Goal: Task Accomplishment & Management: Use online tool/utility

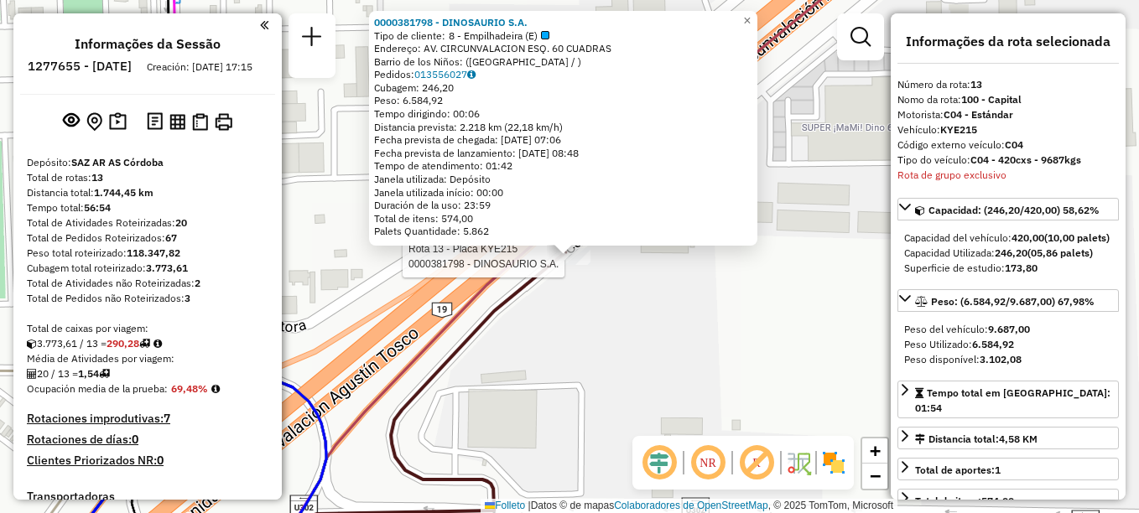
select select "**********"
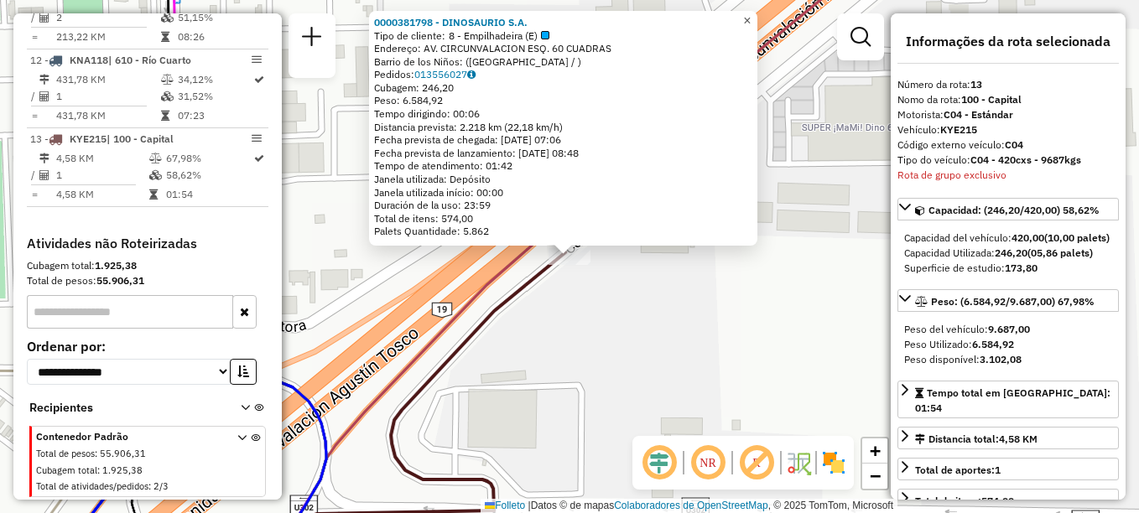
click at [751, 13] on span "×" at bounding box center [747, 20] width 8 height 14
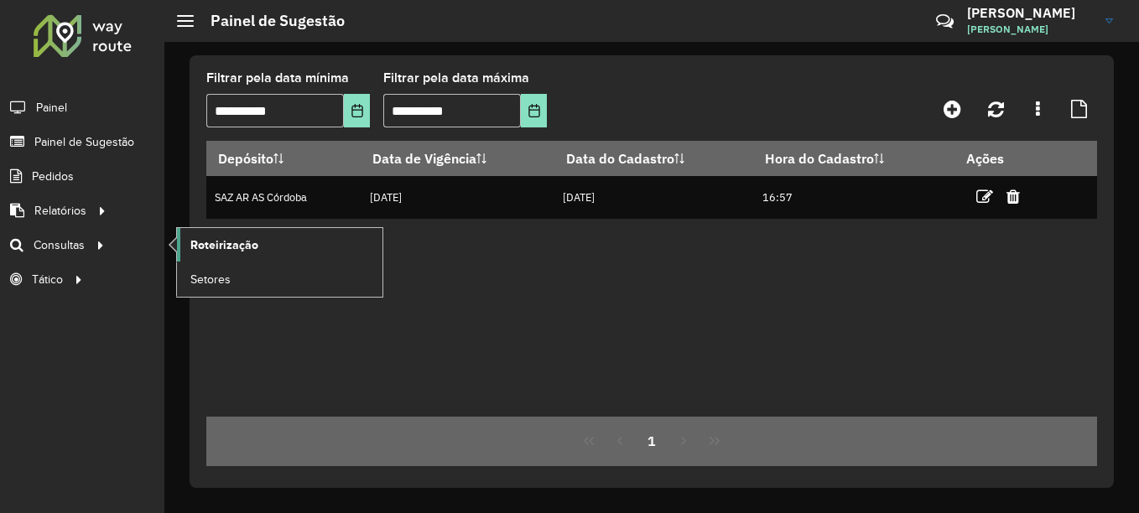
click at [226, 234] on link "Roteirização" at bounding box center [280, 245] width 206 height 34
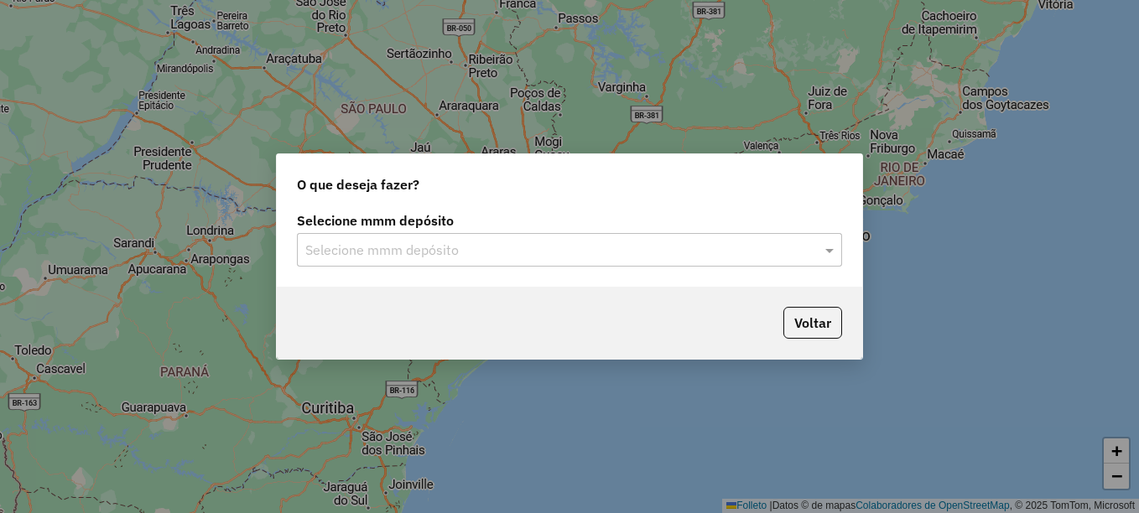
click at [430, 255] on input "text" at bounding box center [552, 251] width 495 height 20
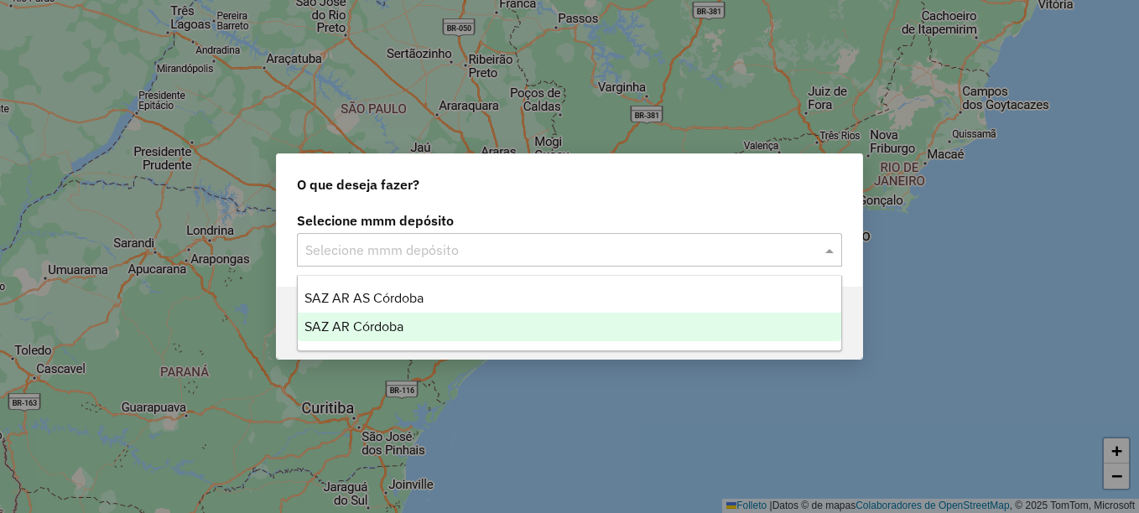
click at [376, 327] on span "SAZ AR Córdoba" at bounding box center [354, 327] width 99 height 14
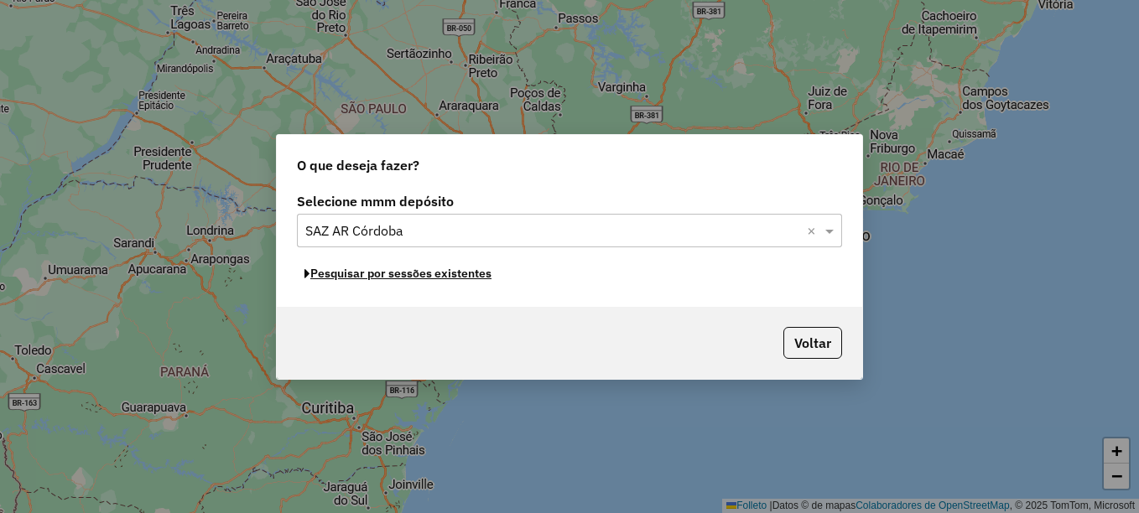
click at [421, 277] on font "Pesquisar por sessões existentes" at bounding box center [400, 273] width 181 height 15
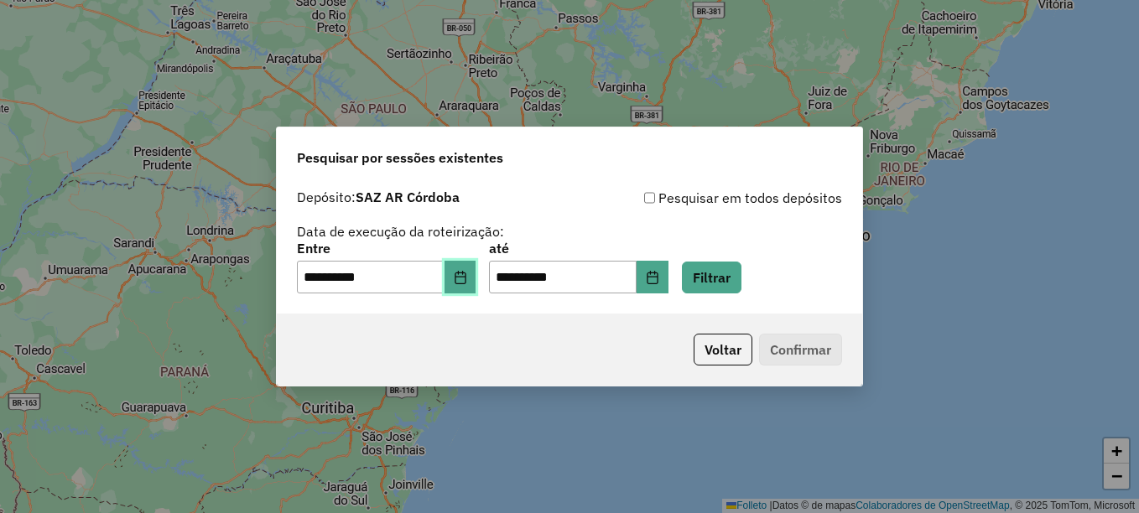
click at [466, 280] on icon "Elija la fecha" at bounding box center [460, 277] width 11 height 13
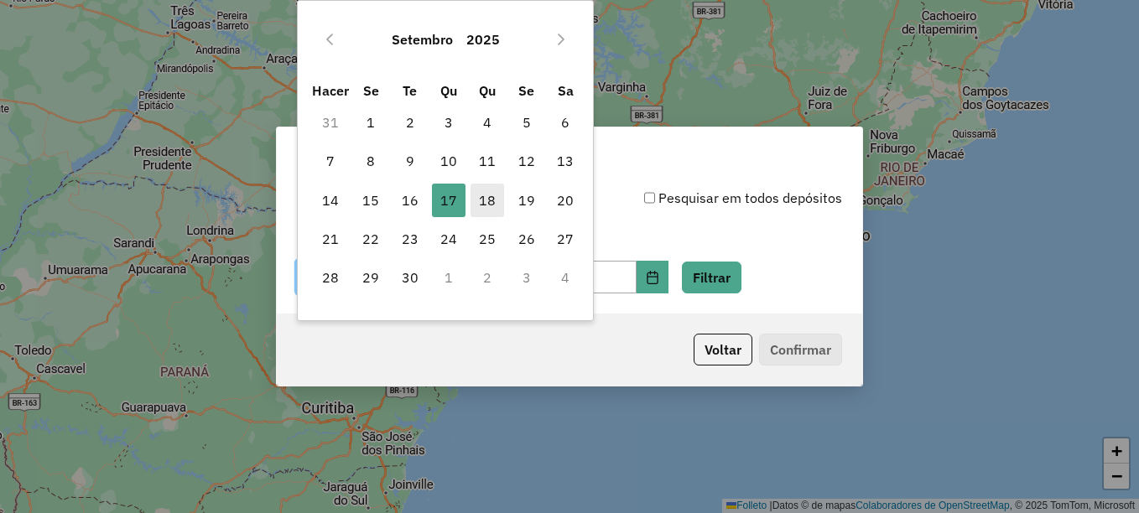
click at [493, 206] on font "18" at bounding box center [487, 200] width 17 height 20
type input "**********"
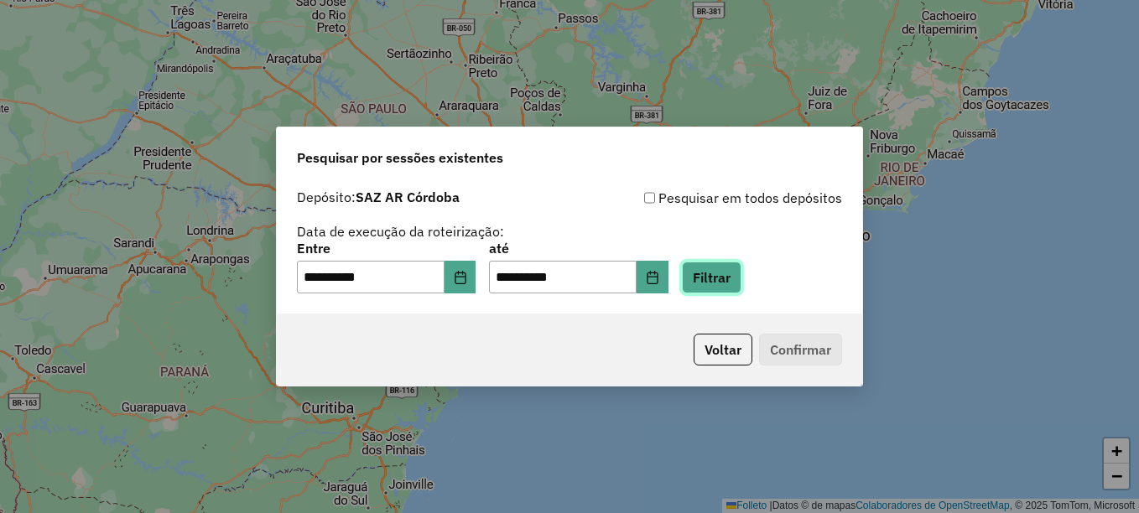
click at [742, 278] on button "Filtrar" at bounding box center [712, 278] width 60 height 32
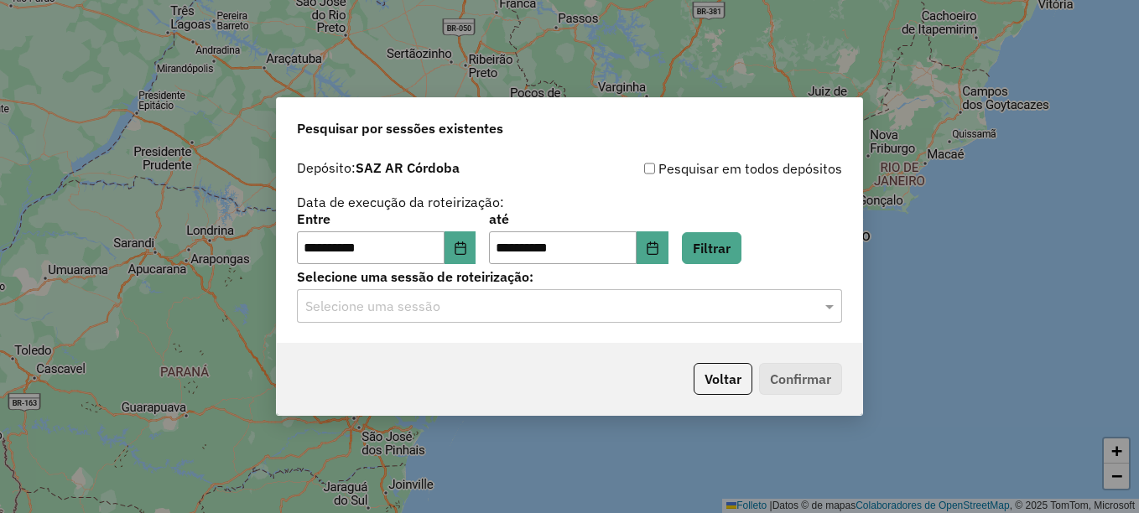
click at [664, 304] on input "text" at bounding box center [552, 307] width 495 height 20
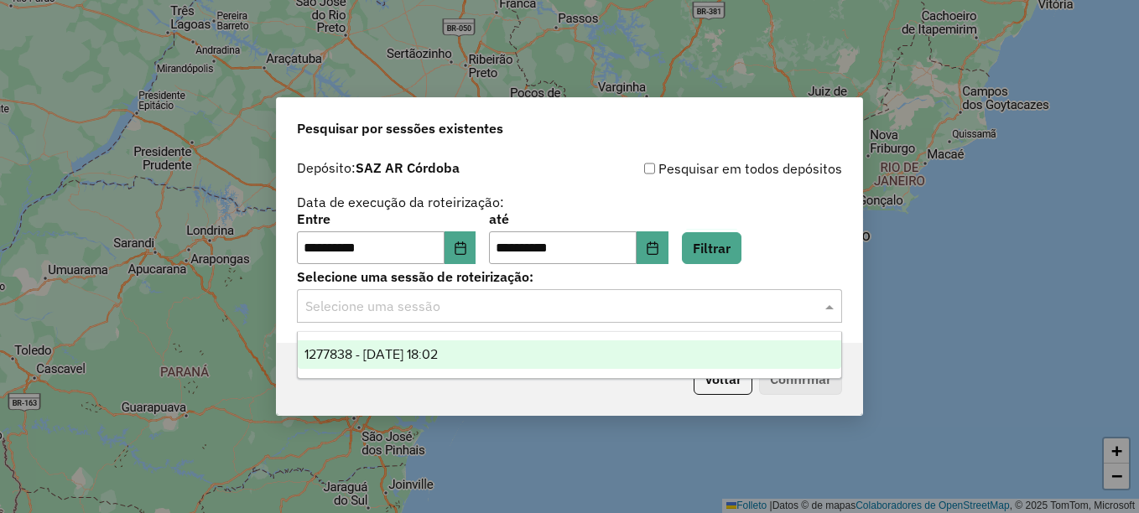
click at [471, 358] on div "1277838 - 18/09/2025 18:02" at bounding box center [570, 355] width 544 height 29
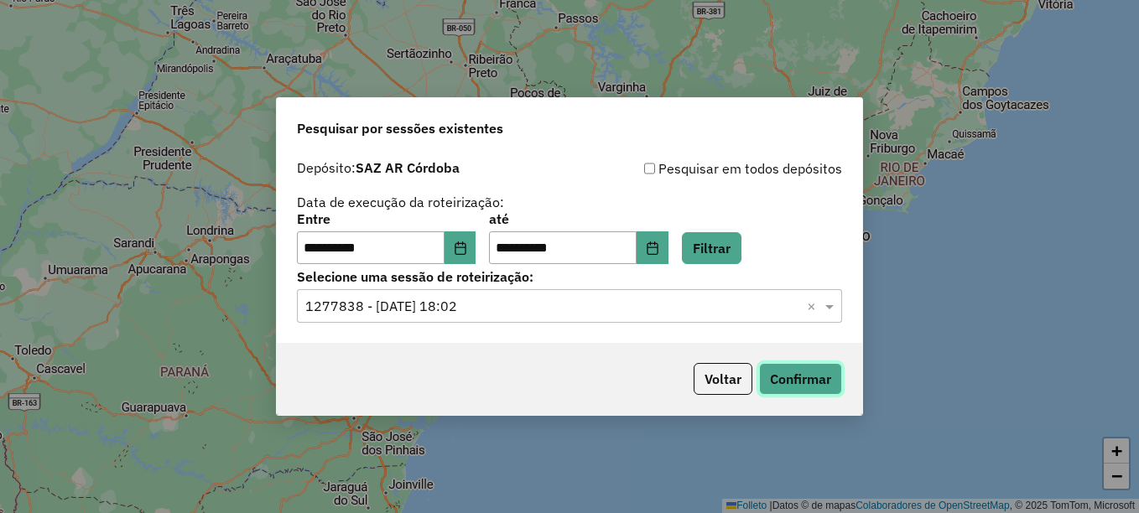
click at [820, 378] on button "Confirmar" at bounding box center [800, 379] width 83 height 32
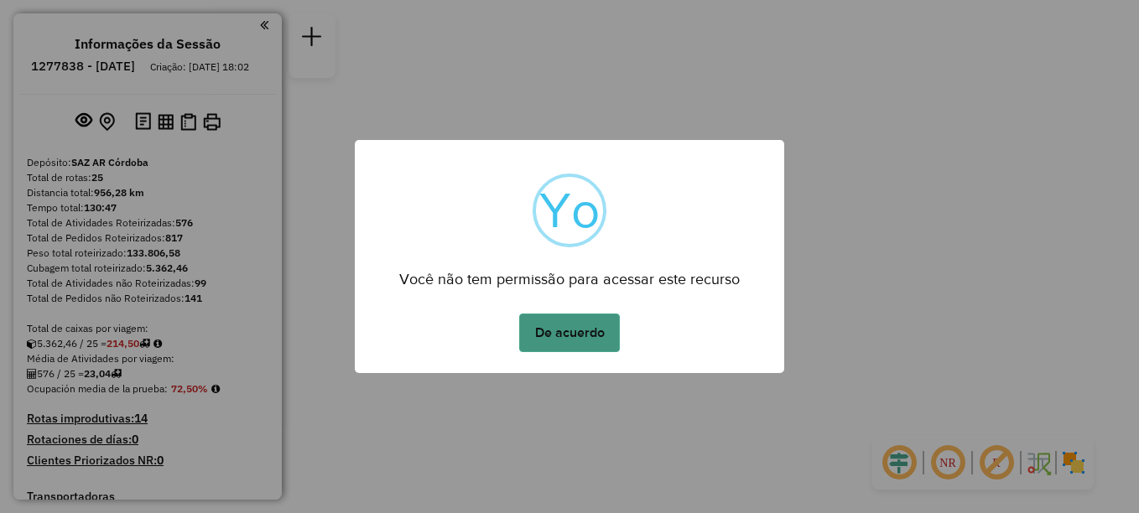
click at [559, 335] on button "De acuerdo" at bounding box center [569, 333] width 101 height 39
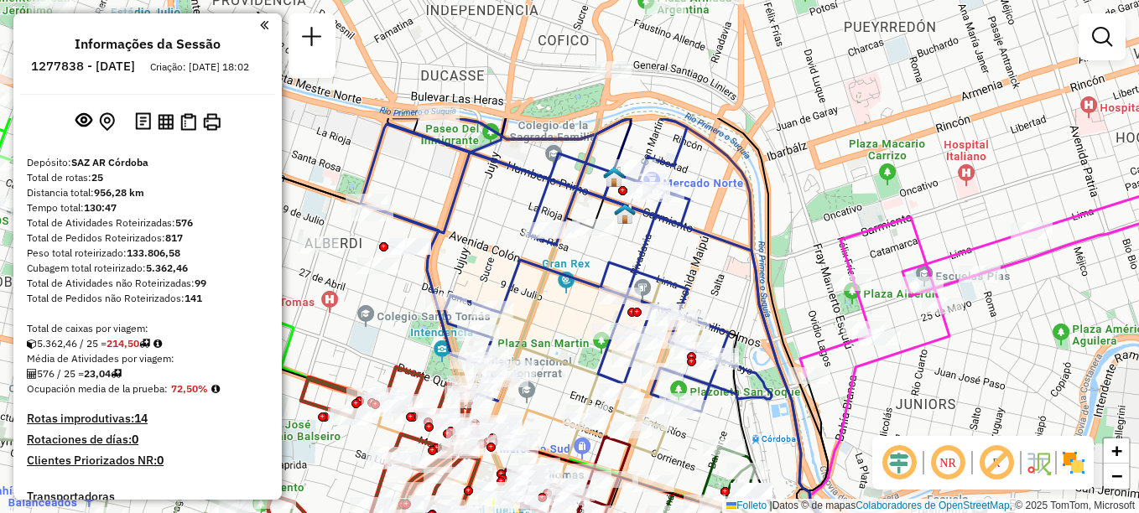
drag, startPoint x: 643, startPoint y: 86, endPoint x: 605, endPoint y: 264, distance: 182.0
click at [605, 264] on icon at bounding box center [566, 265] width 411 height 294
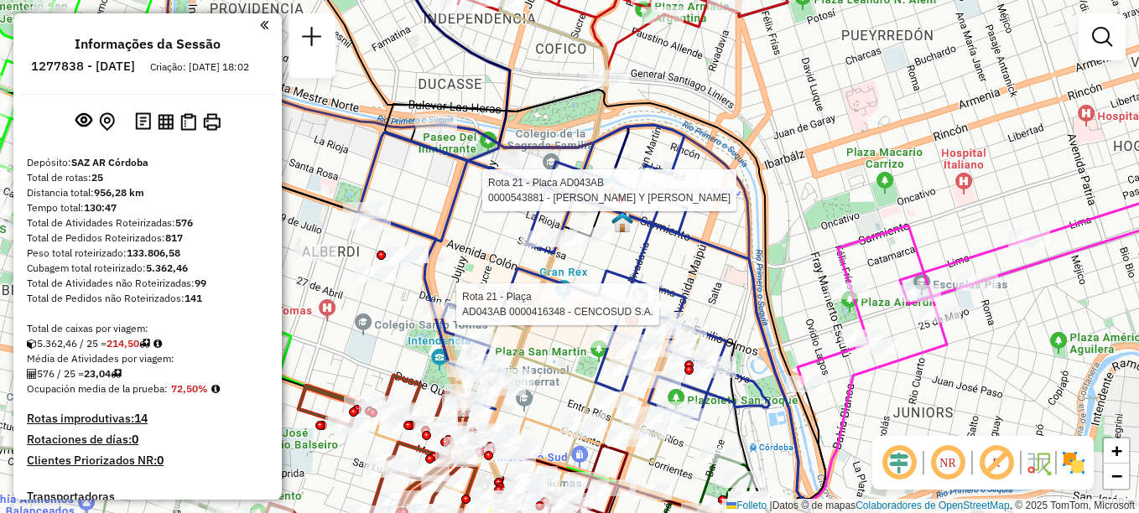
select select "**********"
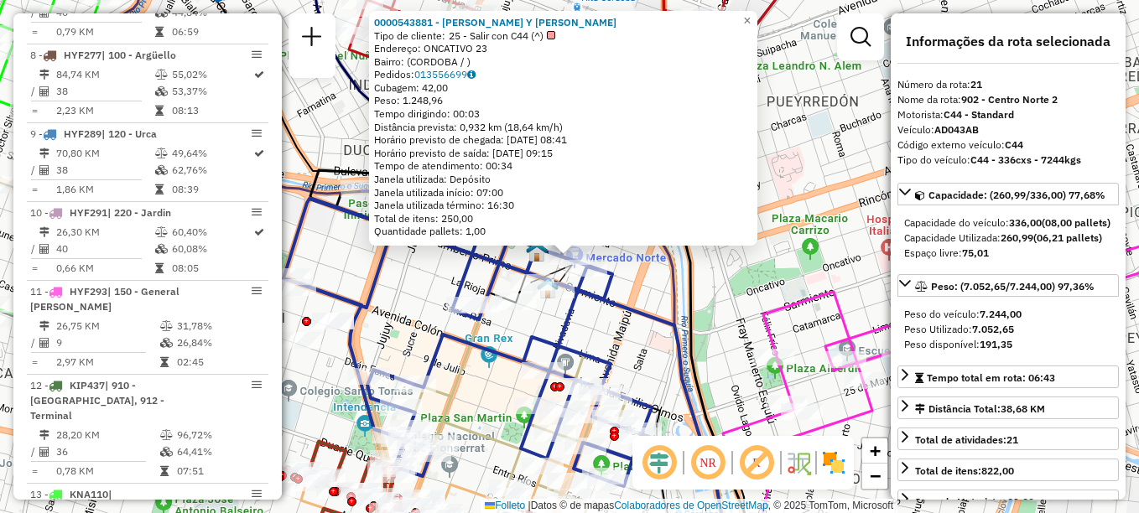
scroll to position [2325, 0]
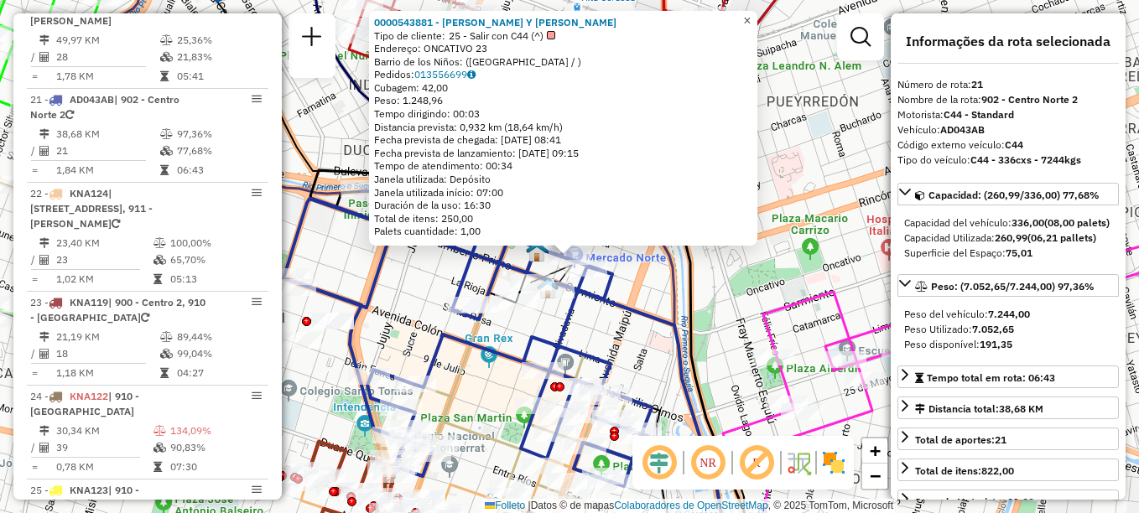
click at [751, 13] on span "×" at bounding box center [747, 20] width 8 height 14
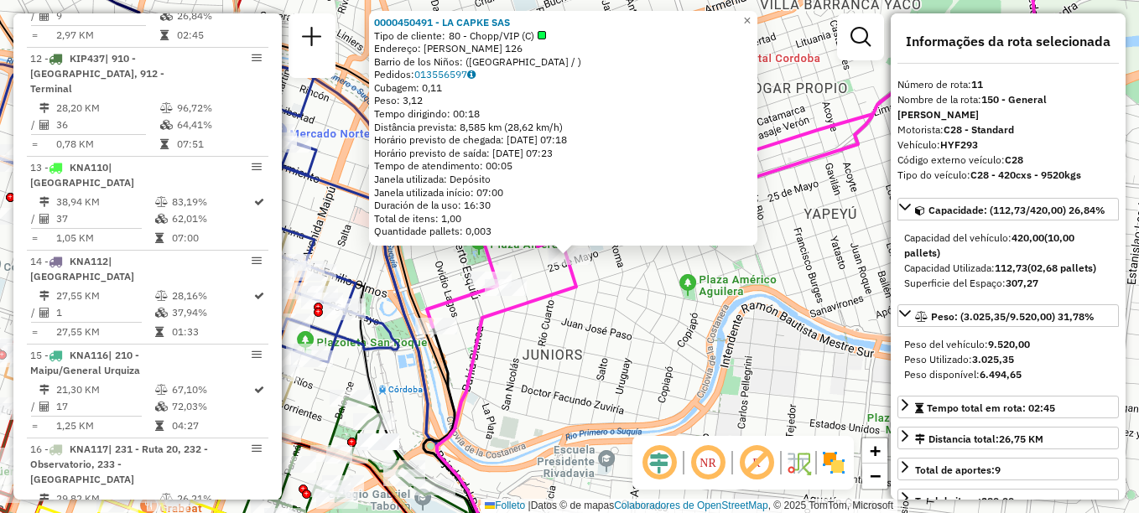
scroll to position [1446, 0]
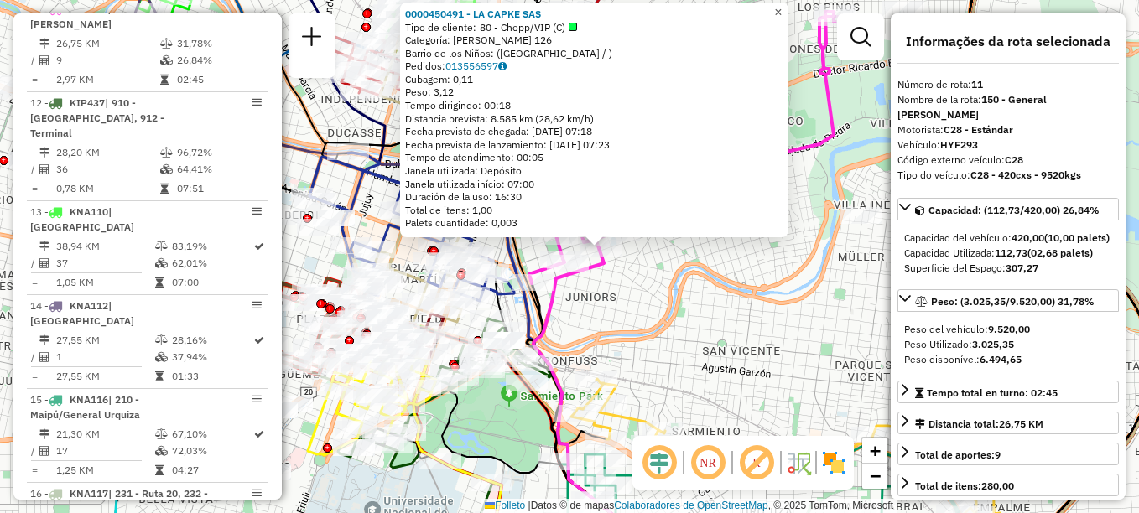
click at [782, 5] on span "×" at bounding box center [778, 12] width 8 height 14
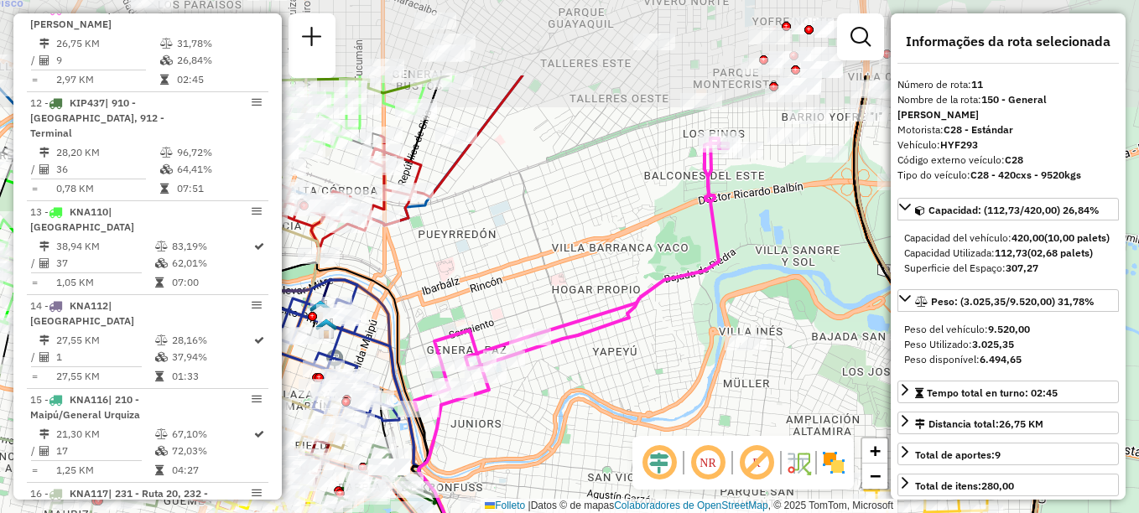
drag, startPoint x: 656, startPoint y: 310, endPoint x: 607, endPoint y: 352, distance: 64.8
click at [607, 352] on div "Janela de atendimento Grade de atendimento Capacidade Transportadoras Veículos …" at bounding box center [569, 256] width 1139 height 513
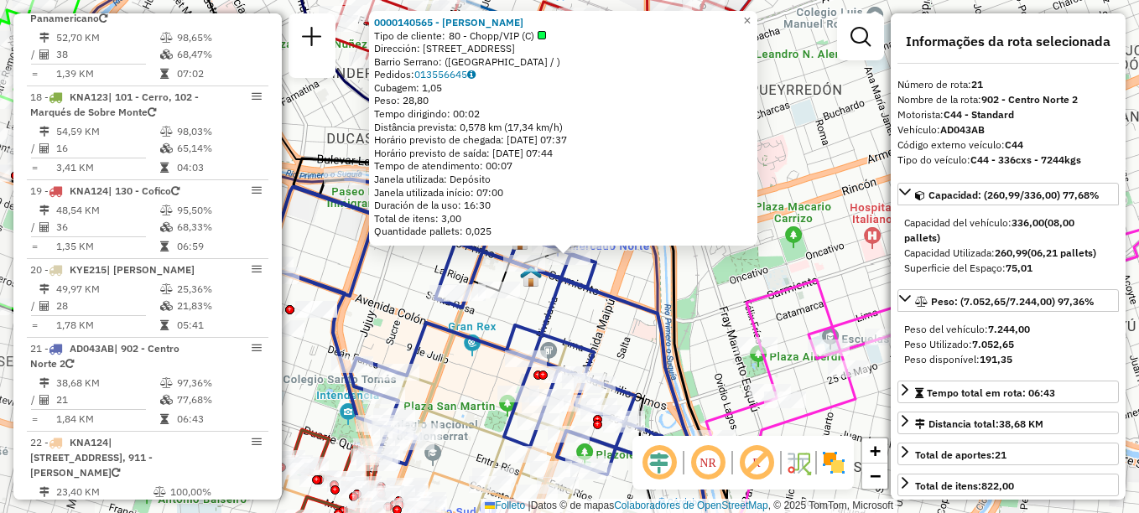
scroll to position [2325, 0]
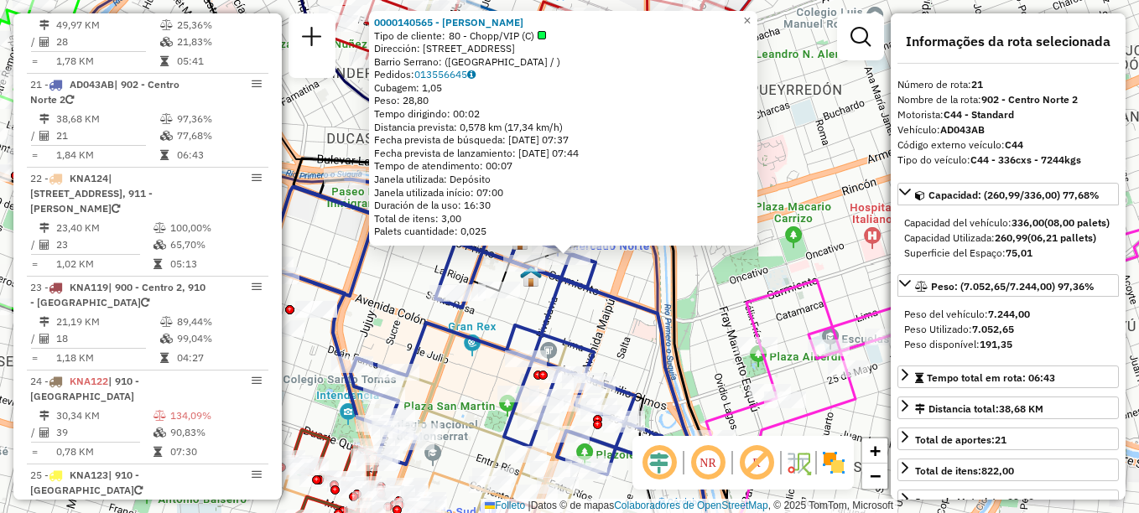
click at [583, 308] on div "0000140565 - RAFAEL ANA Tipo de cliente: 80 - Chopp/VIP (C) Dirección: RIVADAVI…" at bounding box center [569, 256] width 1139 height 513
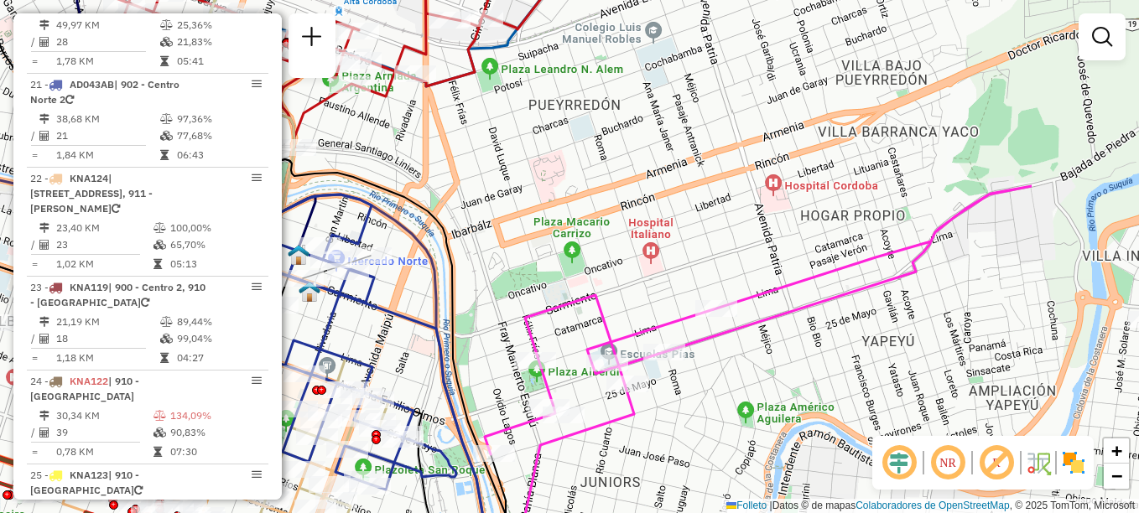
drag, startPoint x: 882, startPoint y: 244, endPoint x: 656, endPoint y: 259, distance: 227.0
click at [656, 259] on div "Janela de atendimento Grade de atendimento Capacidade Transportadoras Veículos …" at bounding box center [569, 256] width 1139 height 513
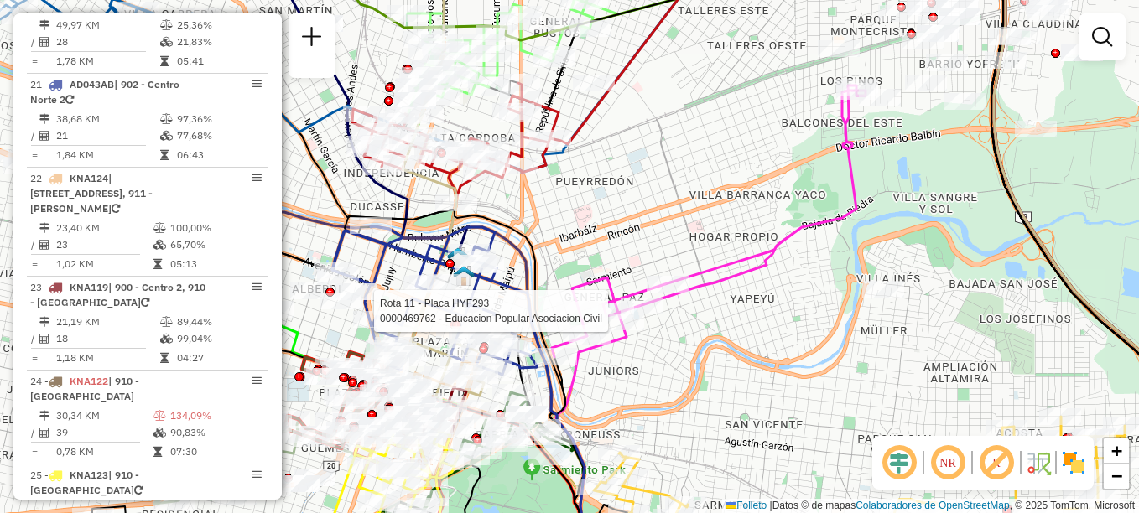
select select "**********"
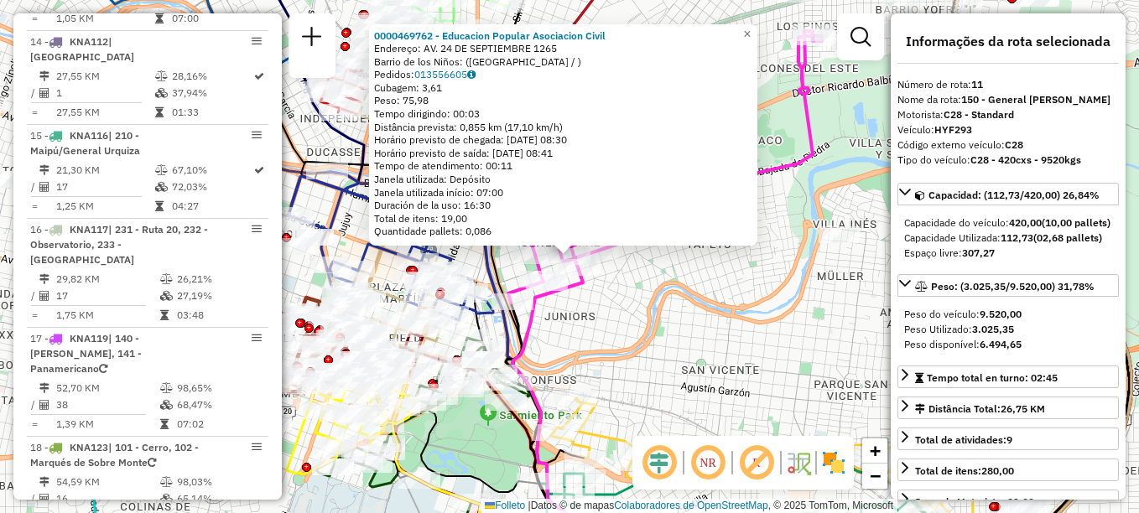
scroll to position [1446, 0]
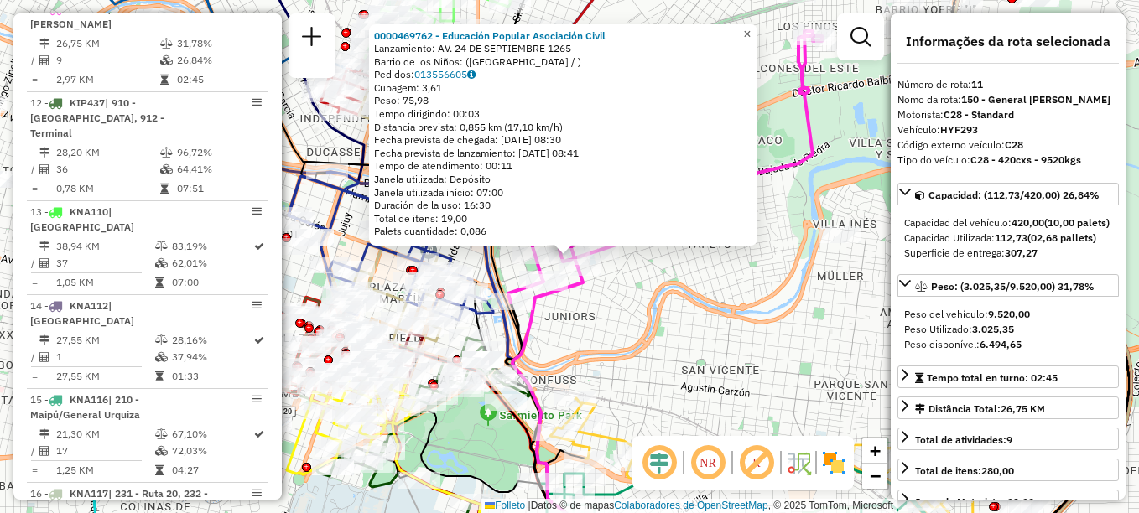
click at [751, 29] on span "×" at bounding box center [747, 34] width 8 height 14
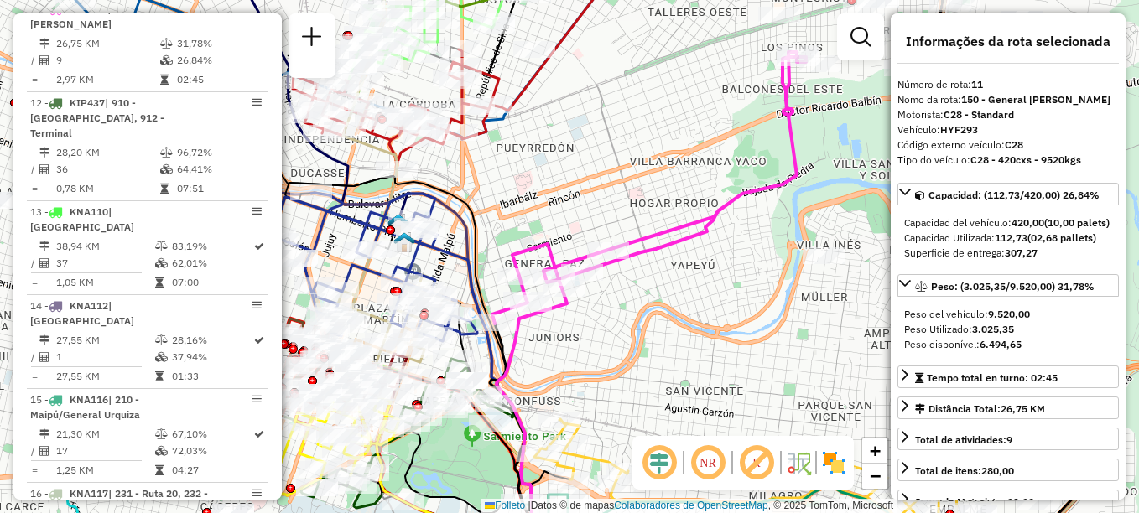
drag, startPoint x: 747, startPoint y: 227, endPoint x: 655, endPoint y: 258, distance: 96.6
click at [658, 258] on div "Janela de atendimento Grade de atendimento Capacidade Transportadoras Veículos …" at bounding box center [569, 256] width 1139 height 513
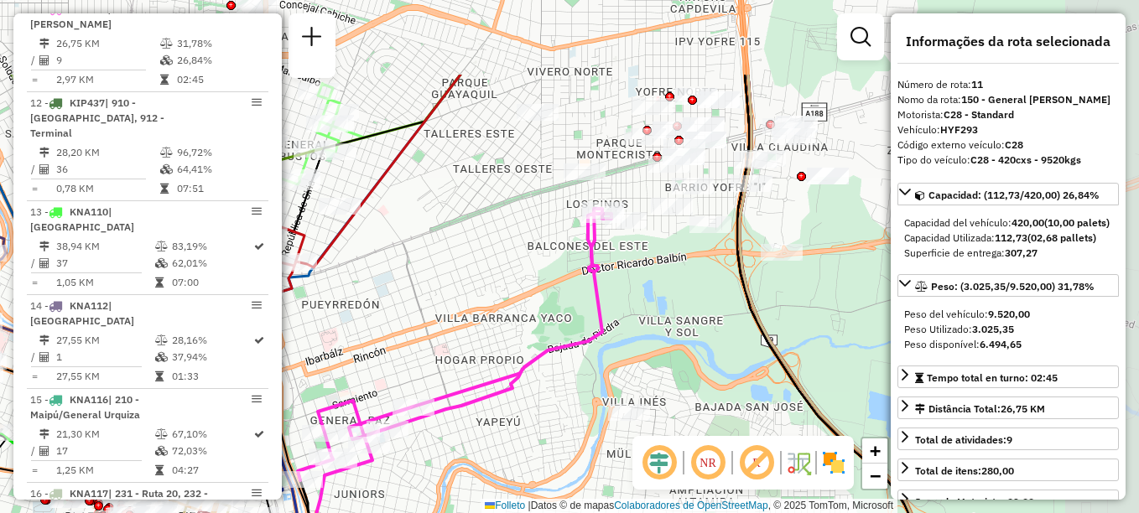
drag, startPoint x: 654, startPoint y: 307, endPoint x: 548, endPoint y: 433, distance: 164.9
click at [548, 433] on div "Janela de atendimento Grade de atendimento Capacidade Transportadoras Veículos …" at bounding box center [569, 256] width 1139 height 513
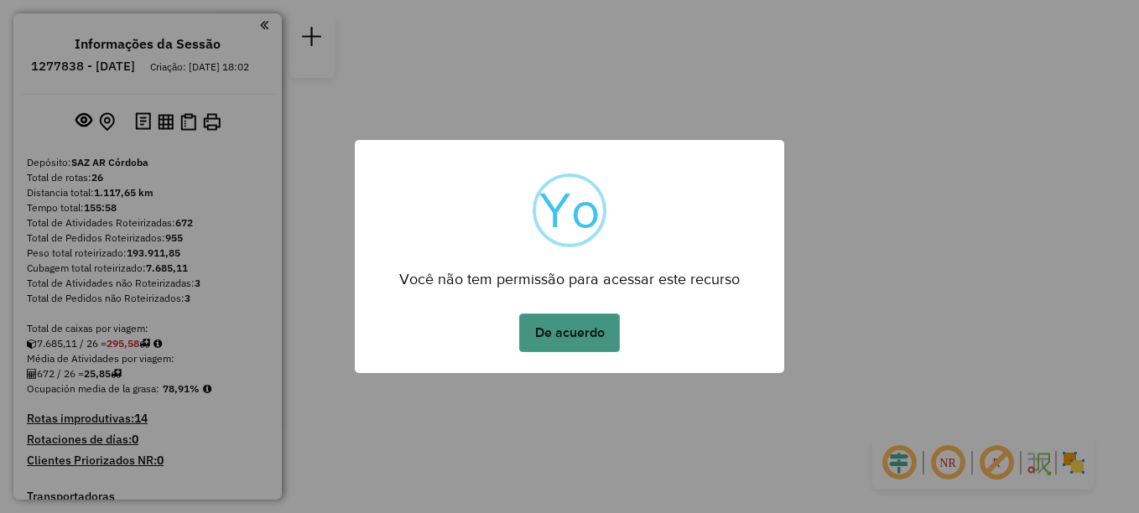
click at [566, 331] on button "De acuerdo" at bounding box center [569, 333] width 101 height 39
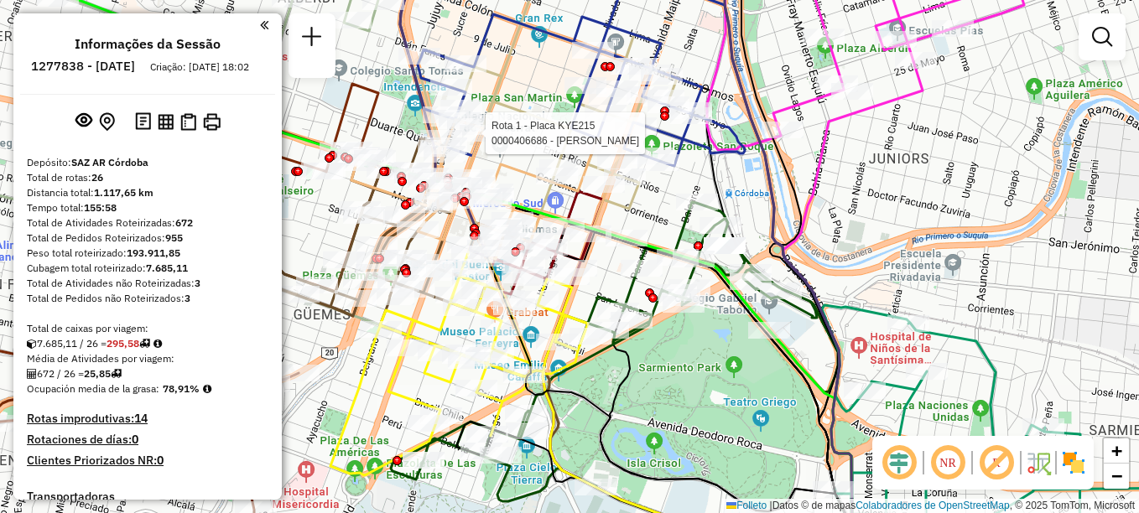
select select "**********"
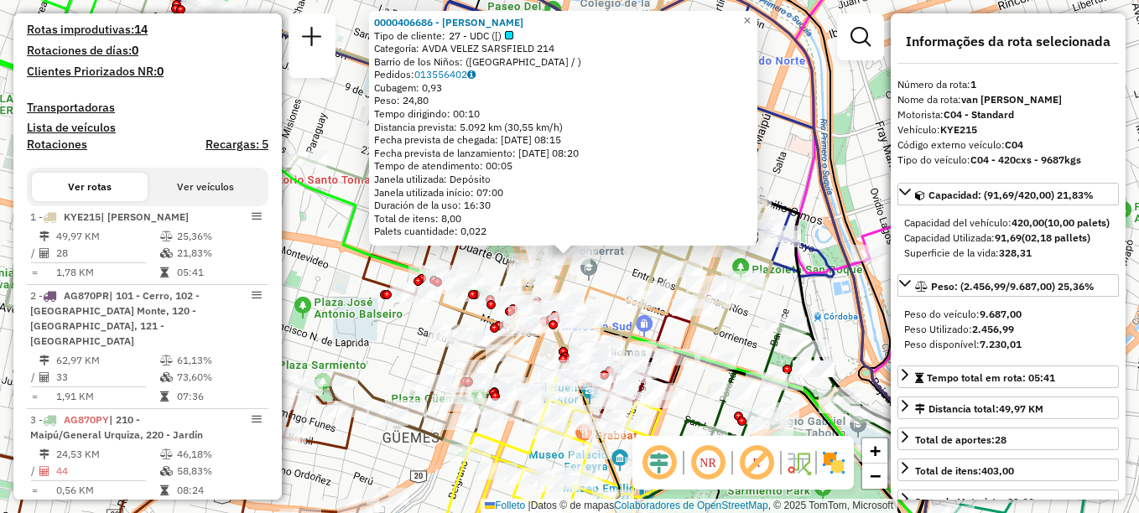
scroll to position [597, 0]
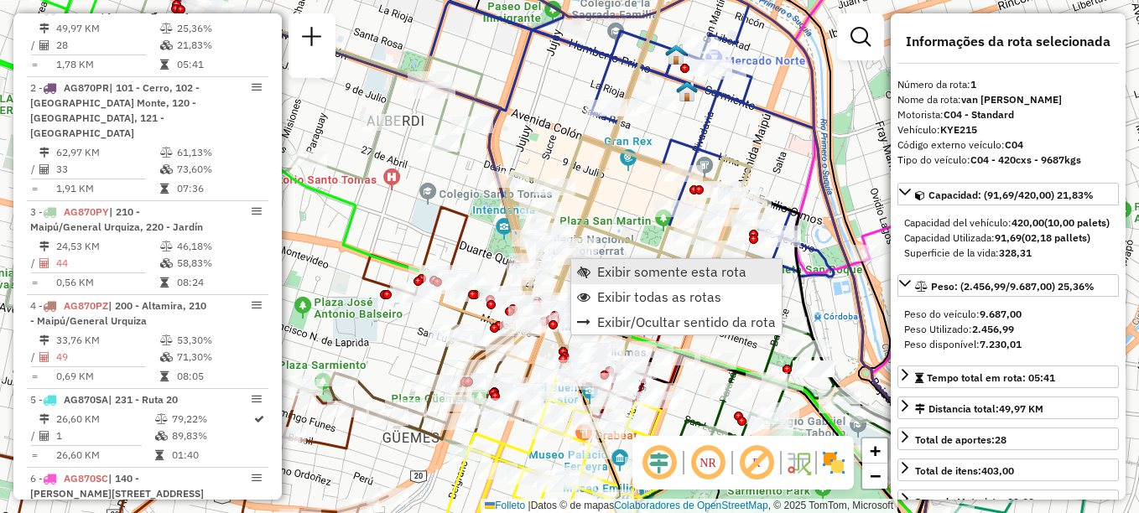
click at [621, 269] on span "Exibir somente esta rota" at bounding box center [671, 271] width 149 height 13
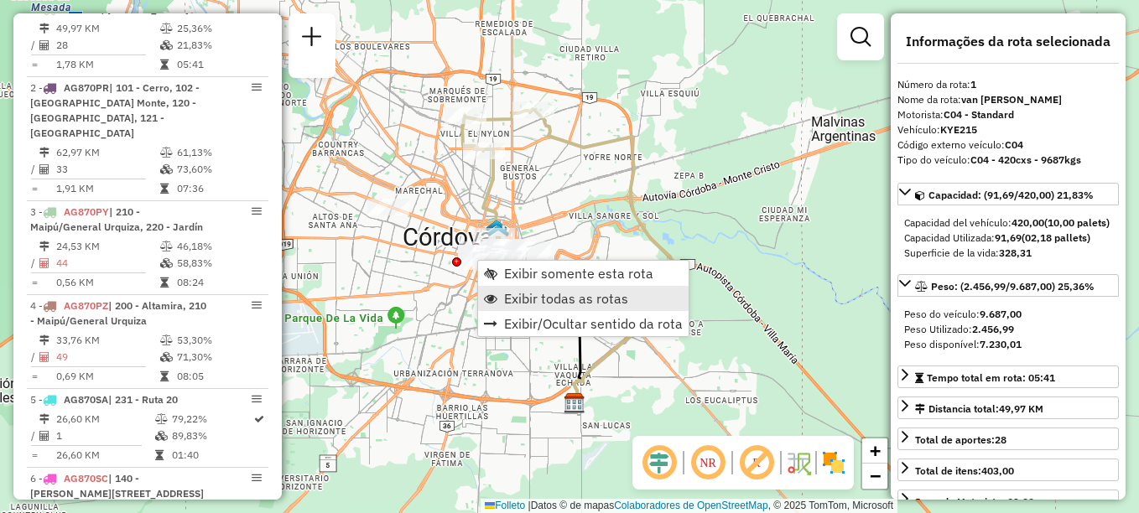
click at [536, 299] on span "Exibir todas as rotas" at bounding box center [566, 298] width 124 height 13
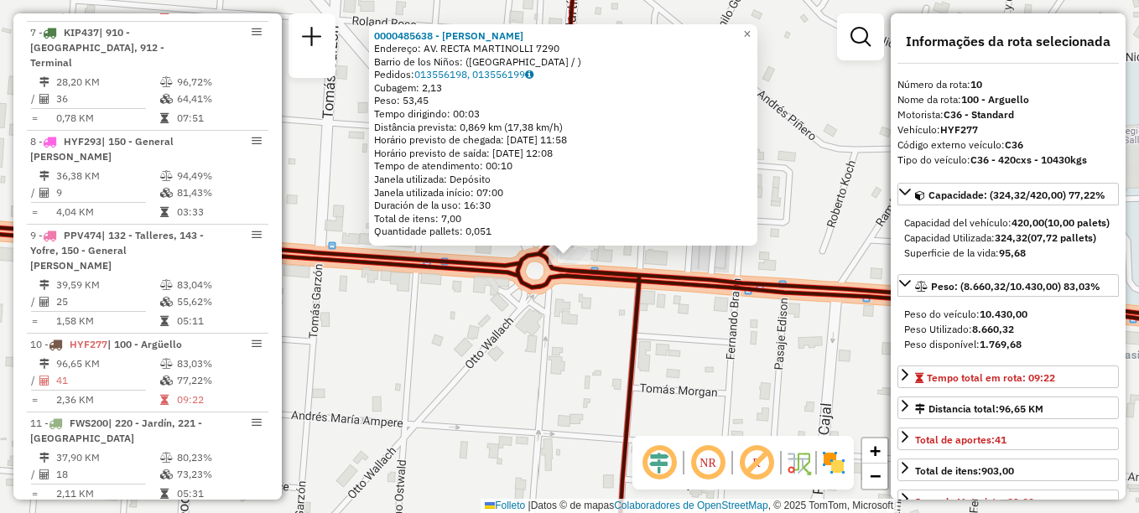
scroll to position [1428, 0]
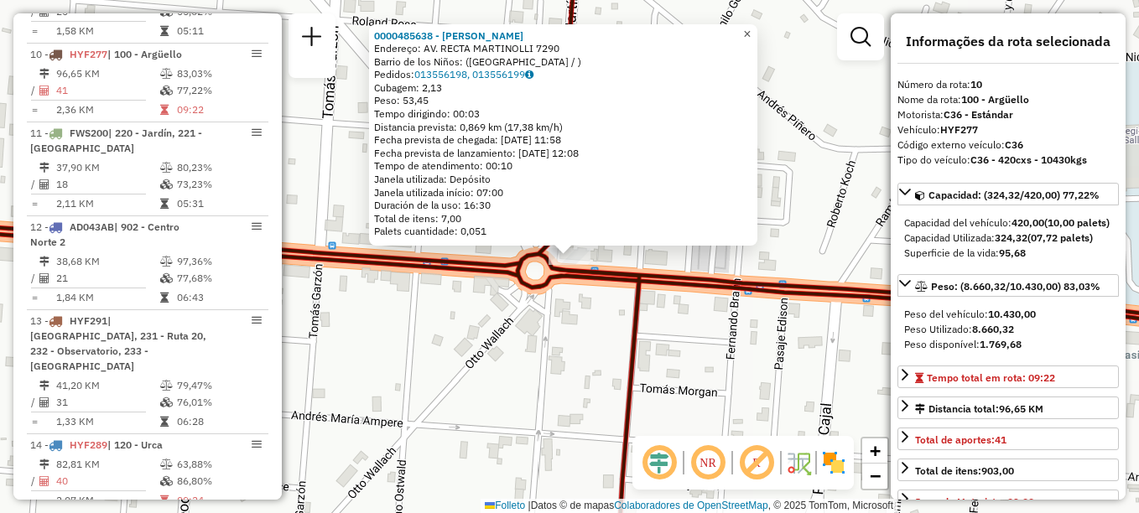
click at [751, 29] on link "×" at bounding box center [747, 34] width 20 height 20
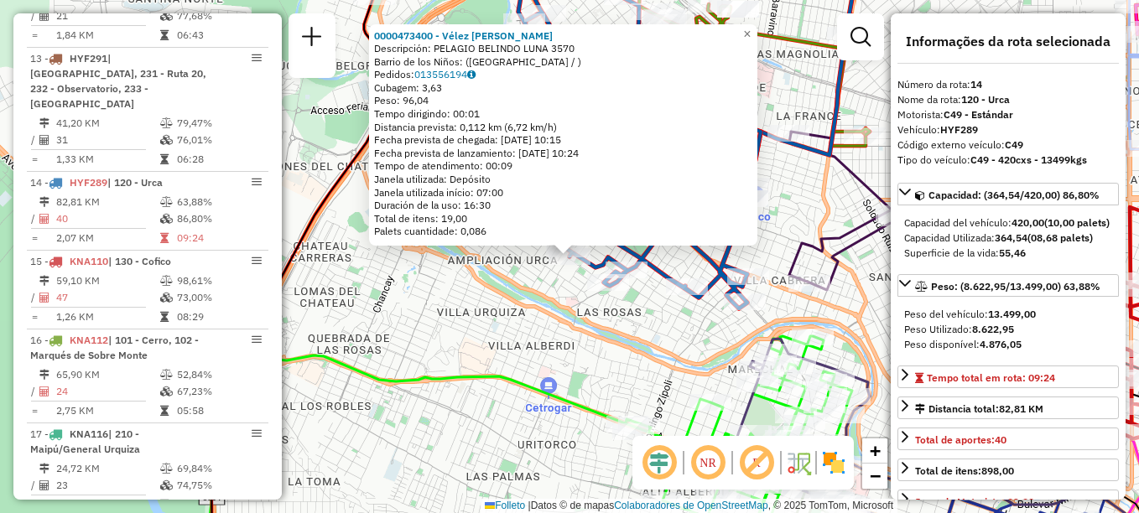
scroll to position [1804, 0]
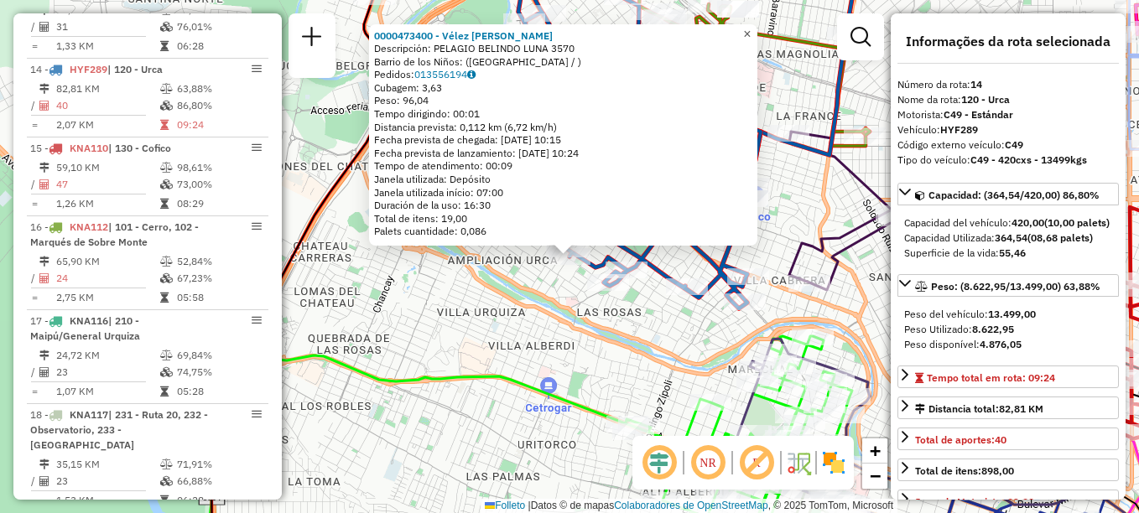
click at [751, 27] on span "×" at bounding box center [747, 34] width 8 height 14
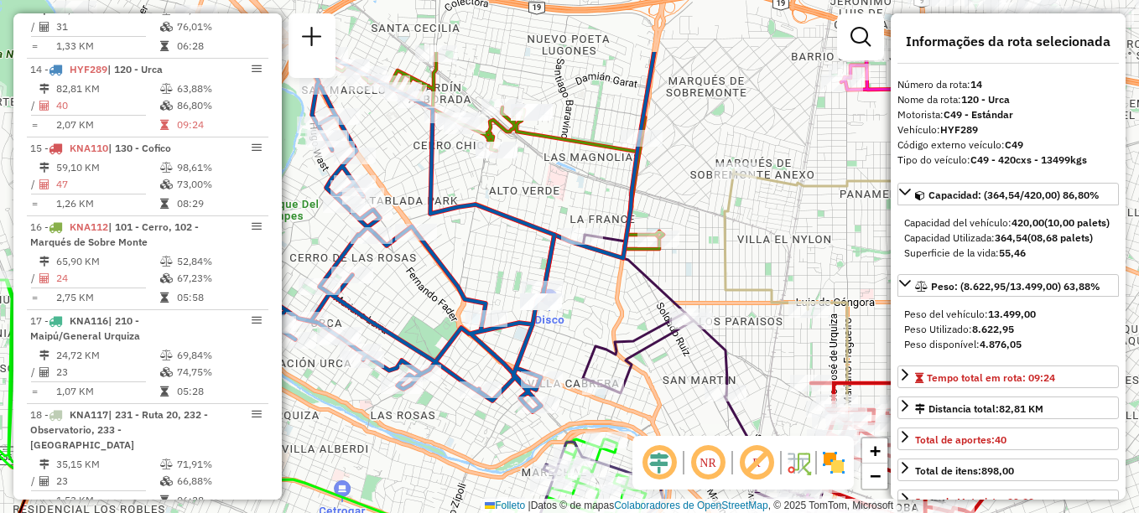
drag, startPoint x: 617, startPoint y: 207, endPoint x: 458, endPoint y: 308, distance: 188.5
click at [458, 313] on div "Janela de atendimento Grade de atendimento Capacidade Transportadoras Veículos …" at bounding box center [569, 256] width 1139 height 513
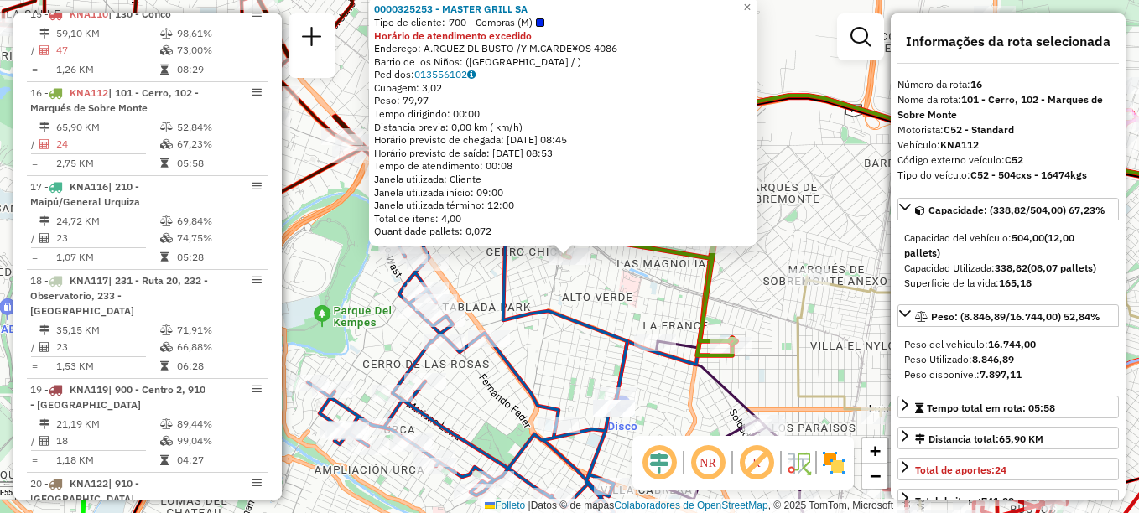
scroll to position [1961, 0]
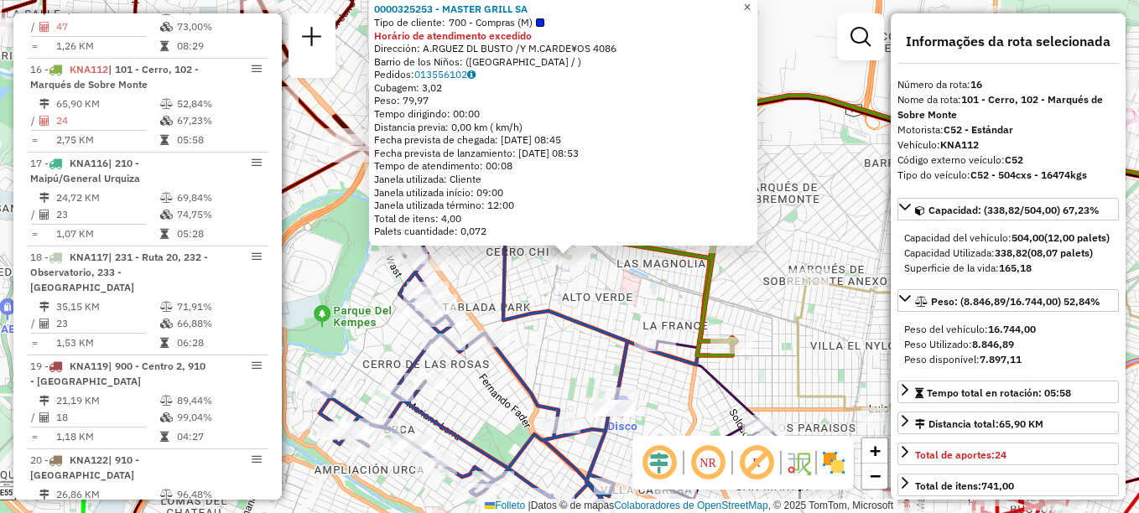
click at [751, 3] on span "×" at bounding box center [747, 7] width 8 height 14
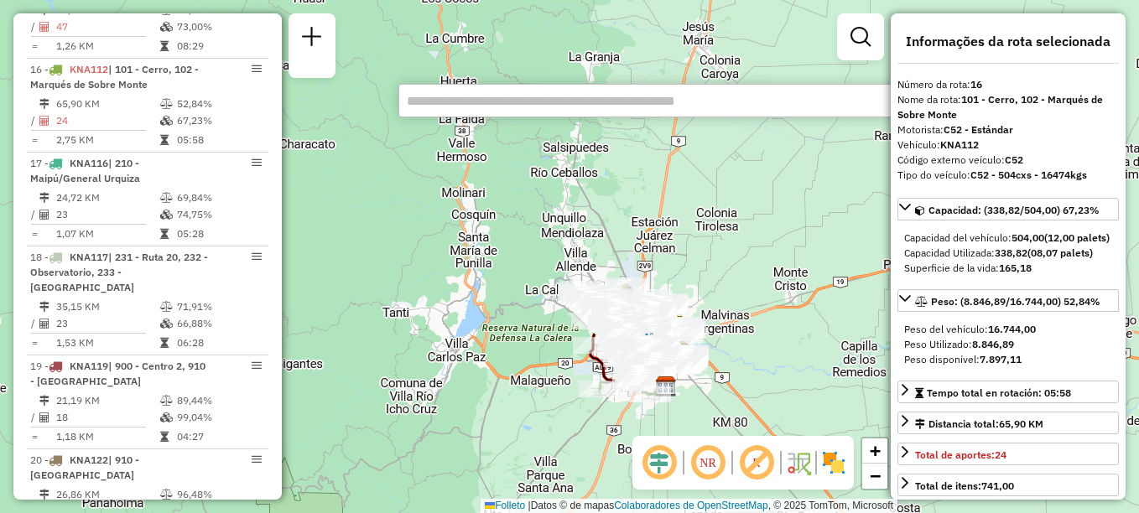
paste input "******"
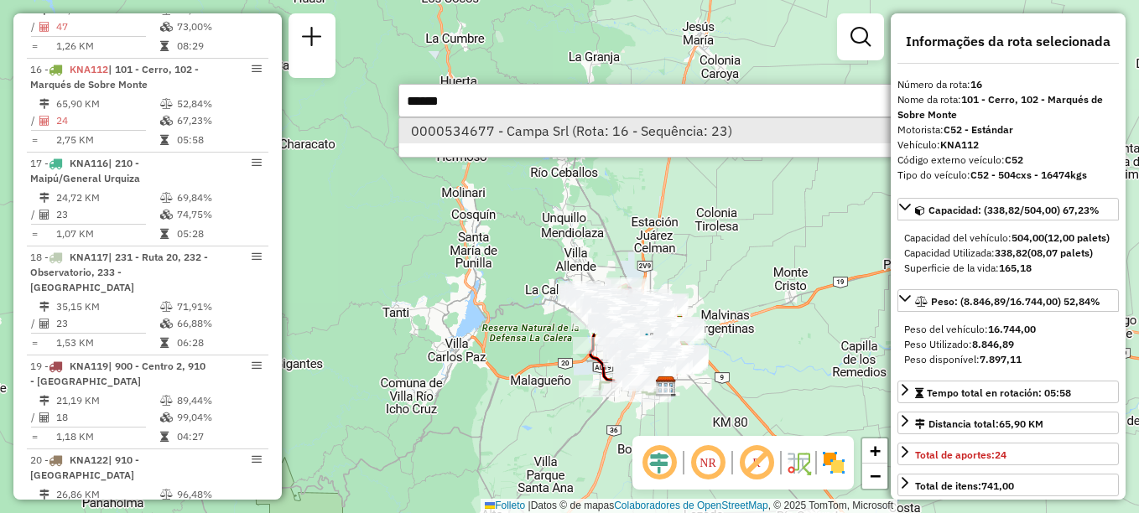
type input "******"
click at [634, 142] on li "0000534677 - Campa Srl (Rota: 16 - Sequência: 23)" at bounding box center [650, 130] width 502 height 25
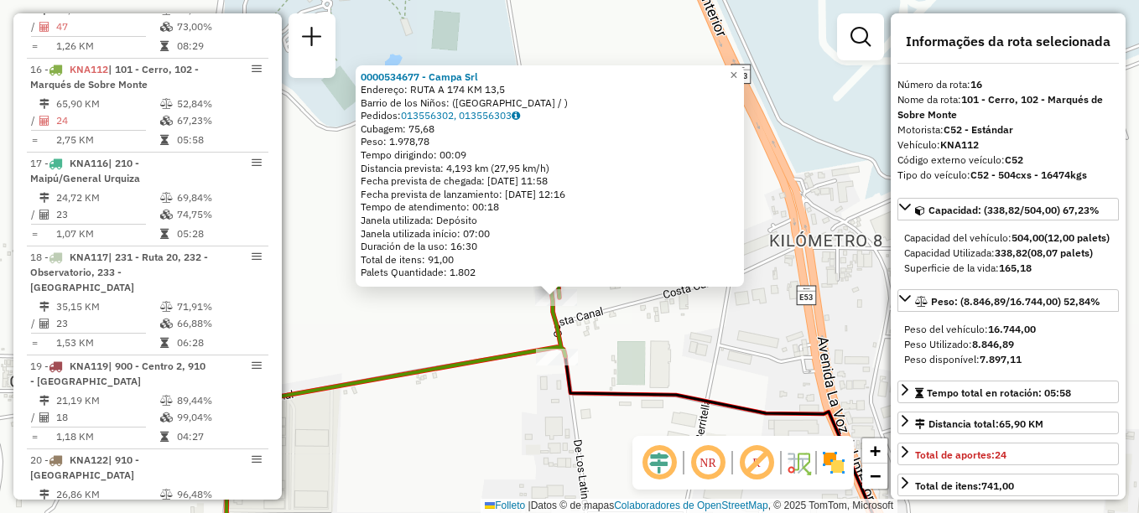
drag, startPoint x: 523, startPoint y: 438, endPoint x: 539, endPoint y: 496, distance: 60.0
click at [539, 496] on div "0000534677 - Campa Srl Endereço: RUTA A 174 KM 13,5 [GEOGRAPHIC_DATA]: ([GEOGRA…" at bounding box center [569, 256] width 1139 height 513
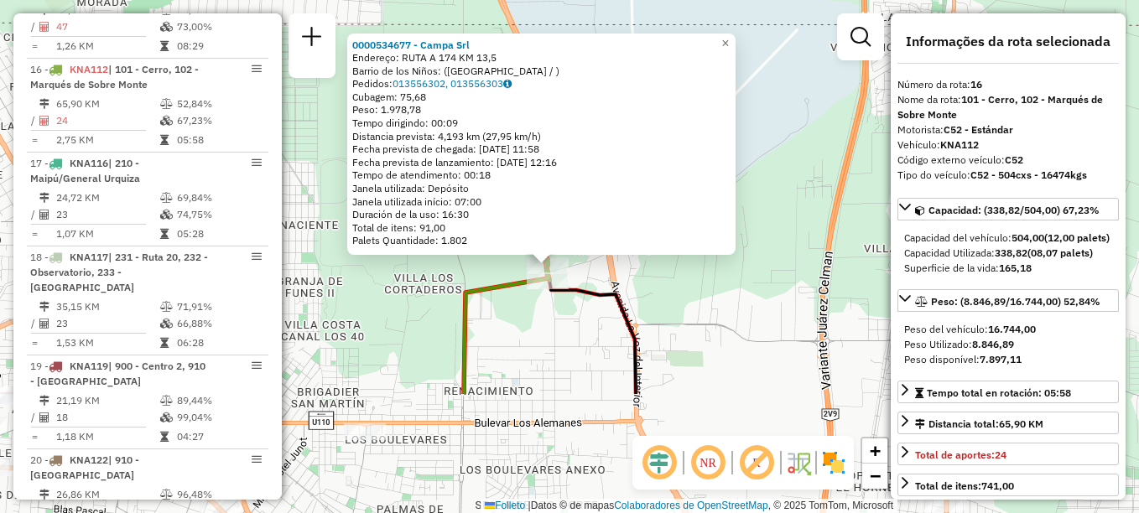
drag, startPoint x: 813, startPoint y: 377, endPoint x: 799, endPoint y: 211, distance: 166.7
click at [799, 211] on div "0000534677 - Campa Srl Endereço: RUTA A 174 KM 13,5 [GEOGRAPHIC_DATA]: ([GEOGRA…" at bounding box center [569, 256] width 1139 height 513
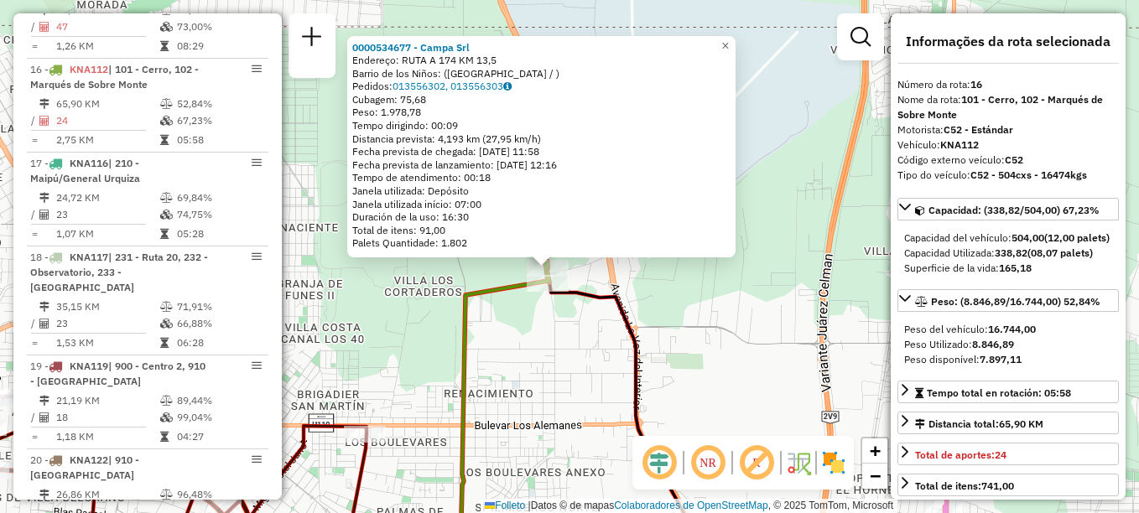
drag, startPoint x: 643, startPoint y: 387, endPoint x: 472, endPoint y: 231, distance: 231.0
click at [549, 283] on icon at bounding box center [697, 424] width 296 height 282
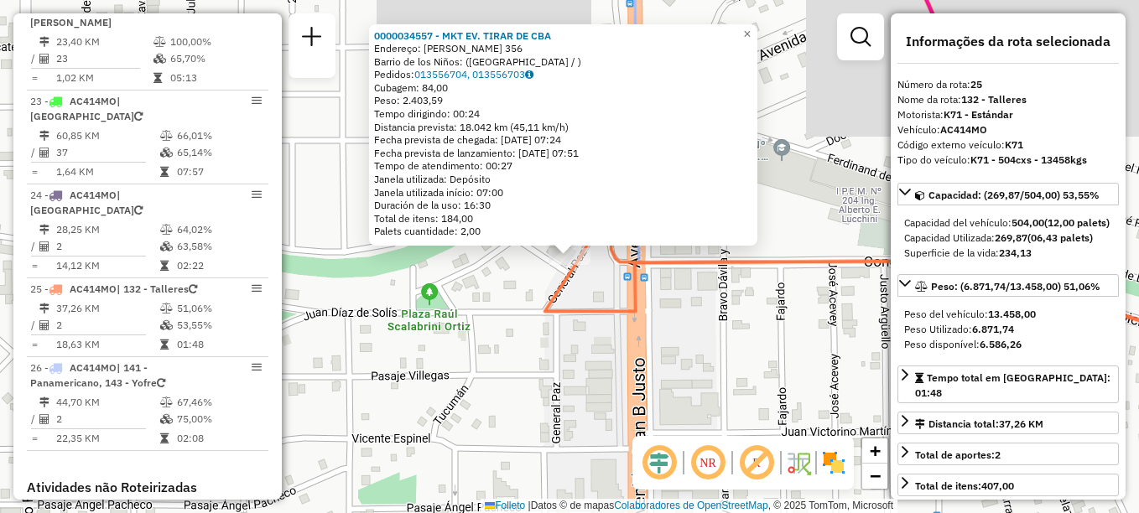
scroll to position [2837, 0]
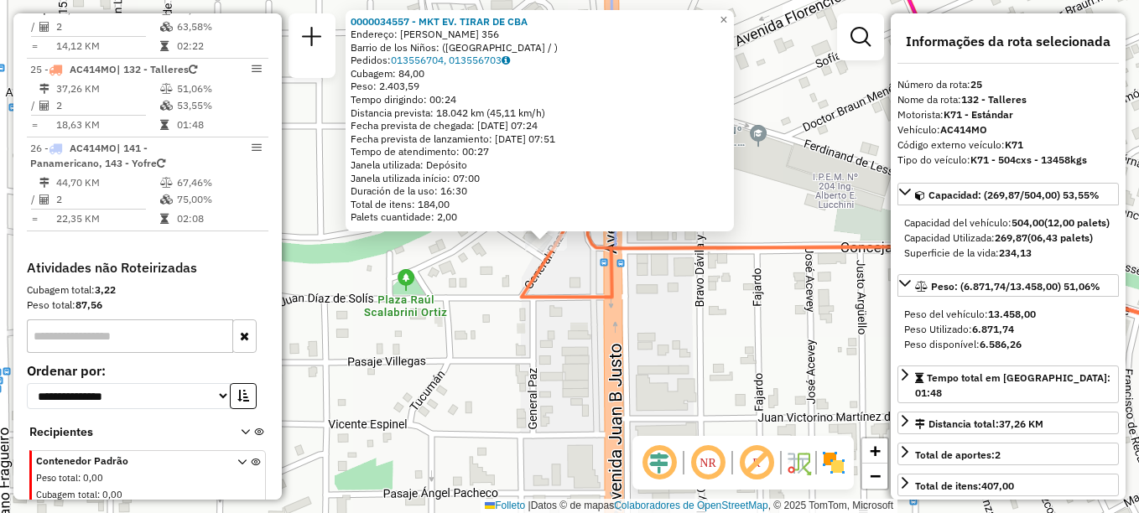
drag, startPoint x: 705, startPoint y: 344, endPoint x: 529, endPoint y: 244, distance: 202.5
click at [585, 280] on div "0000034557 - MKT EV. TIRAR DE CBA Endereço: [PERSON_NAME] 356 Barrio de los Niñ…" at bounding box center [569, 256] width 1139 height 513
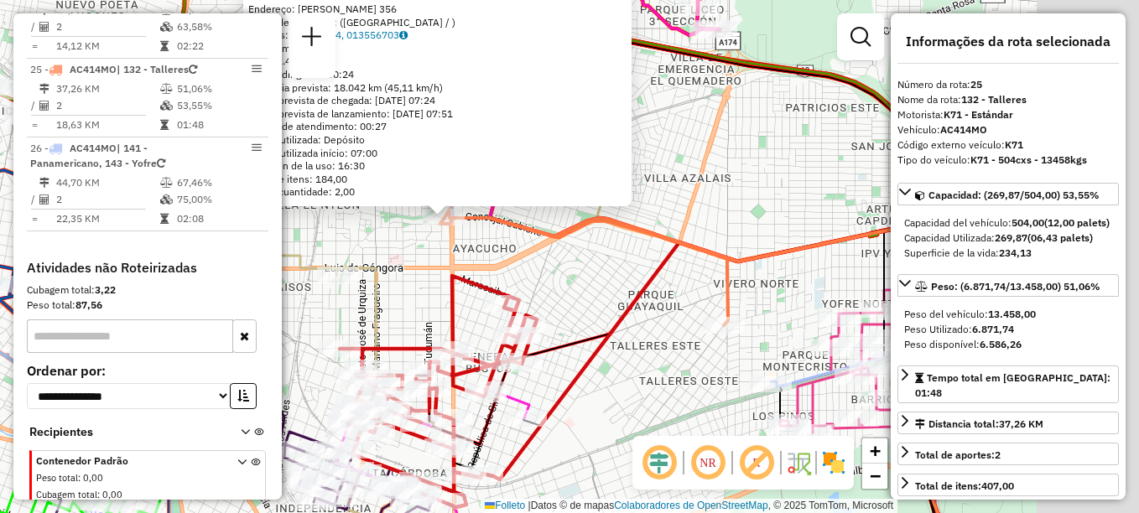
drag, startPoint x: 650, startPoint y: 304, endPoint x: 627, endPoint y: 289, distance: 27.2
click at [627, 290] on div "0000034557 - MKT EV. TIRAR DE CBA Endereço: [PERSON_NAME] 356 Barrio de los Niñ…" at bounding box center [569, 256] width 1139 height 513
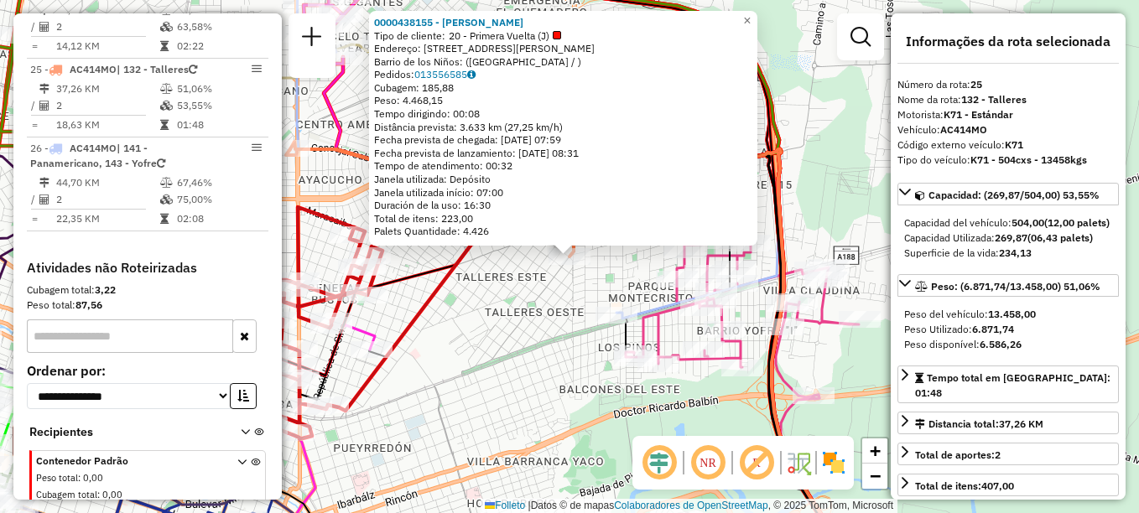
click at [517, 384] on div "Rota 25 - Plaça AC414MO 0000438155 - [PERSON_NAME] 0000438155 - [PERSON_NAME] d…" at bounding box center [569, 256] width 1139 height 513
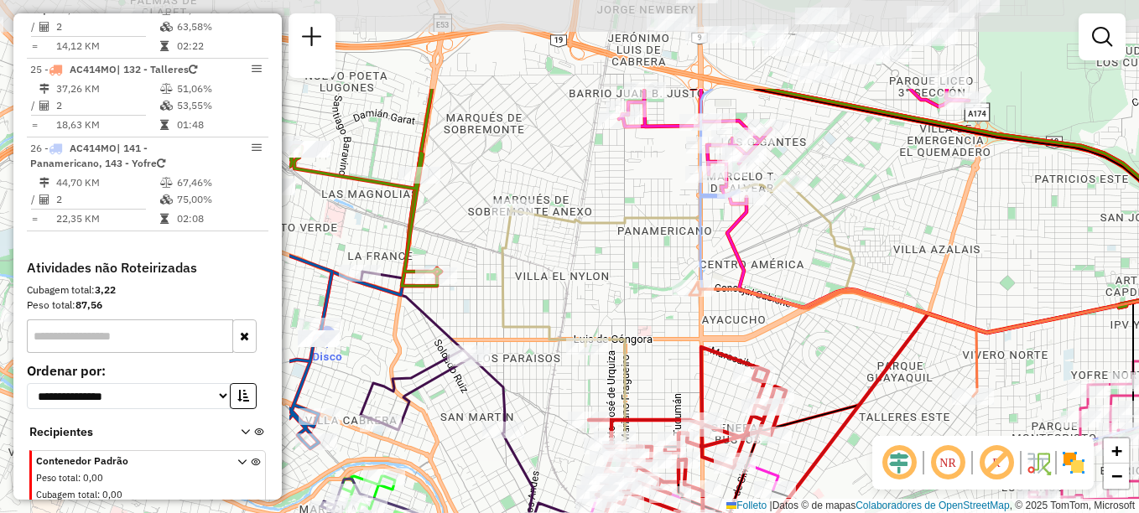
drag, startPoint x: 501, startPoint y: 399, endPoint x: 882, endPoint y: 528, distance: 402.2
click at [882, 513] on html "Aguarde... Pop-up bloqueado! Seu navegador bloqueou automáticamente a abertura …" at bounding box center [569, 256] width 1139 height 513
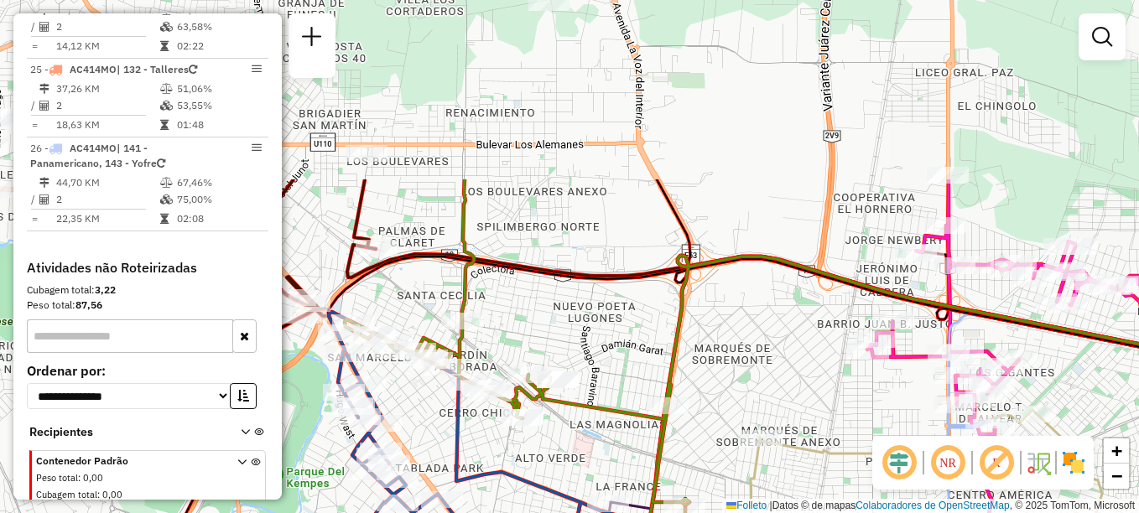
drag, startPoint x: 730, startPoint y: 556, endPoint x: 889, endPoint y: 556, distance: 159.4
click at [889, 513] on html "Aguarde... Pop-up bloqueado! Seu navegador bloqueou automáticamente a abertura …" at bounding box center [569, 256] width 1139 height 513
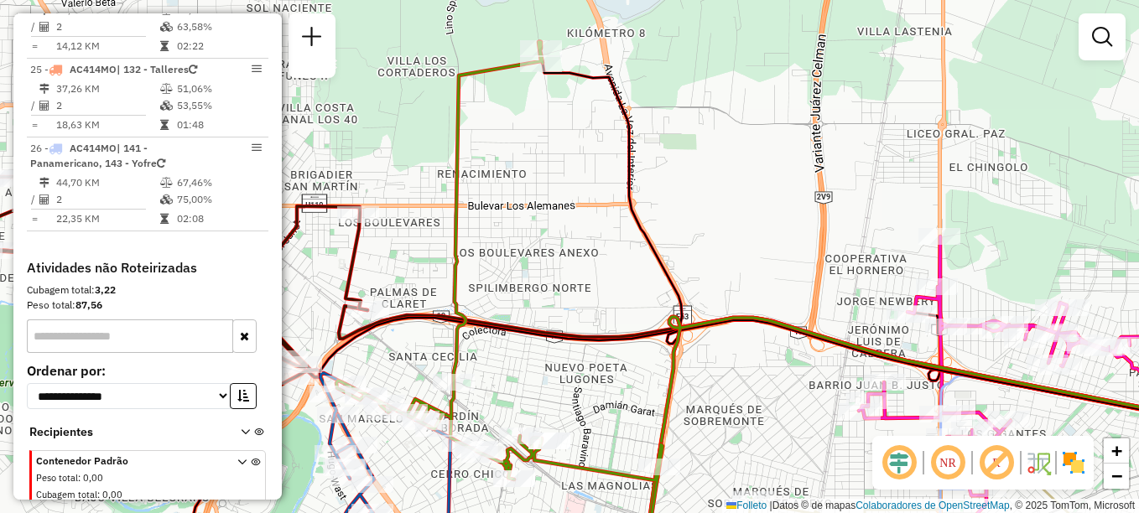
drag, startPoint x: 794, startPoint y: 175, endPoint x: 794, endPoint y: 299, distance: 124.2
click at [794, 299] on div "Janela de atendimento Grade de atendimento Capacidade Transportadoras Veículos …" at bounding box center [569, 256] width 1139 height 513
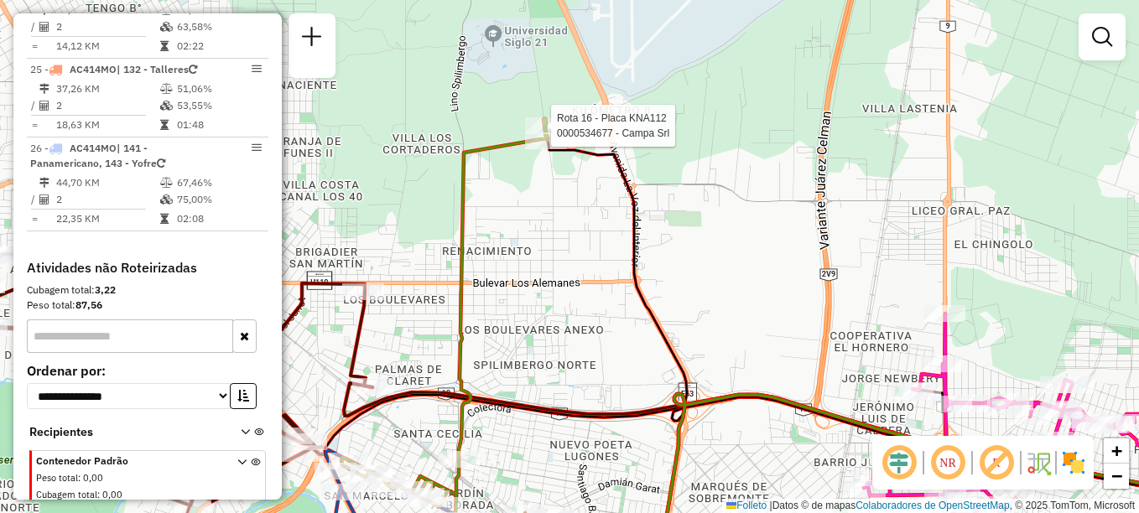
select select "**********"
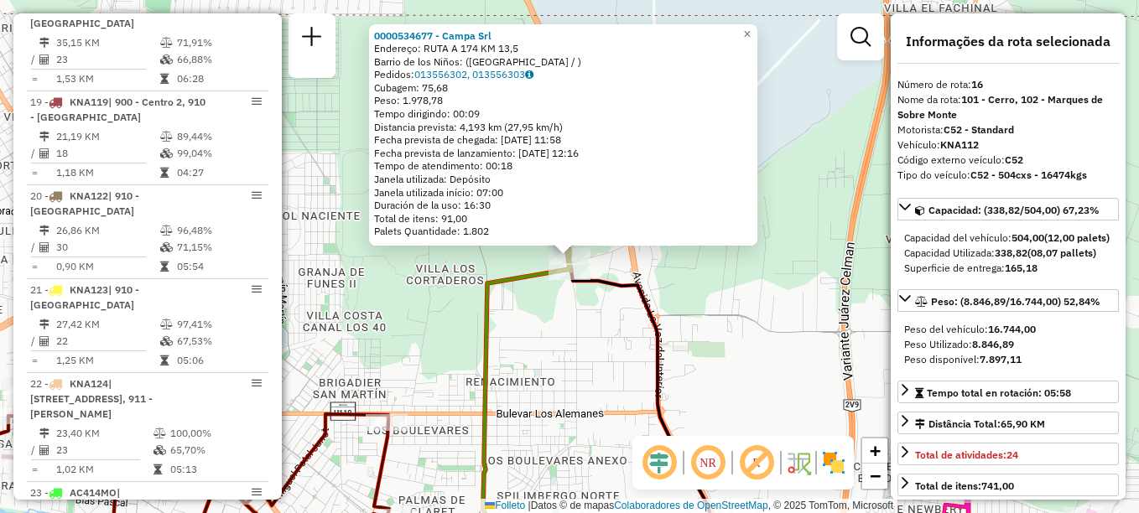
scroll to position [1961, 0]
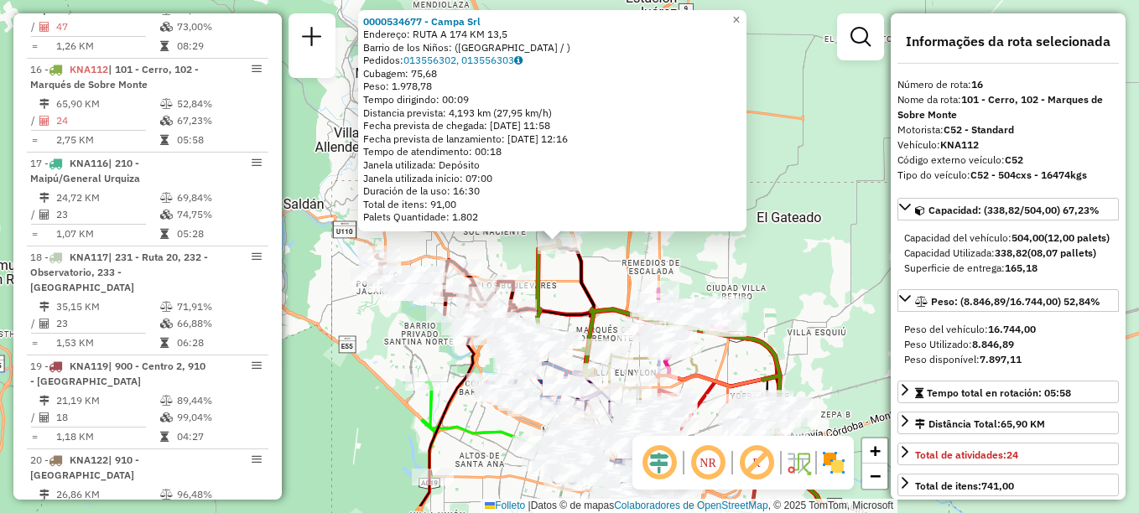
drag, startPoint x: 607, startPoint y: 387, endPoint x: 614, endPoint y: 329, distance: 58.3
click at [614, 329] on div "0000534677 - Campa Srl Endereço: RUTA A 174 KM 13,5 [GEOGRAPHIC_DATA]: ([GEOGRA…" at bounding box center [569, 256] width 1139 height 513
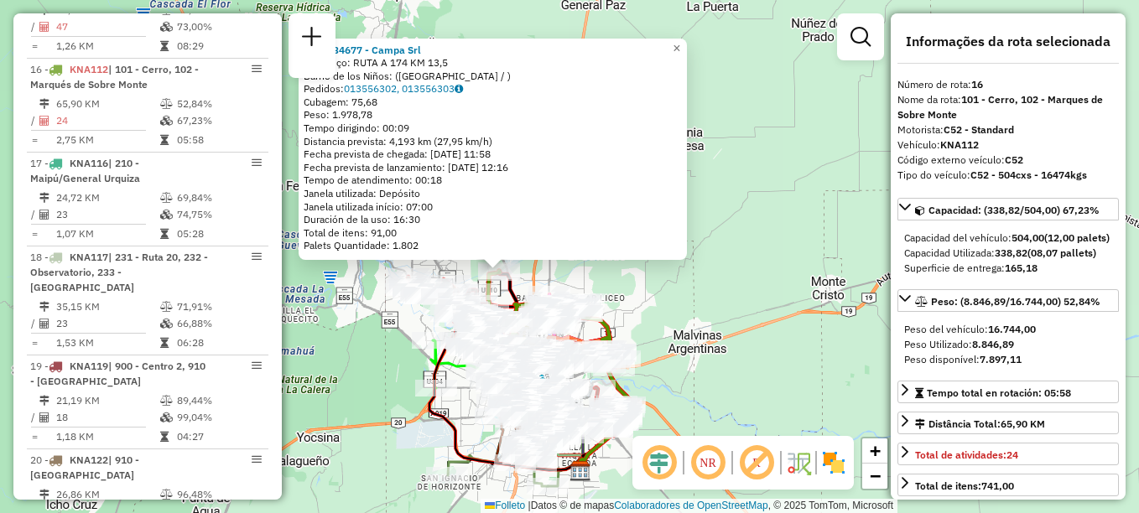
drag, startPoint x: 417, startPoint y: 406, endPoint x: 365, endPoint y: 403, distance: 52.1
click at [365, 403] on div "0000534677 - Campa Srl Endereço: RUTA A 174 KM 13,5 [GEOGRAPHIC_DATA]: ([GEOGRA…" at bounding box center [569, 256] width 1139 height 513
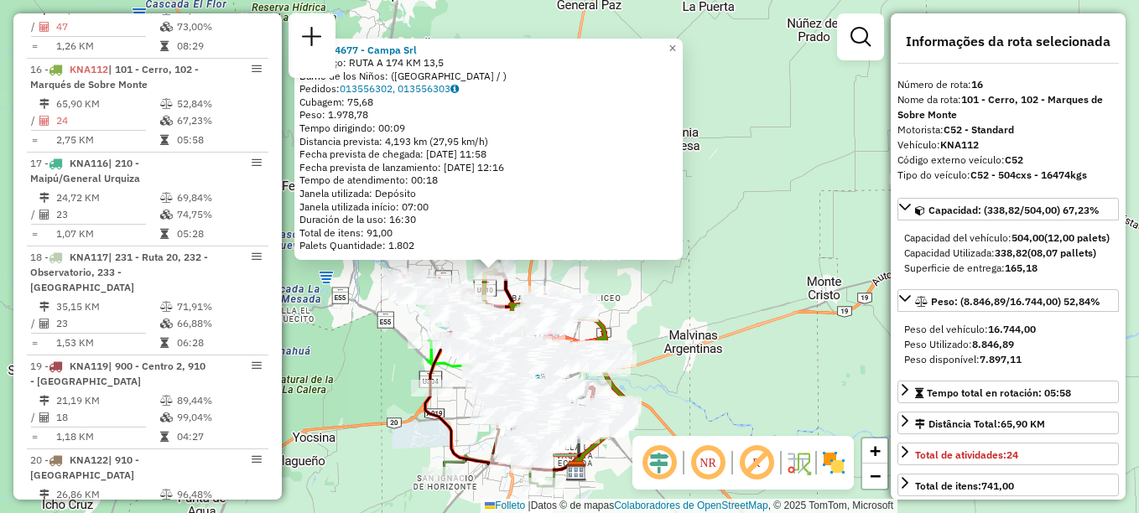
click at [719, 279] on div "0000534677 - Campa Srl Endereço: RUTA A 174 KM 13,5 [GEOGRAPHIC_DATA]: ([GEOGRA…" at bounding box center [569, 256] width 1139 height 513
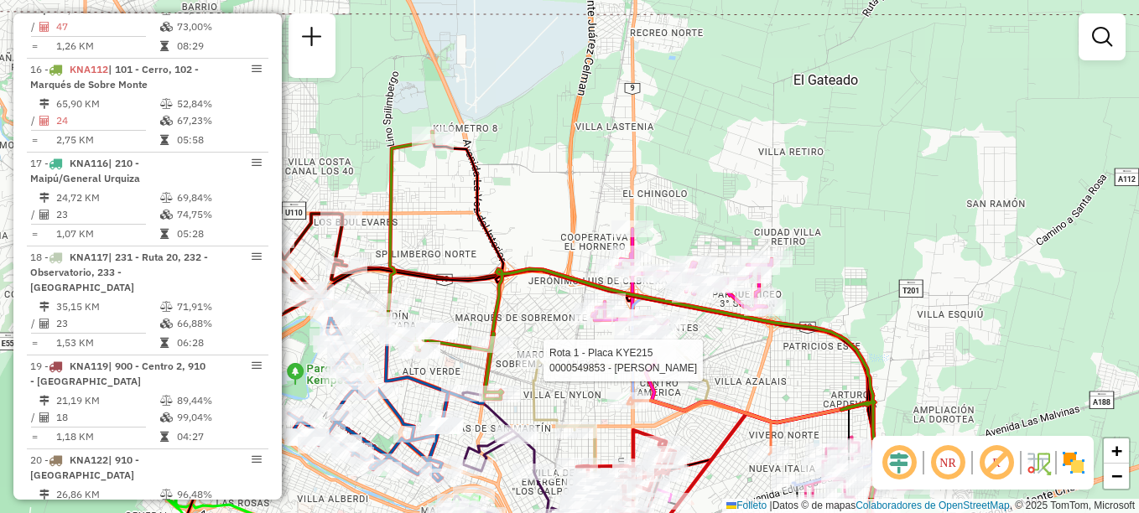
select select "**********"
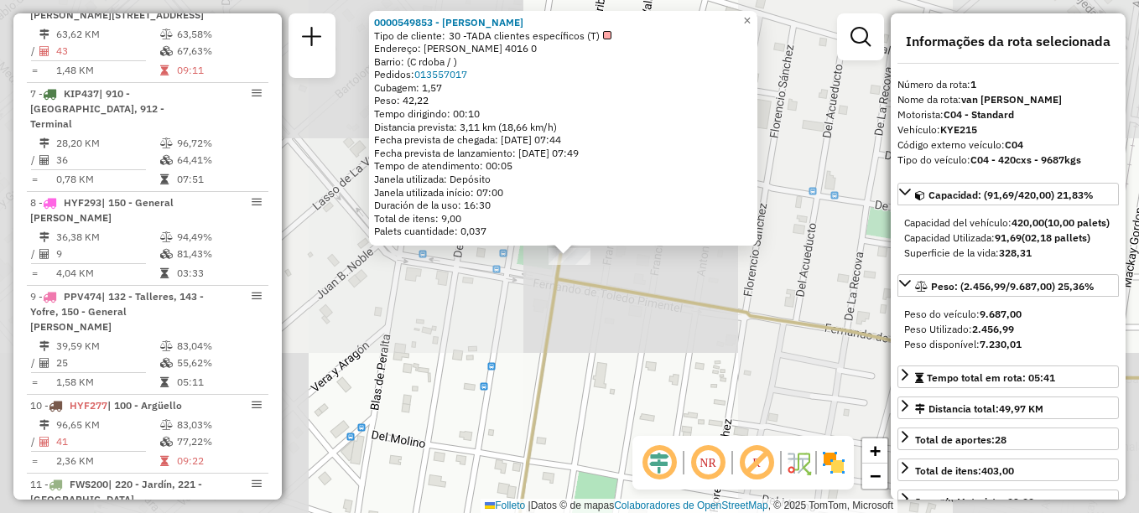
scroll to position [597, 0]
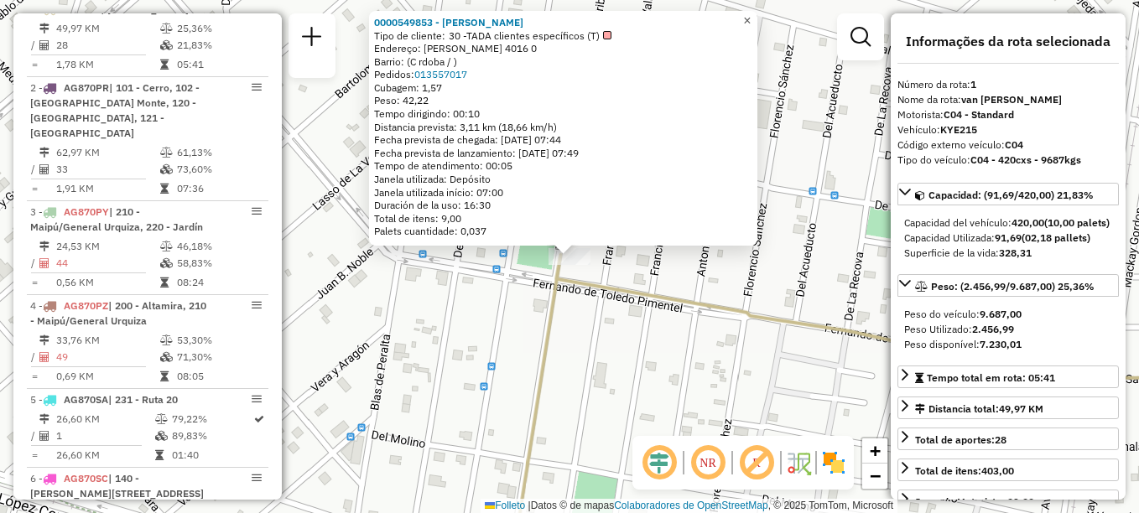
click at [751, 15] on span "×" at bounding box center [747, 20] width 8 height 14
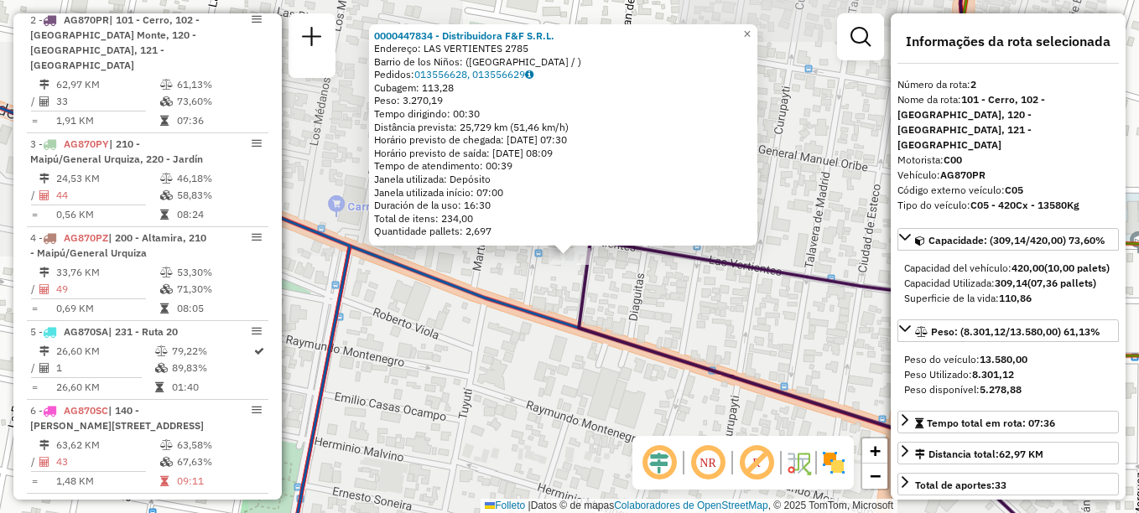
scroll to position [676, 0]
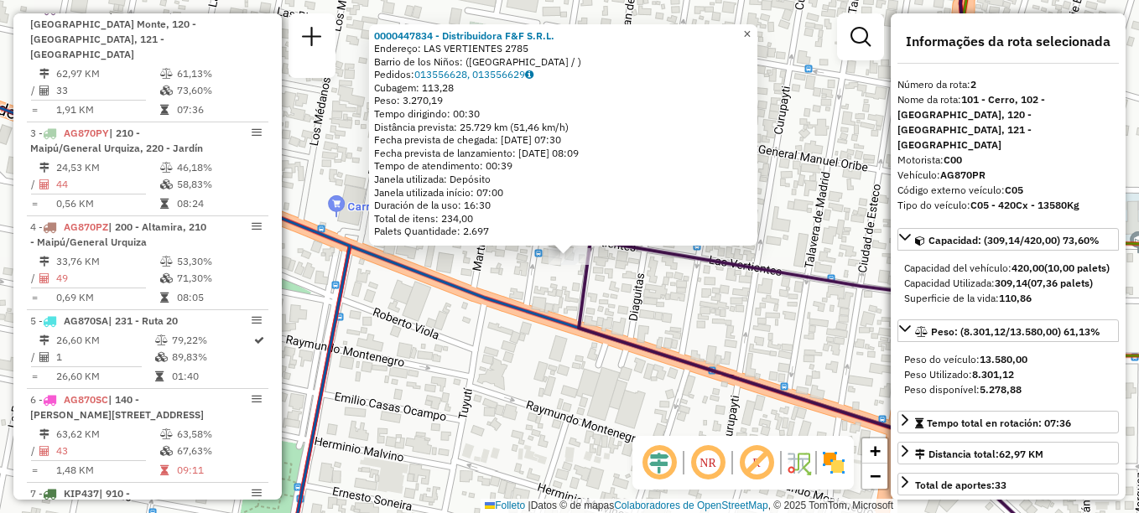
click at [751, 29] on span "×" at bounding box center [747, 34] width 8 height 14
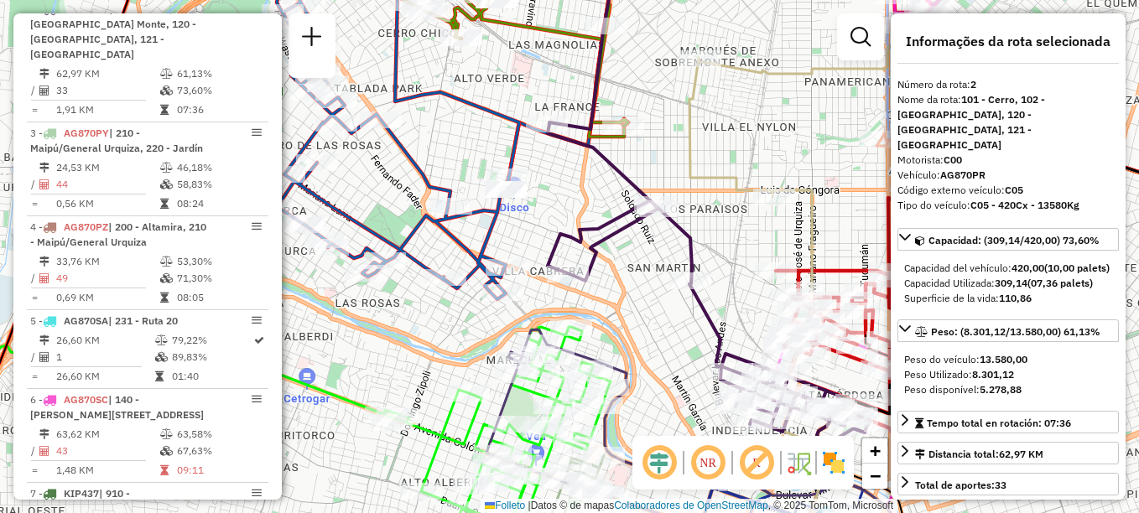
drag, startPoint x: 708, startPoint y: 296, endPoint x: 628, endPoint y: 347, distance: 94.7
click at [628, 347] on div "Janela de atendimento Grade de atendimento Capacidade Transportadoras Veículos …" at bounding box center [569, 256] width 1139 height 513
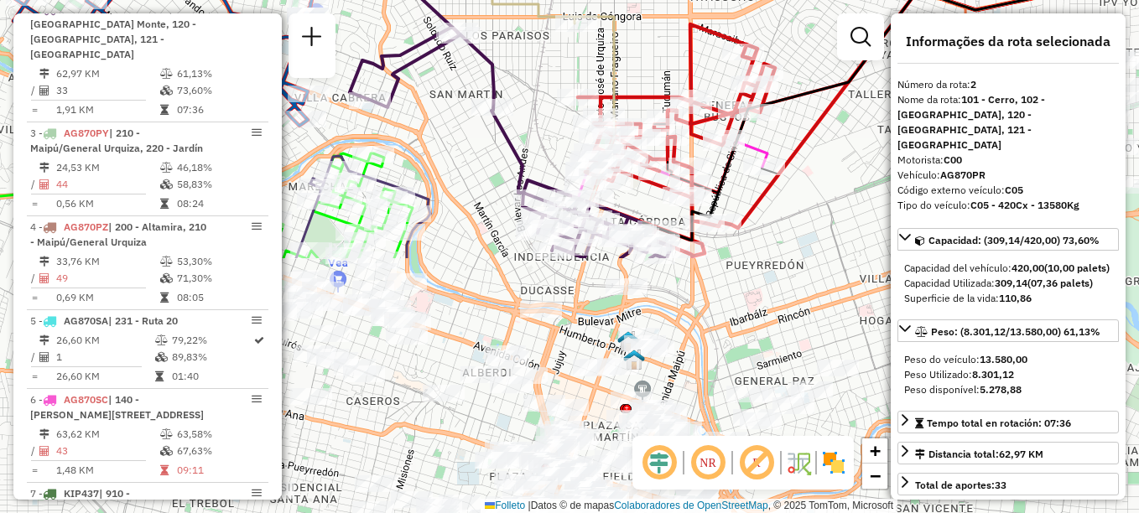
drag, startPoint x: 612, startPoint y: 315, endPoint x: 392, endPoint y: 8, distance: 377.4
click at [392, 8] on div "0000447834 - Distribuidora F&F S.R.L. Endereço: LAS VERTIENTES 2785 Barrio de l…" at bounding box center [569, 256] width 1139 height 513
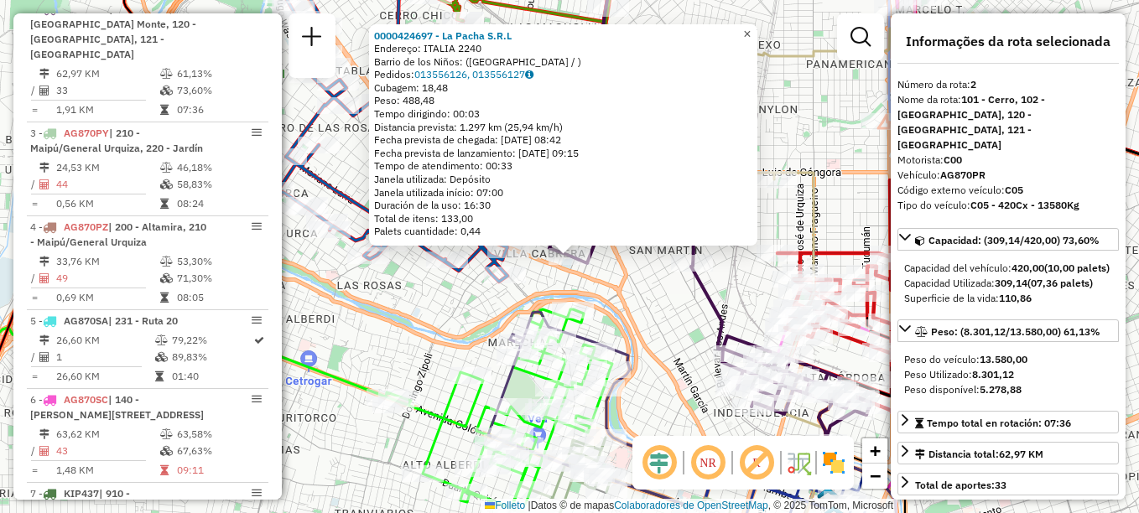
click at [751, 27] on span "×" at bounding box center [747, 34] width 8 height 14
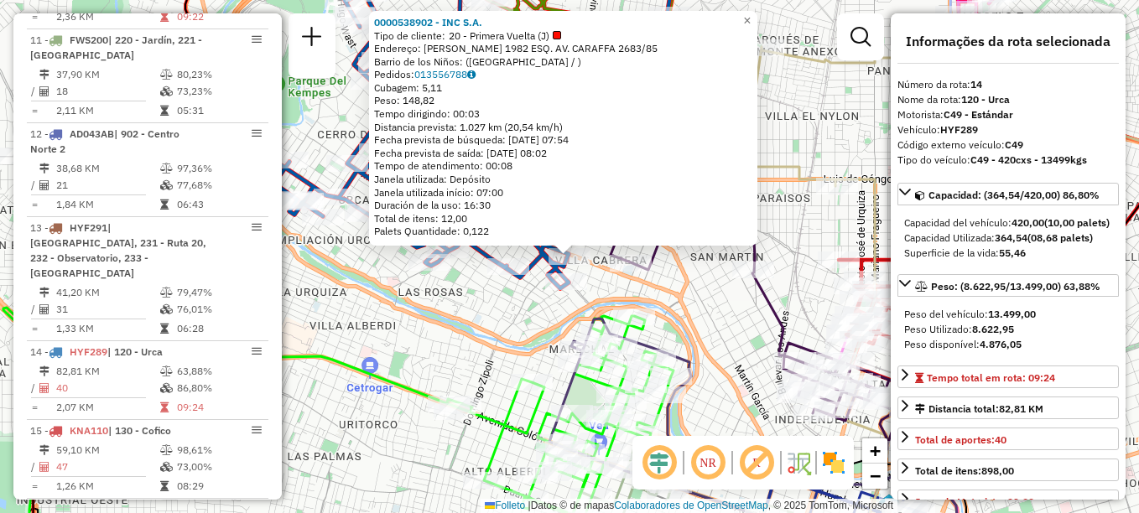
scroll to position [1804, 0]
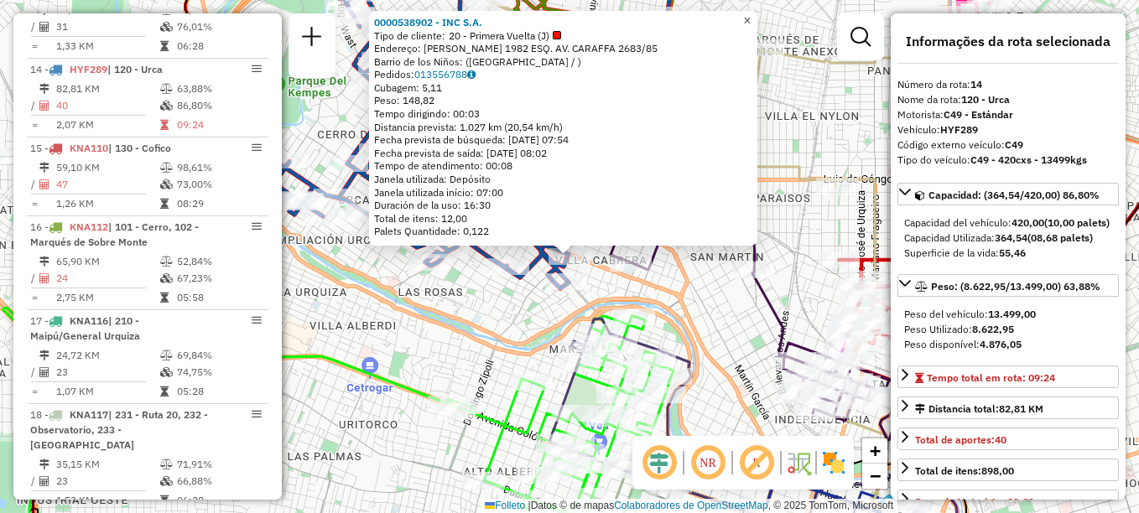
click at [751, 13] on span "×" at bounding box center [747, 20] width 8 height 14
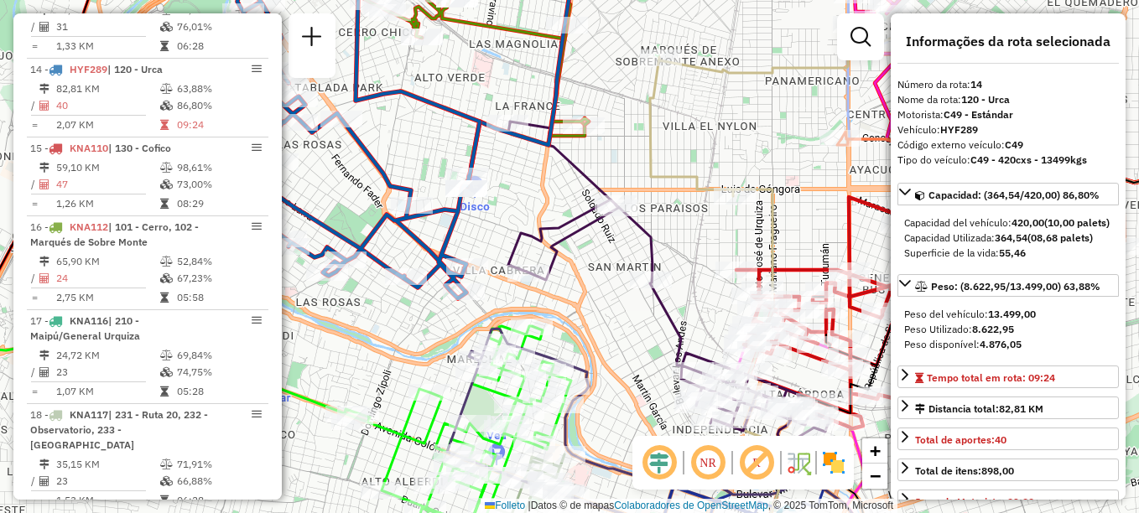
drag, startPoint x: 767, startPoint y: 168, endPoint x: 664, endPoint y: 178, distance: 102.8
click at [664, 178] on icon at bounding box center [792, 301] width 285 height 545
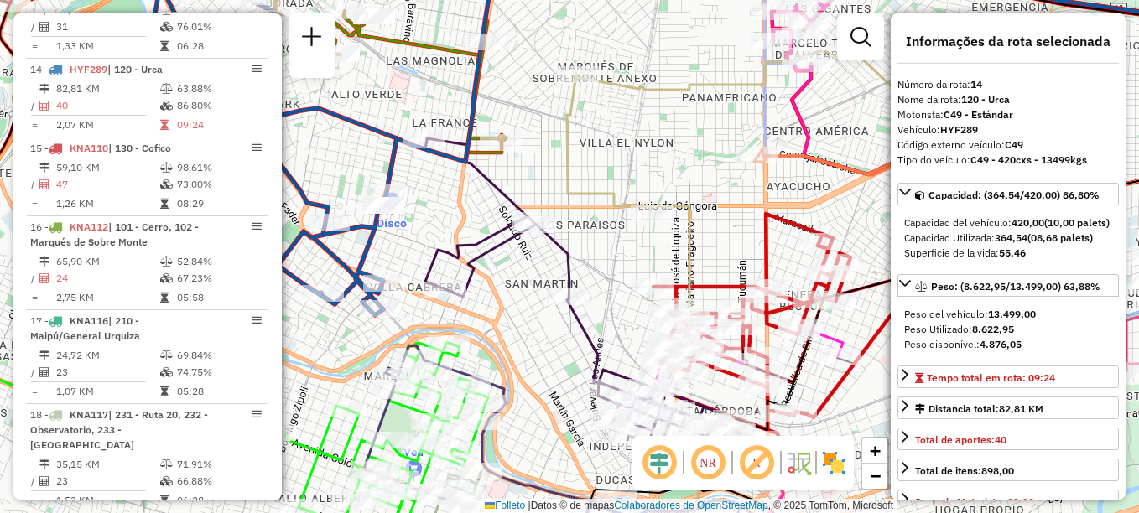
click at [646, 128] on div "Janela de atendimento Grade de atendimento Capacidade Transportadoras Veículos …" at bounding box center [569, 256] width 1139 height 513
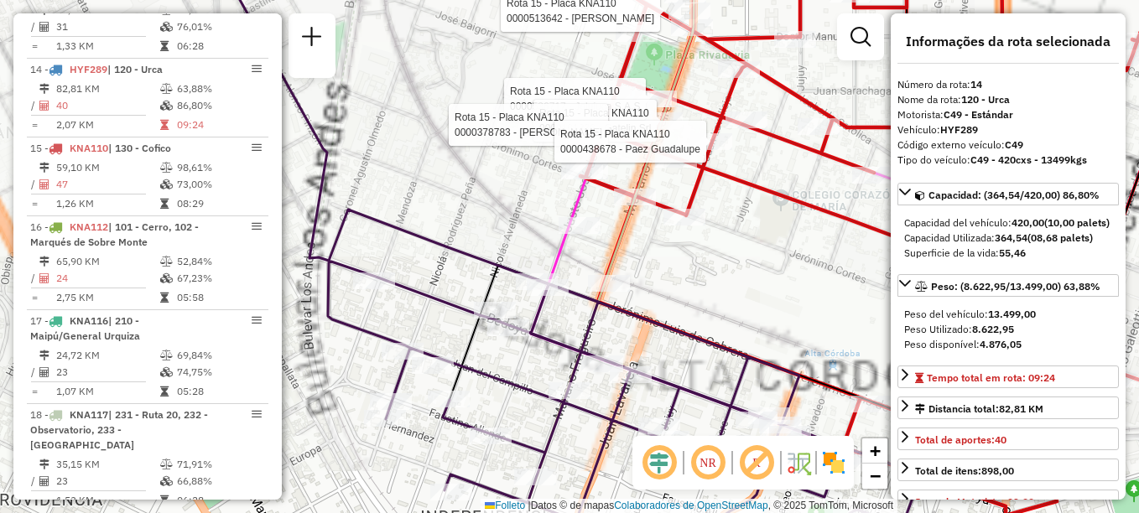
click at [695, 255] on div "Rota 15 - Placa KNA110 0000536717 - Jolujuca S.A.S Rota 15 - Placa KNA110 00001…" at bounding box center [569, 256] width 1139 height 513
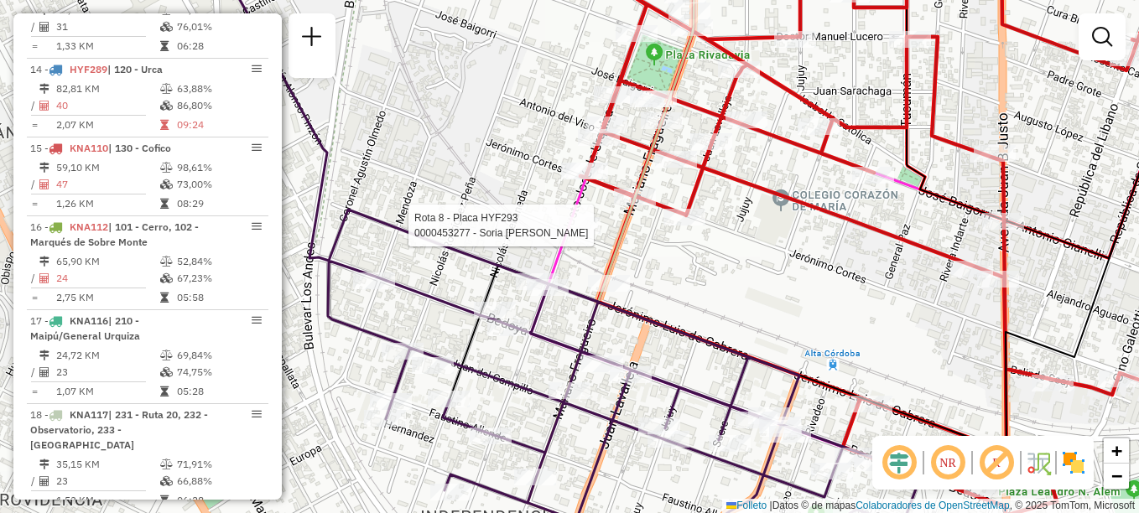
select select "**********"
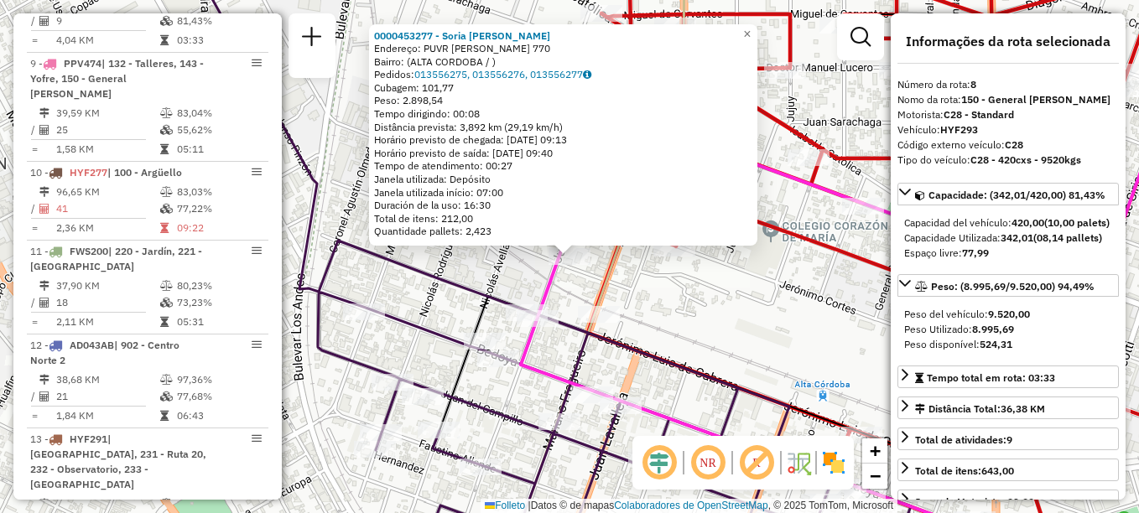
scroll to position [1255, 0]
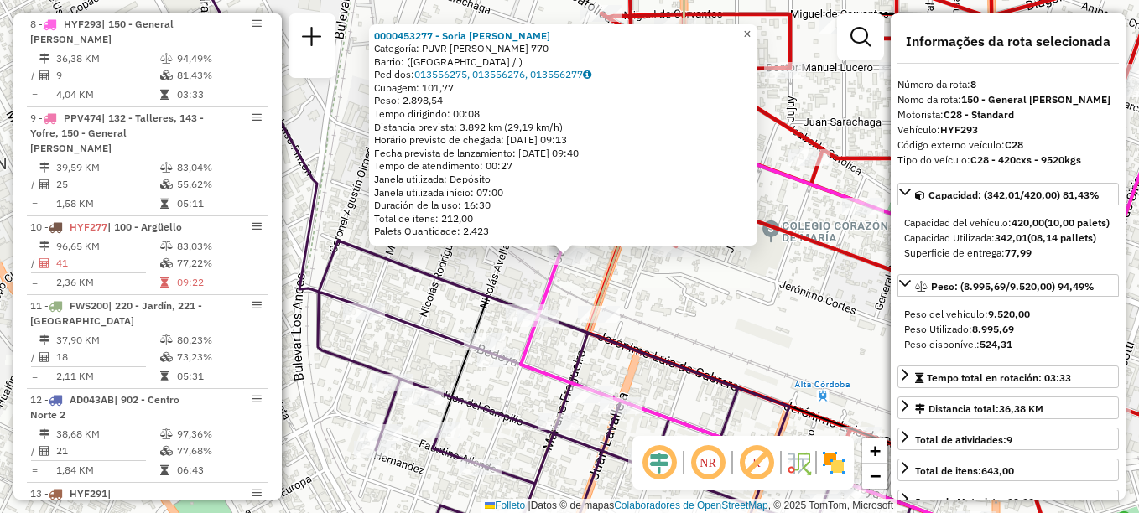
click at [751, 27] on span "×" at bounding box center [747, 34] width 8 height 14
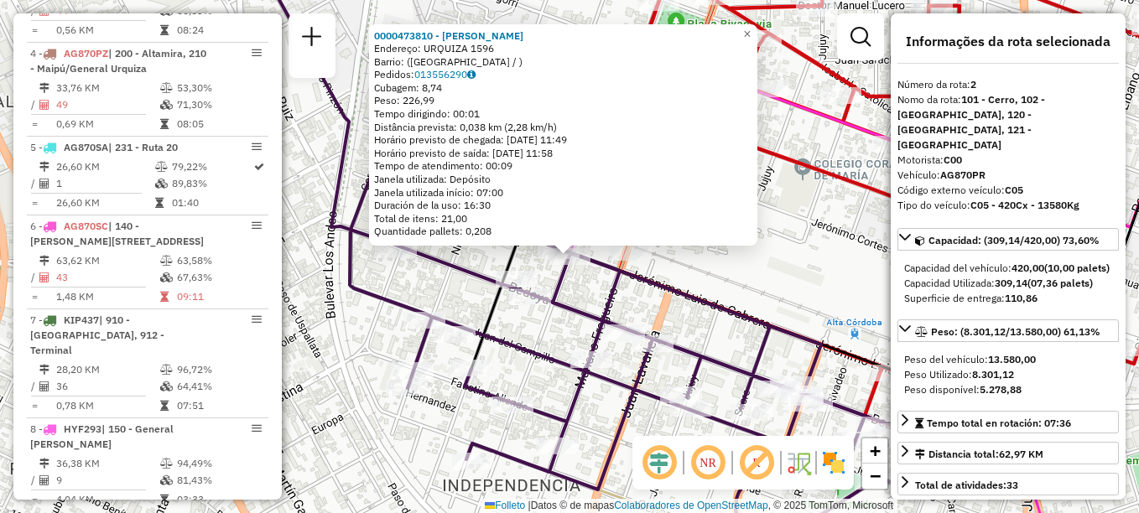
scroll to position [676, 0]
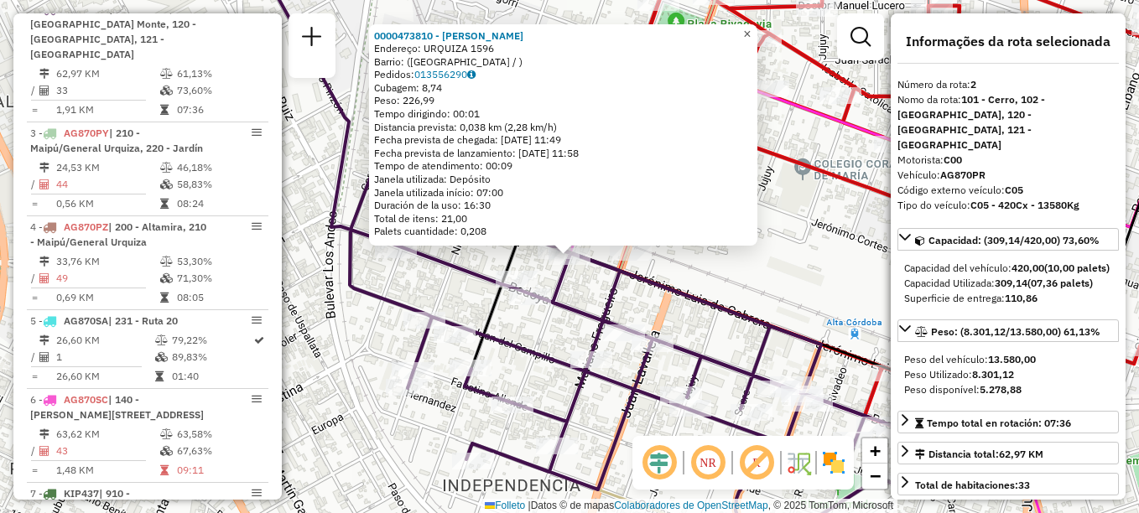
click at [751, 29] on span "×" at bounding box center [747, 34] width 8 height 14
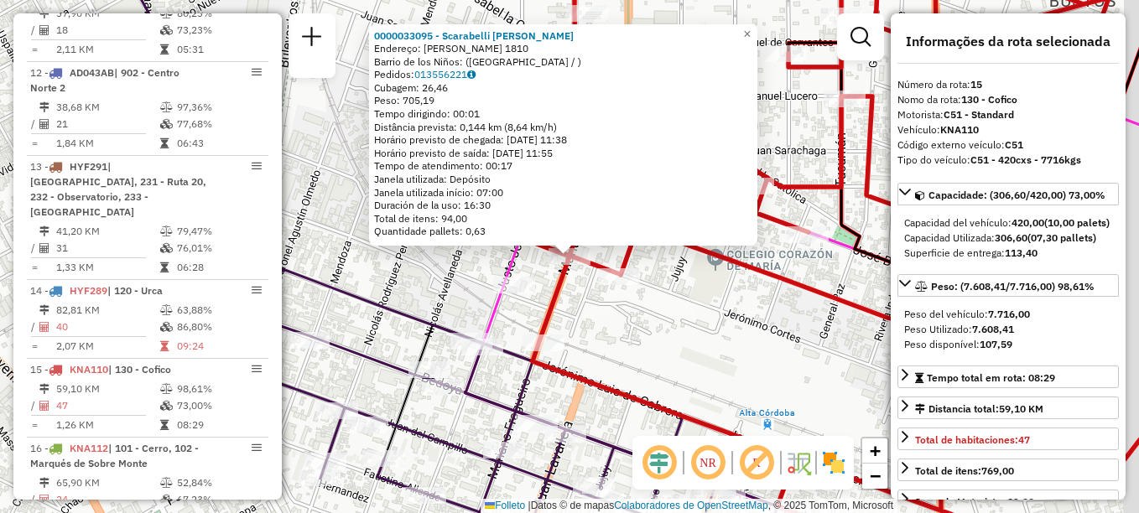
scroll to position [1882, 0]
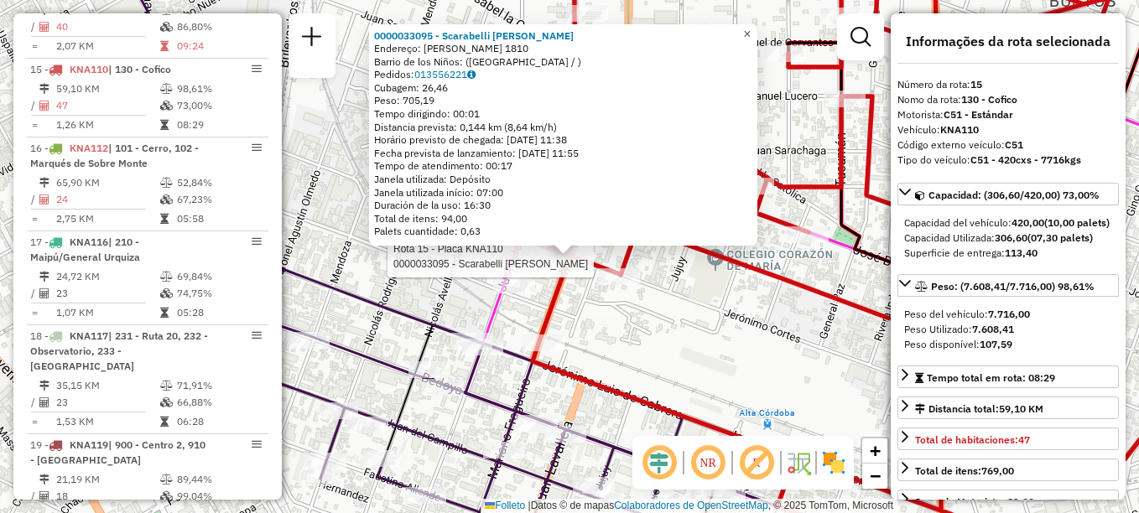
click at [751, 30] on span "×" at bounding box center [747, 34] width 8 height 14
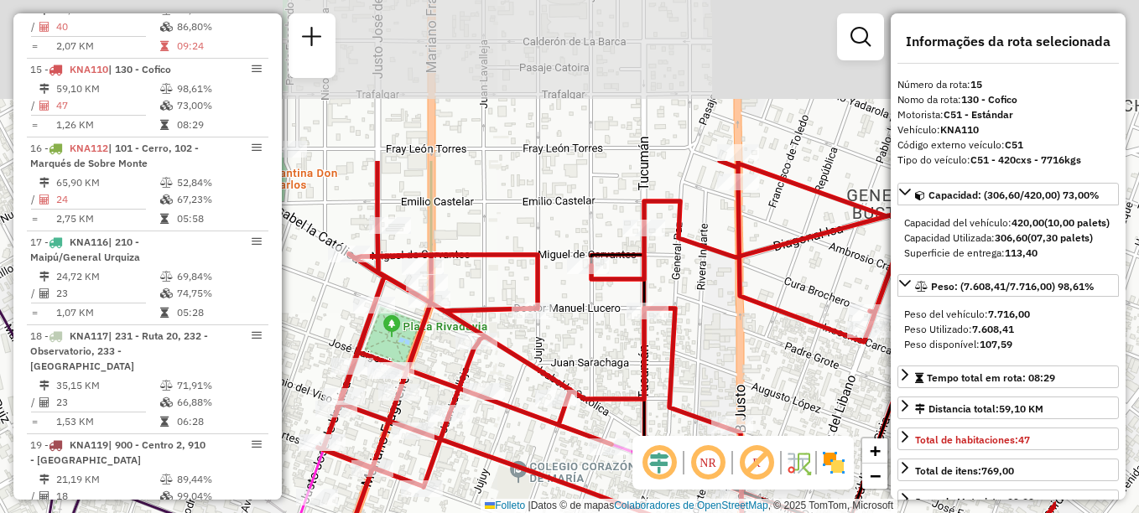
drag, startPoint x: 664, startPoint y: 319, endPoint x: 553, endPoint y: 462, distance: 181.7
click at [553, 462] on div "Janela de atendimento Grade de atendimento Capacidade Transportadoras Veículos …" at bounding box center [569, 256] width 1139 height 513
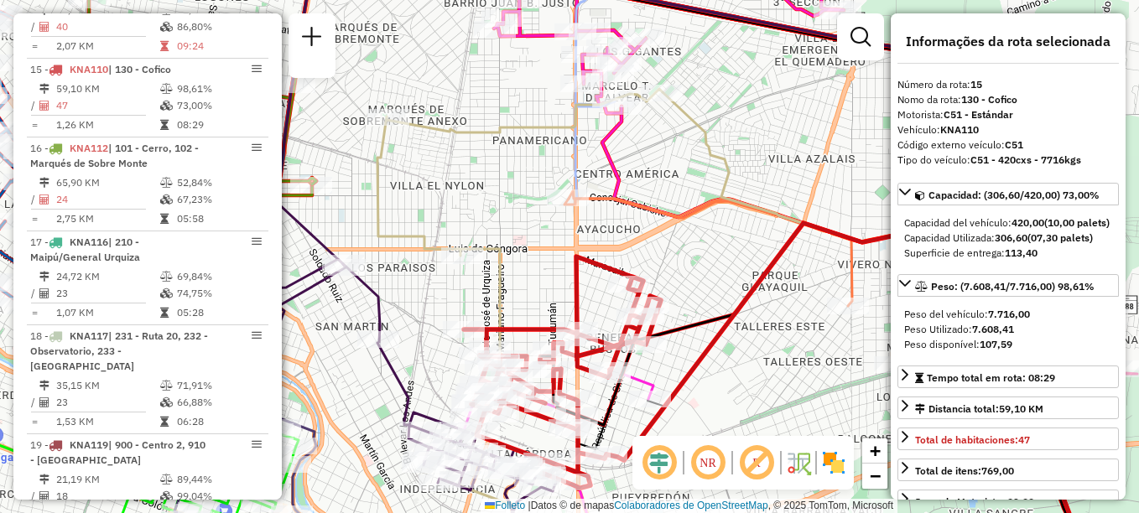
click at [539, 245] on div "Janela de atendimento Grade de atendimento Capacidade Transportadoras Veículos …" at bounding box center [569, 256] width 1139 height 513
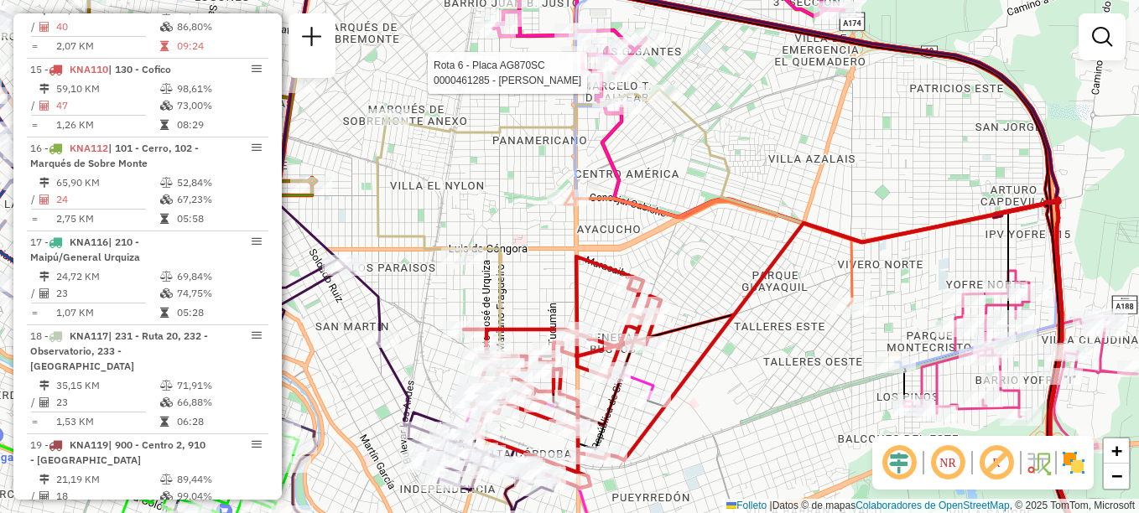
select select "**********"
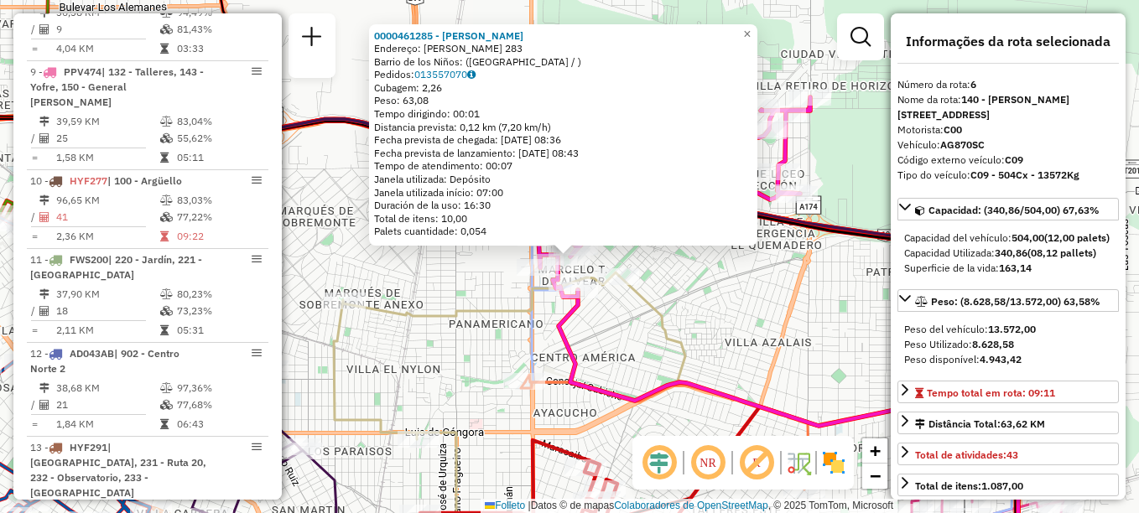
scroll to position [1052, 0]
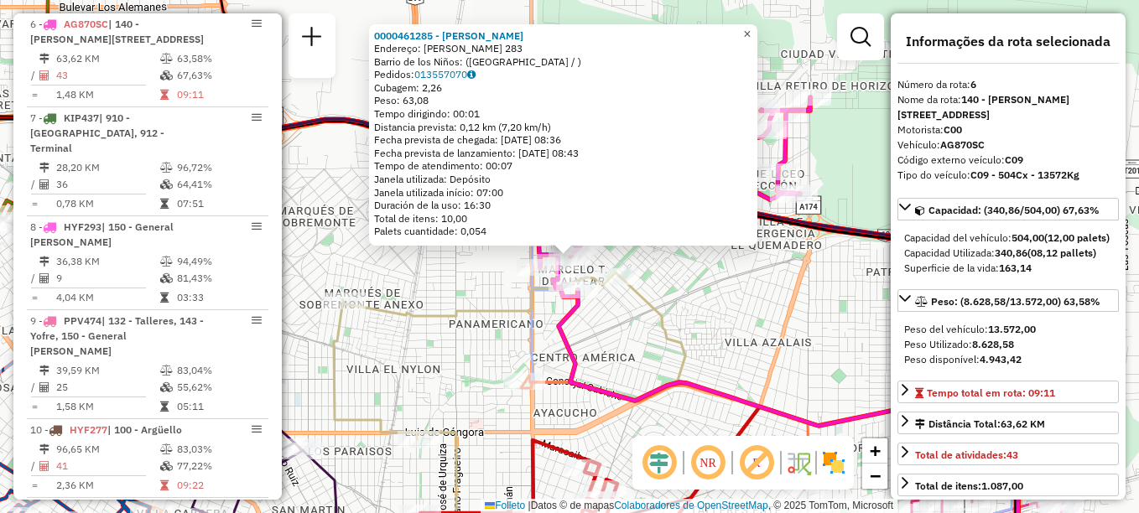
click at [751, 32] on span "×" at bounding box center [747, 34] width 8 height 14
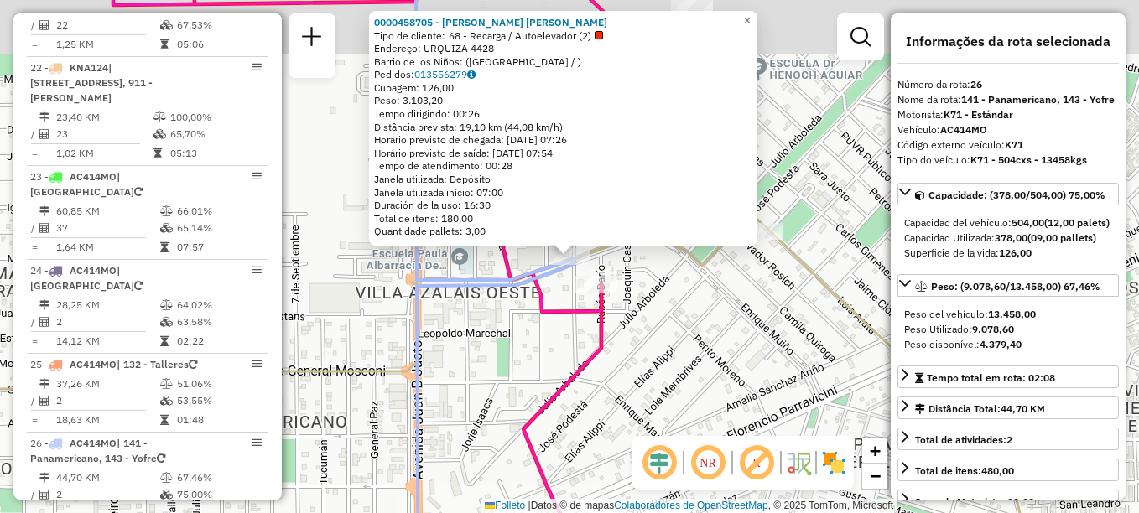
scroll to position [2891, 0]
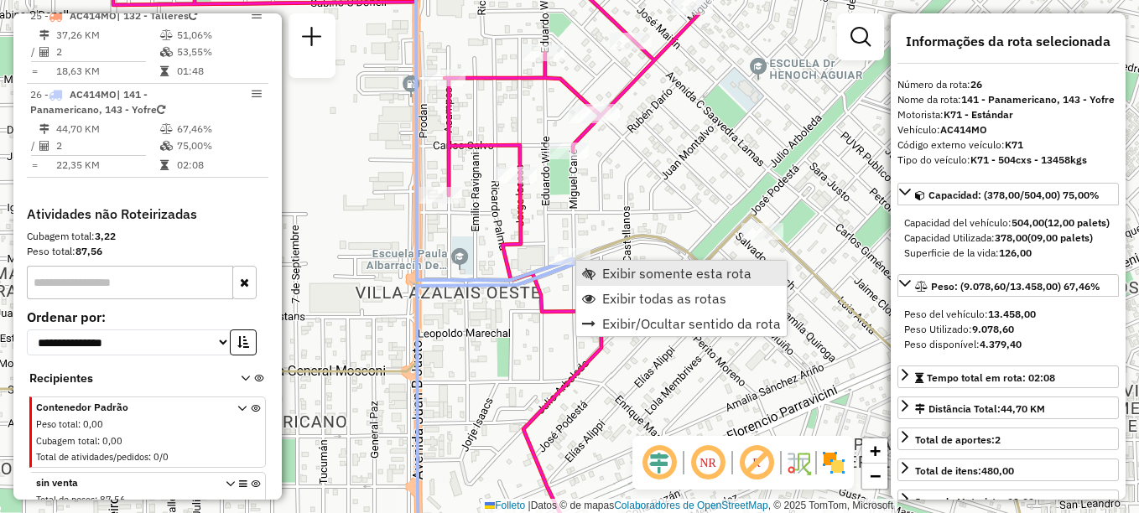
click at [602, 275] on span "Exibir somente esta rota" at bounding box center [676, 273] width 149 height 13
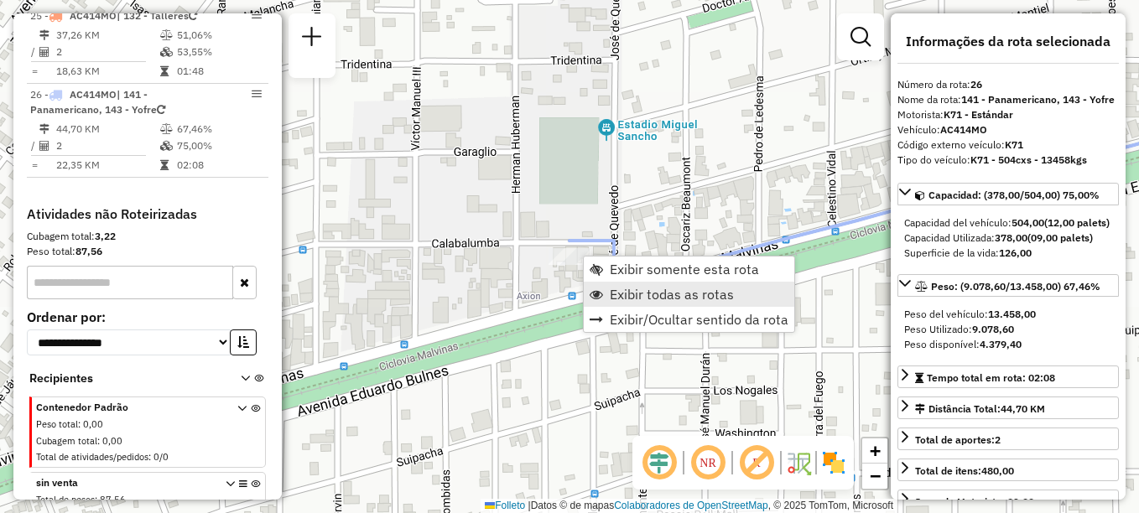
click at [621, 295] on span "Exibir todas as rotas" at bounding box center [672, 294] width 124 height 13
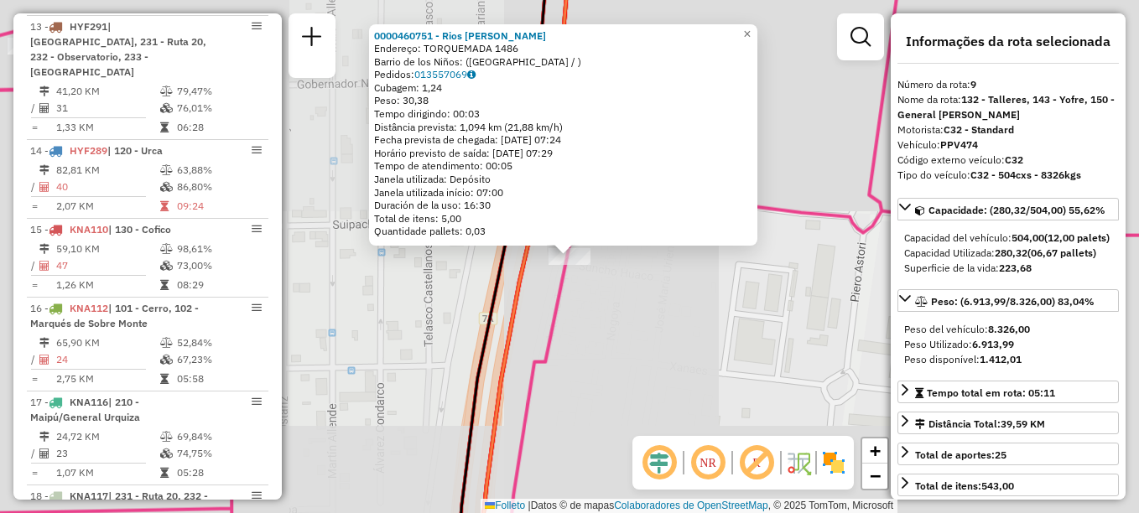
scroll to position [1334, 0]
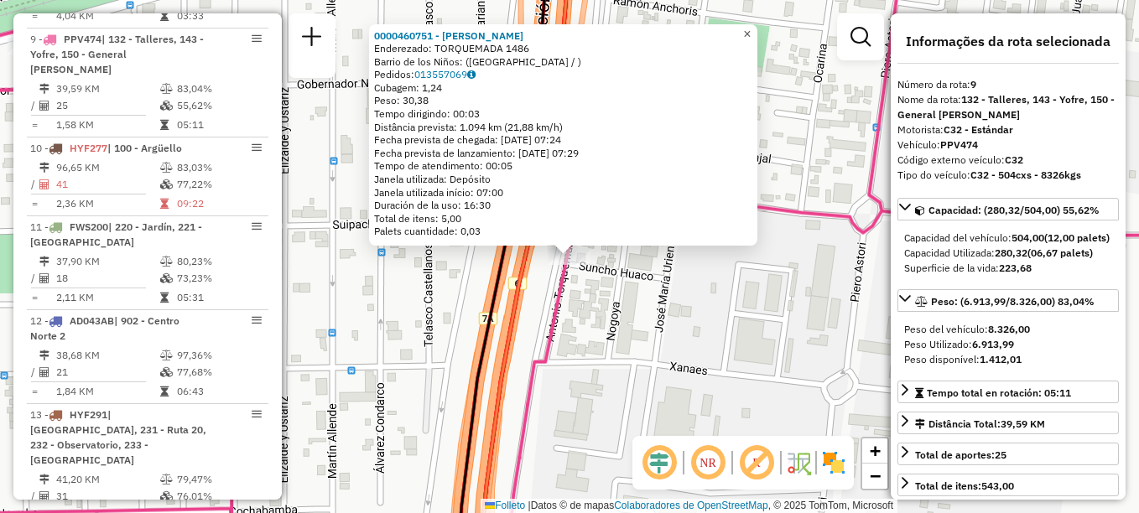
click at [751, 32] on span "×" at bounding box center [747, 34] width 8 height 14
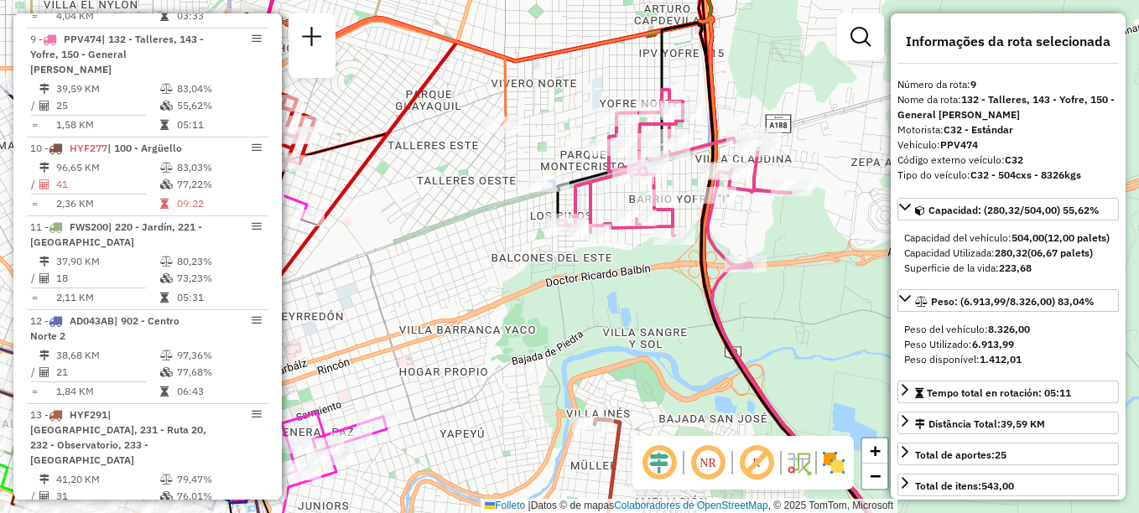
drag, startPoint x: 586, startPoint y: 310, endPoint x: 645, endPoint y: 271, distance: 70.3
click at [645, 271] on div "Janela de atendimento Grade de atendimento Capacidade Transportadoras Veículos …" at bounding box center [569, 256] width 1139 height 513
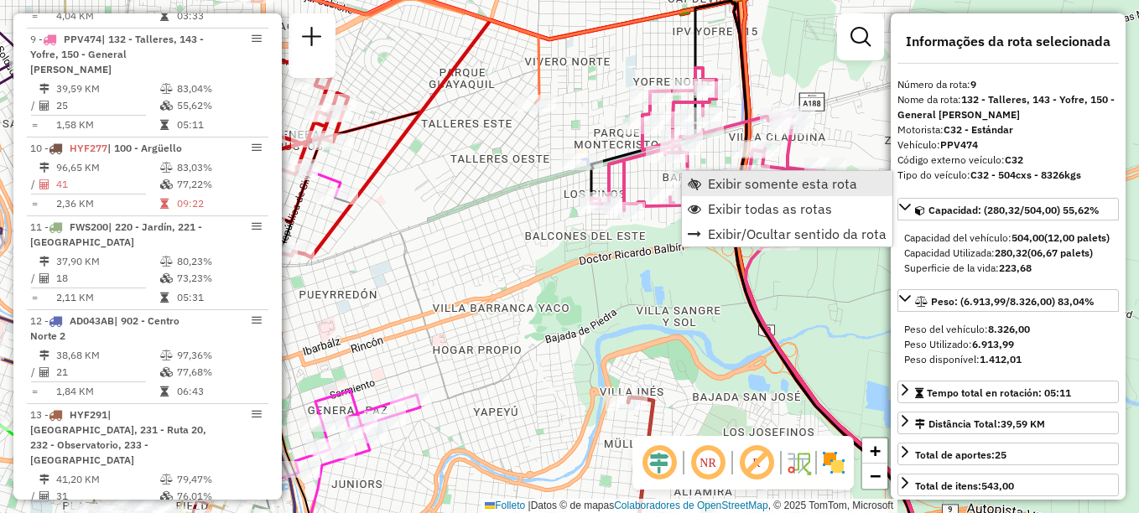
click at [704, 182] on link "Exibir somente esta rota" at bounding box center [787, 183] width 211 height 25
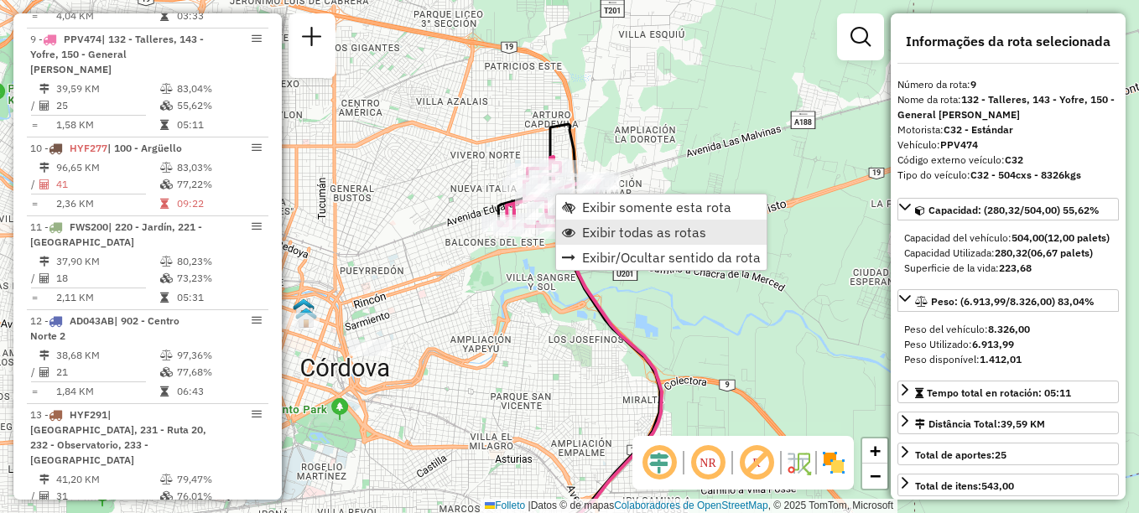
click at [591, 229] on span "Exibir todas as rotas" at bounding box center [644, 232] width 124 height 13
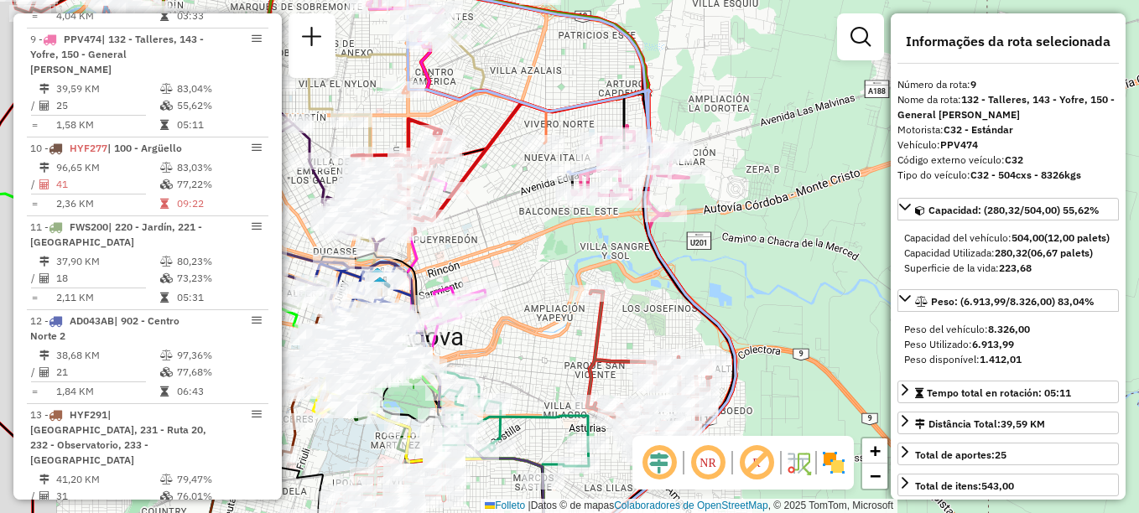
drag, startPoint x: 567, startPoint y: 268, endPoint x: 653, endPoint y: 206, distance: 105.7
click at [651, 206] on div "Janela de atendimento Grade de atendimento Capacidade Transportadoras Veículos …" at bounding box center [569, 256] width 1139 height 513
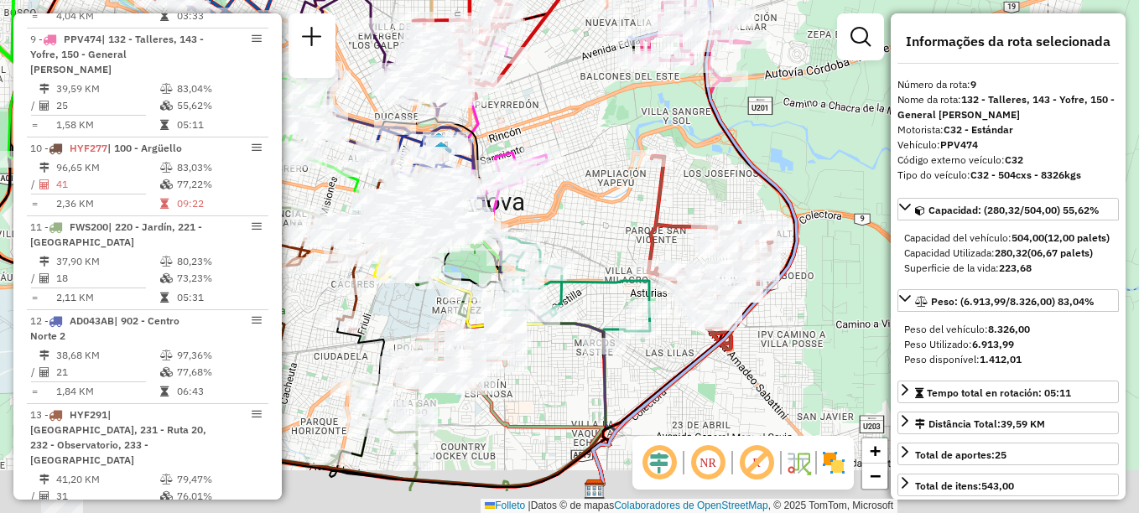
drag, startPoint x: 715, startPoint y: 273, endPoint x: 689, endPoint y: 189, distance: 88.6
click at [689, 189] on div "Janela de atendimento Grade de atendimento Capacidade Transportadoras Veículos …" at bounding box center [569, 256] width 1139 height 513
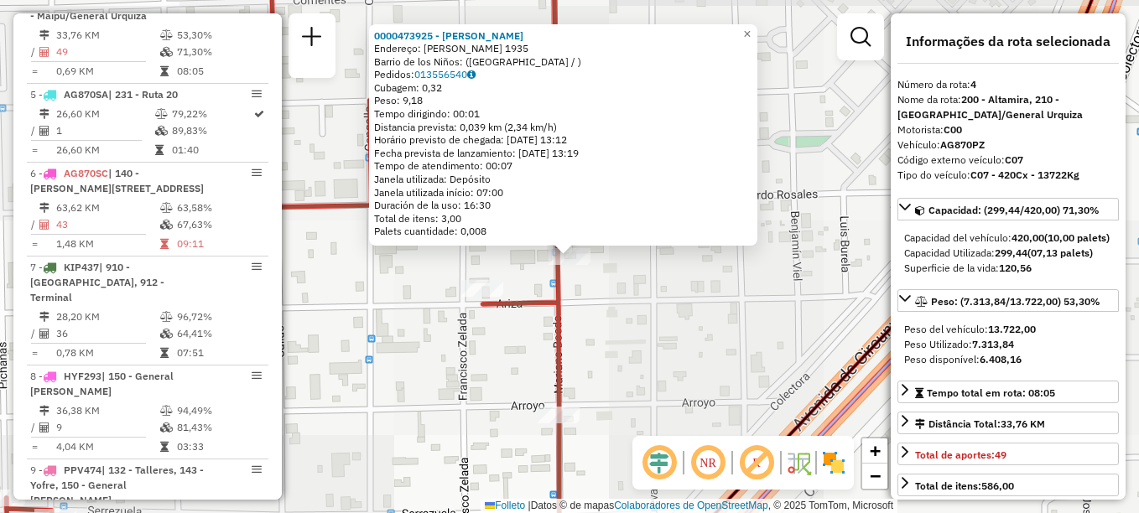
scroll to position [879, 0]
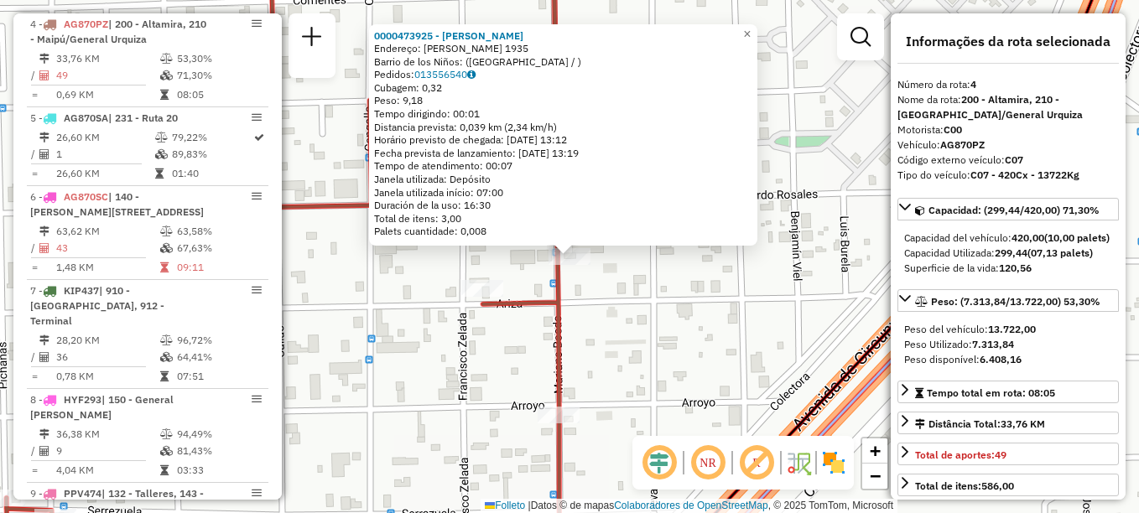
click at [745, 258] on div "0000473925 - [PERSON_NAME]: [PERSON_NAME] 1935 Barrio de los Niños: ([GEOGRAPHI…" at bounding box center [569, 256] width 1139 height 513
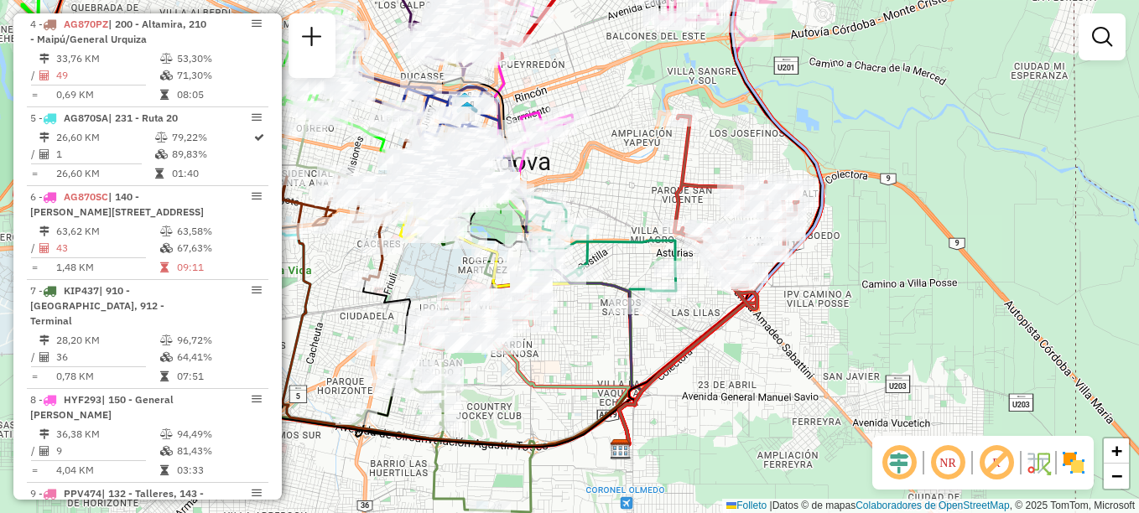
drag, startPoint x: 614, startPoint y: 359, endPoint x: 661, endPoint y: 295, distance: 79.2
click at [670, 325] on div "Janela de atendimento Grade de atendimento Capacidade Transportadoras Veículos …" at bounding box center [569, 256] width 1139 height 513
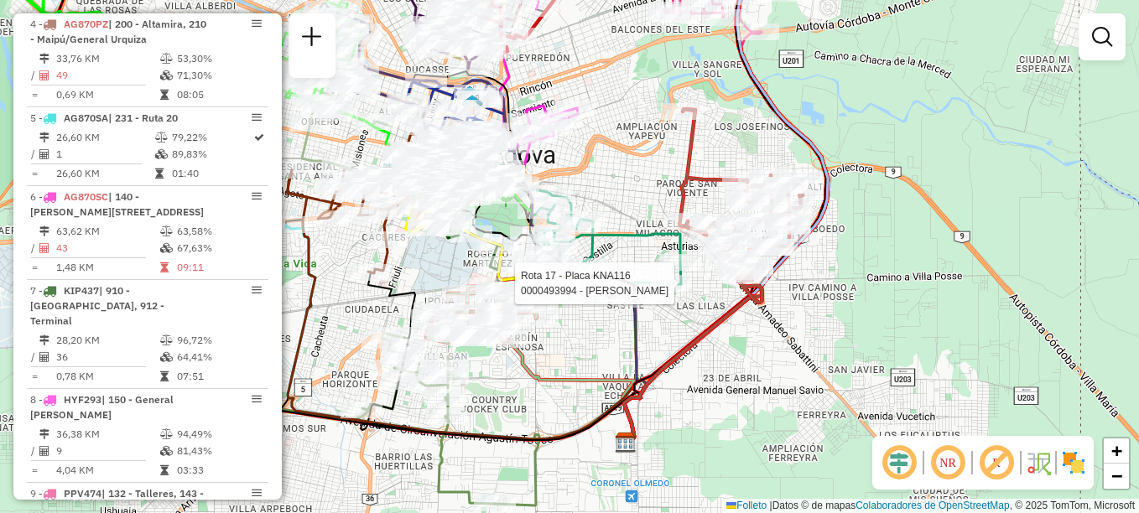
select select "**********"
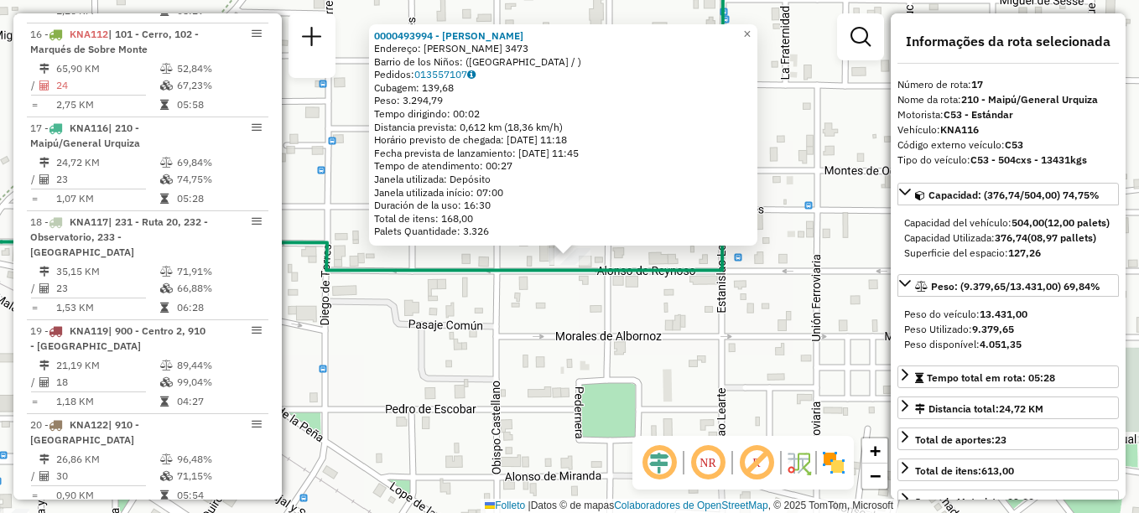
scroll to position [2055, 0]
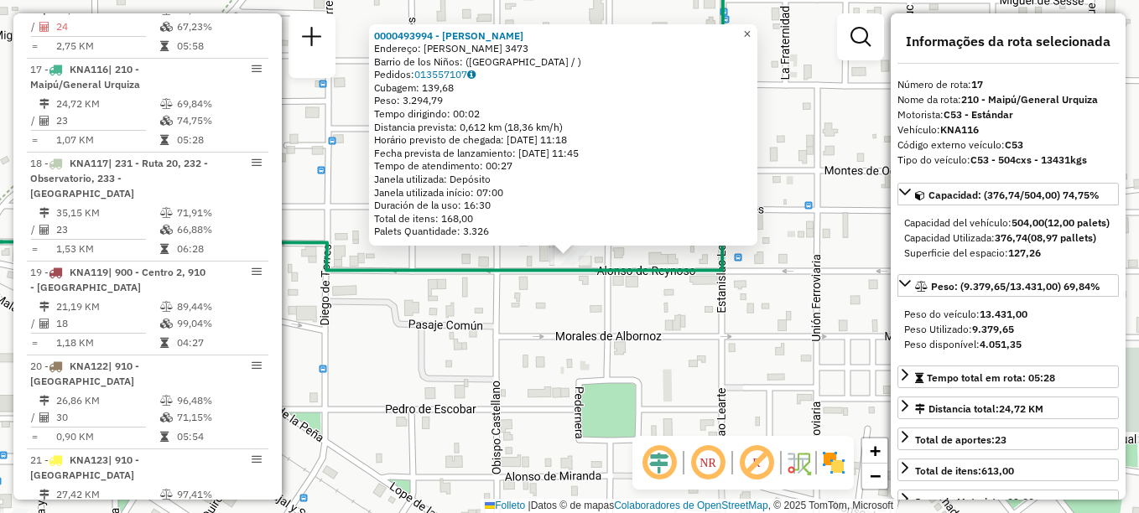
click at [752, 32] on link "×" at bounding box center [747, 34] width 20 height 20
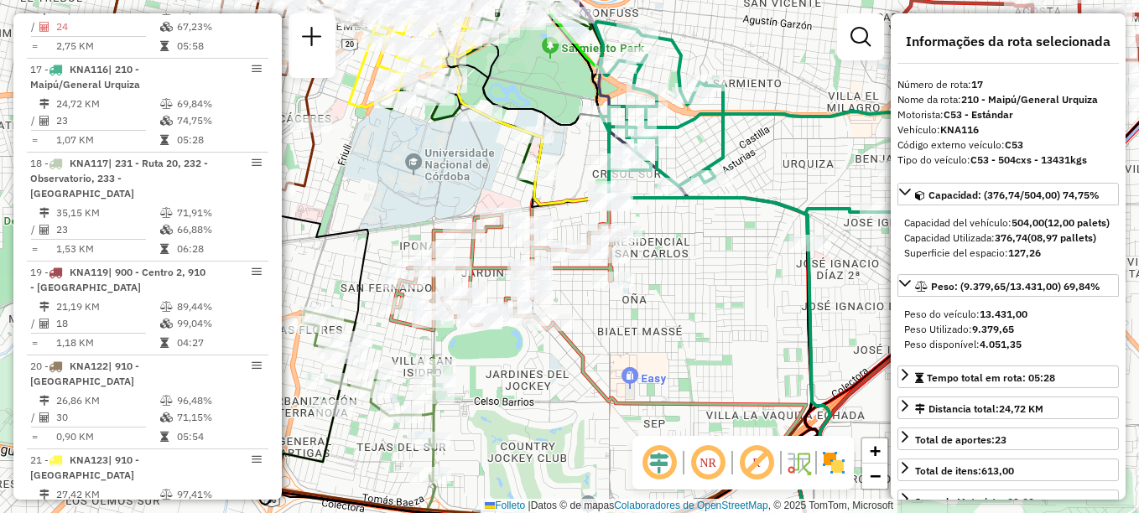
drag, startPoint x: 626, startPoint y: 345, endPoint x: 705, endPoint y: 346, distance: 79.7
click at [705, 346] on div "Janela de atendimento Grade de atendimento Capacidade Transportadoras Veículos …" at bounding box center [569, 256] width 1139 height 513
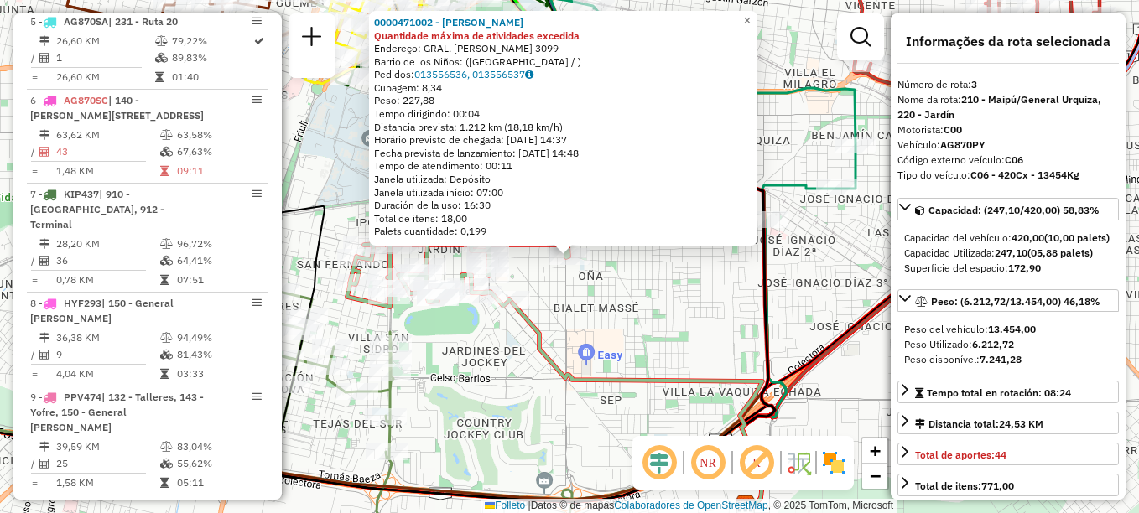
scroll to position [785, 0]
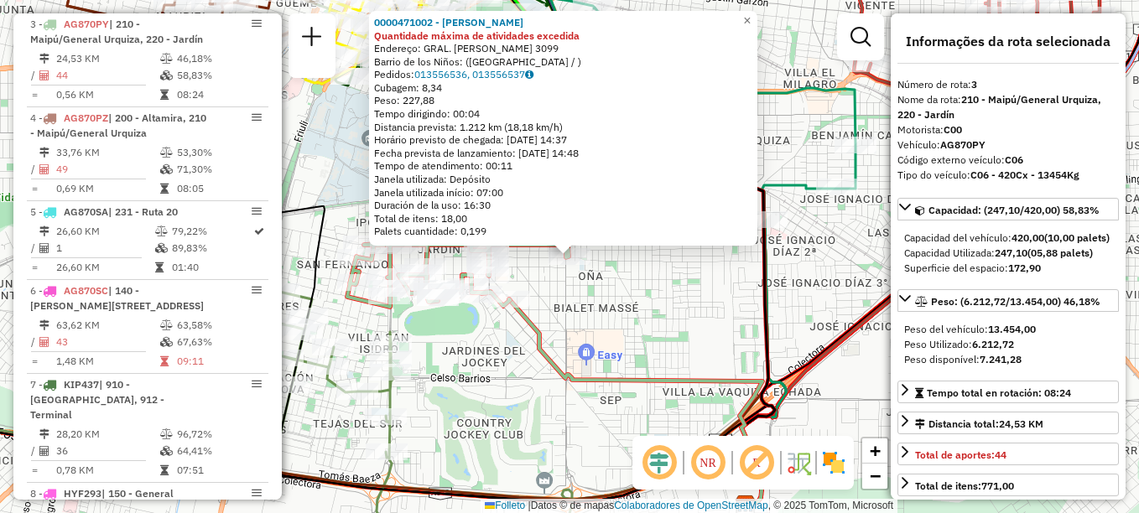
click at [636, 389] on icon at bounding box center [635, 402] width 253 height 206
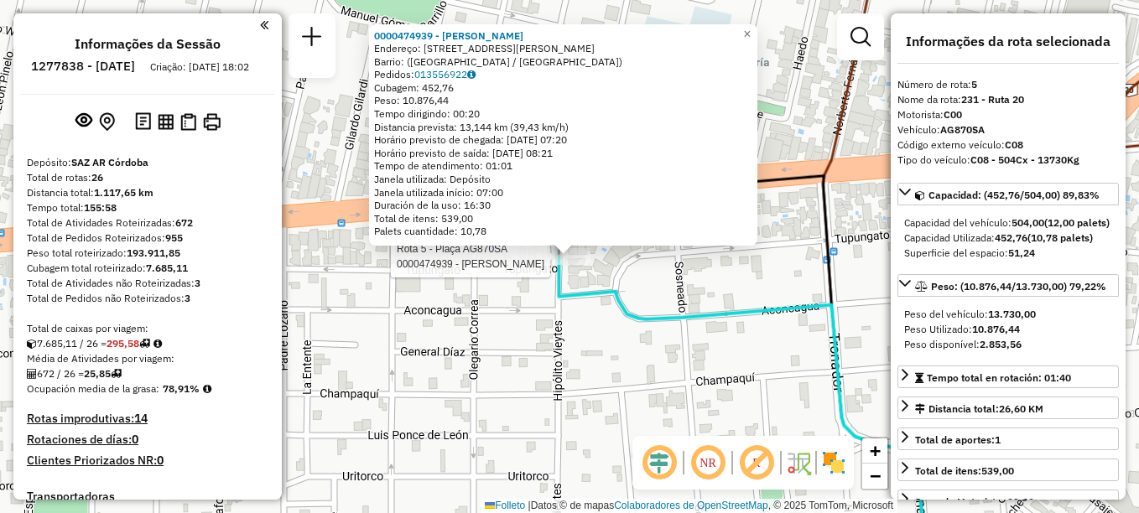
select select "**********"
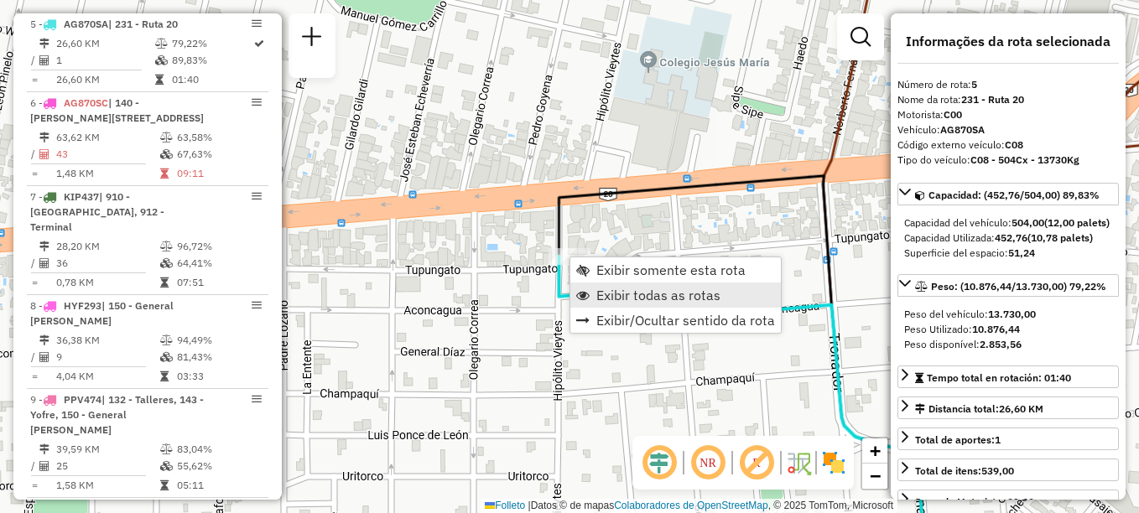
click at [611, 289] on span "Exibir todas as rotas" at bounding box center [658, 295] width 124 height 13
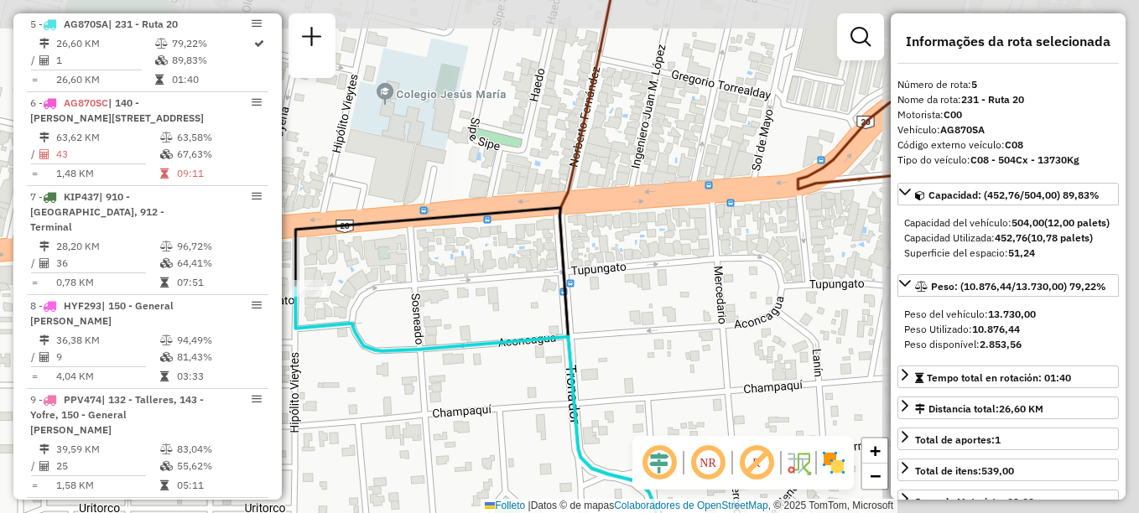
click at [396, 320] on div "Janela de atendimento Grade de atendimento Capacidade Transportadoras Veículos …" at bounding box center [569, 256] width 1139 height 513
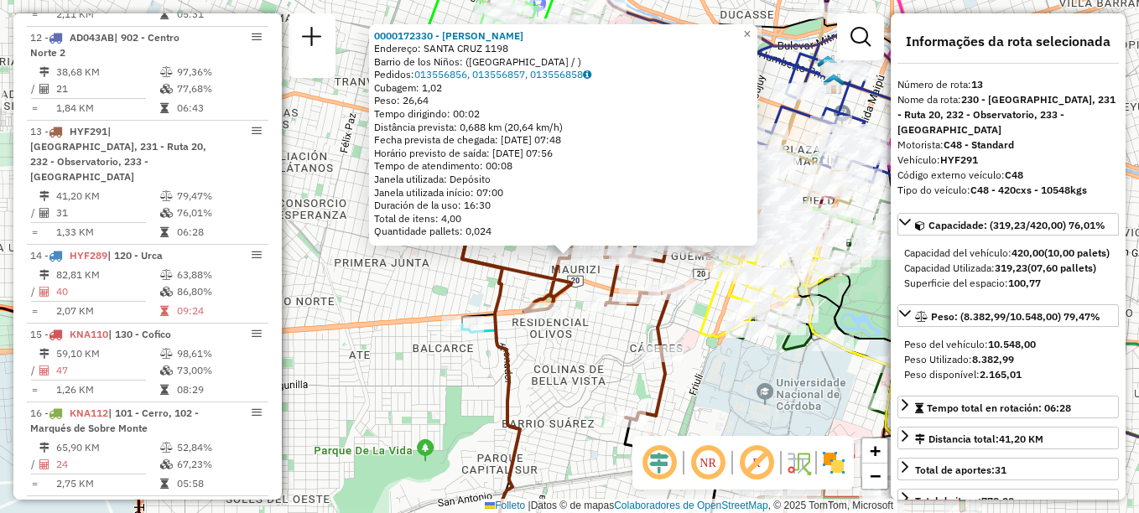
scroll to position [1694, 0]
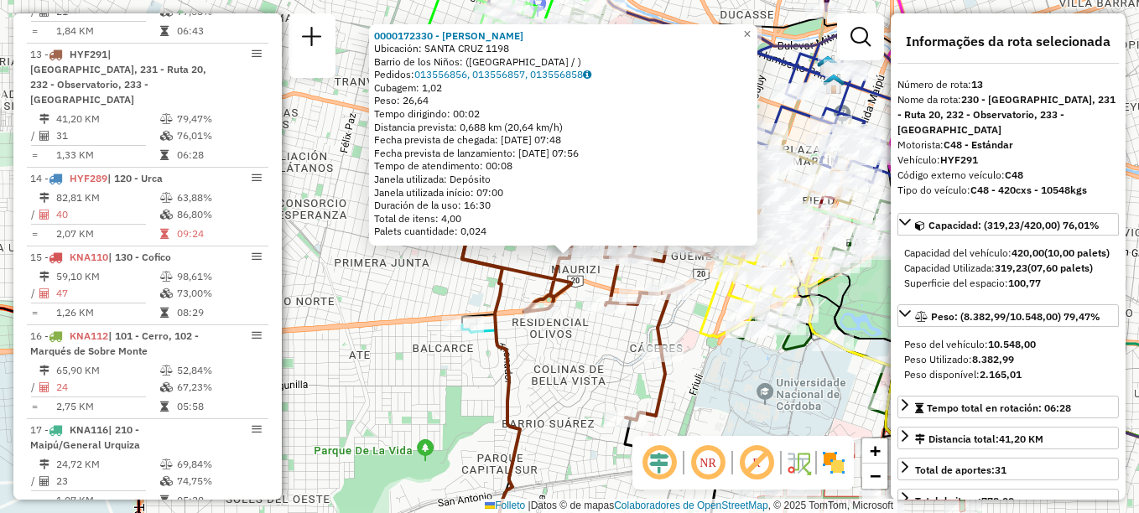
click at [570, 317] on div "Rota 13 - Placa HYF291 0000357896 - Fernandez Christian Ariel 0000172330 - Ardi…" at bounding box center [569, 256] width 1139 height 513
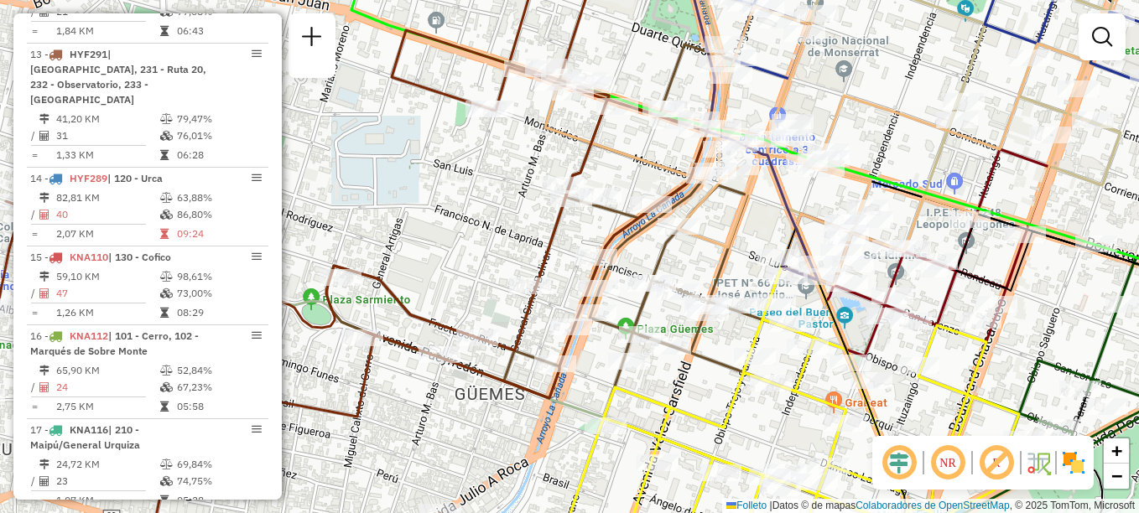
drag, startPoint x: 698, startPoint y: 270, endPoint x: 552, endPoint y: 231, distance: 151.2
click at [552, 231] on icon at bounding box center [243, 236] width 928 height 603
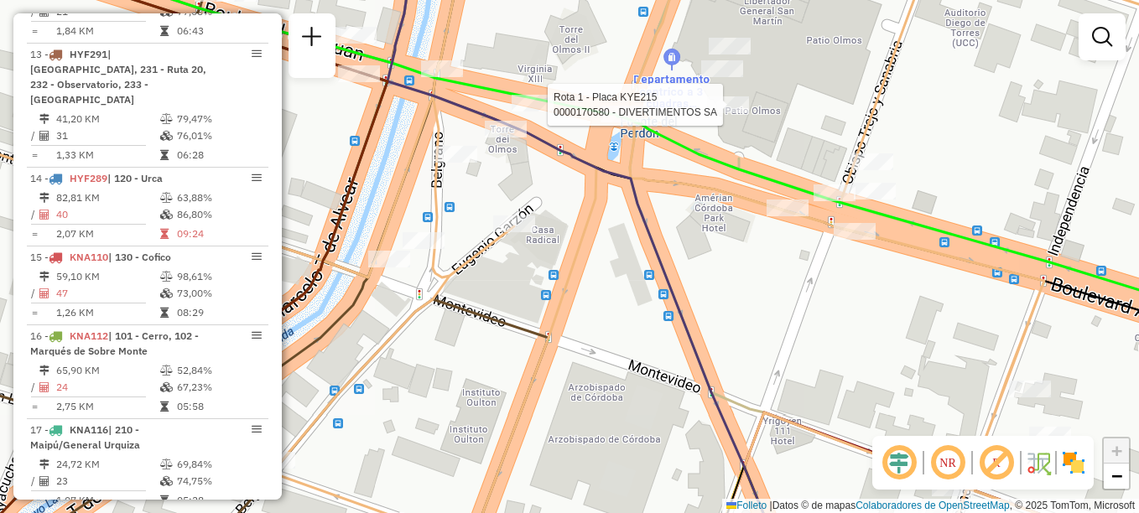
select select "**********"
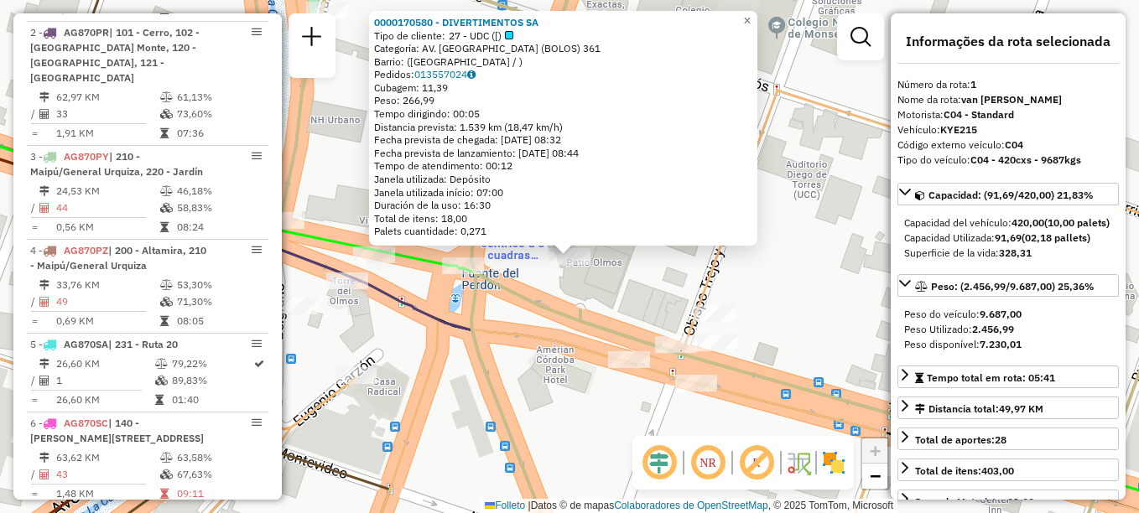
scroll to position [597, 0]
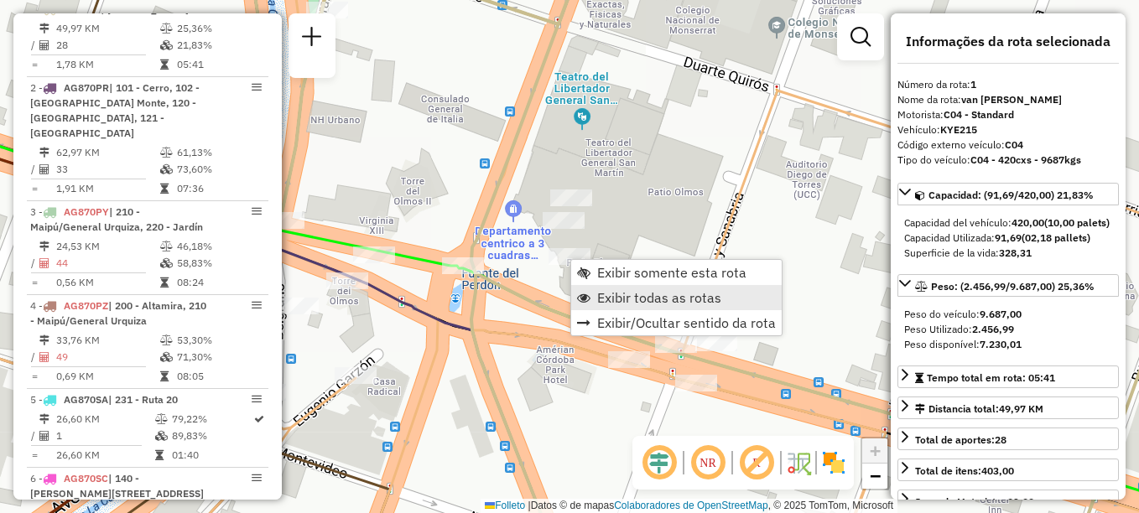
click at [600, 295] on span "Exibir todas as rotas" at bounding box center [659, 297] width 124 height 13
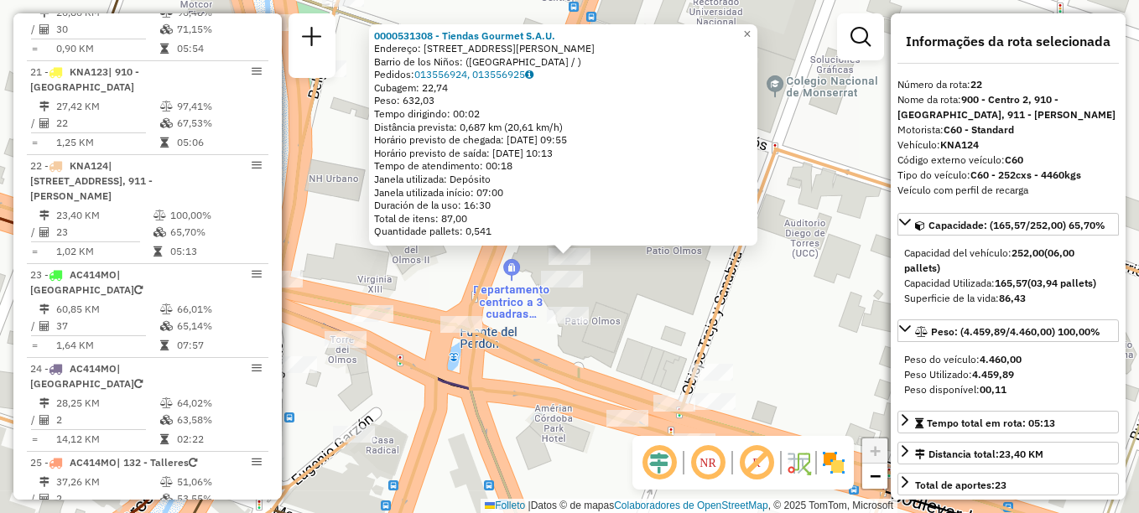
scroll to position [2540, 0]
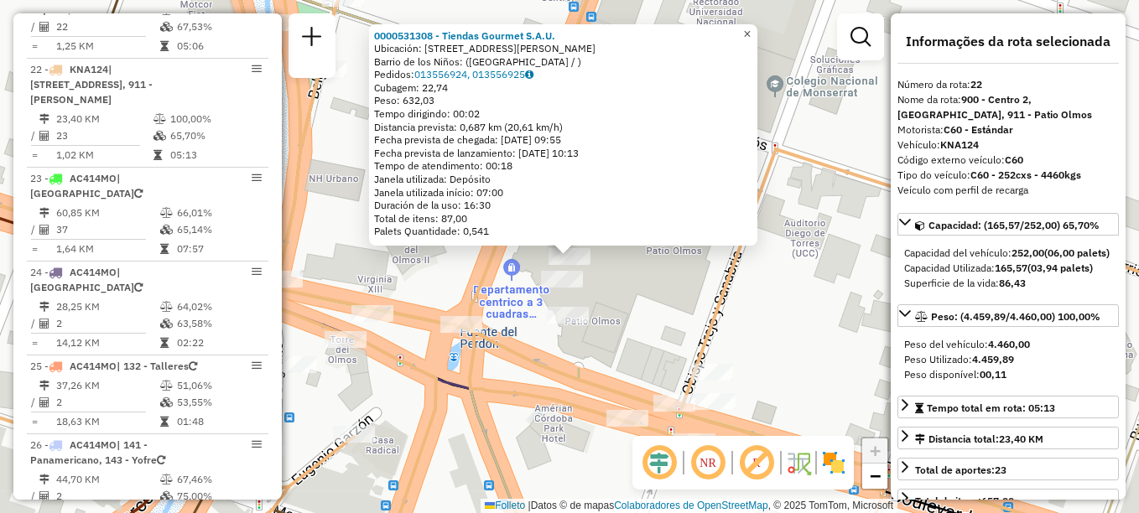
drag, startPoint x: 760, startPoint y: 29, endPoint x: 726, endPoint y: 89, distance: 68.8
click at [751, 29] on span "×" at bounding box center [747, 34] width 8 height 14
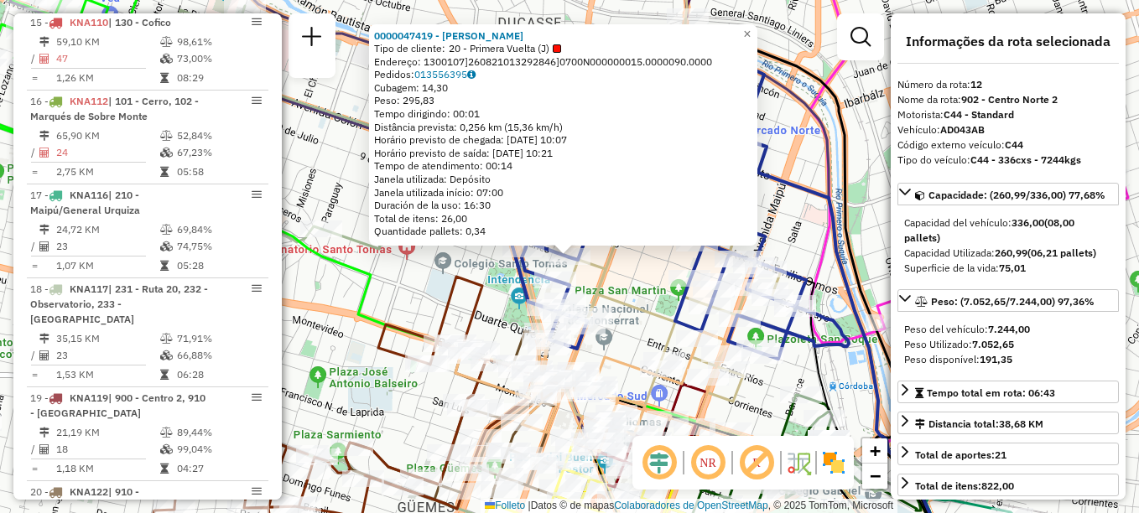
scroll to position [1601, 0]
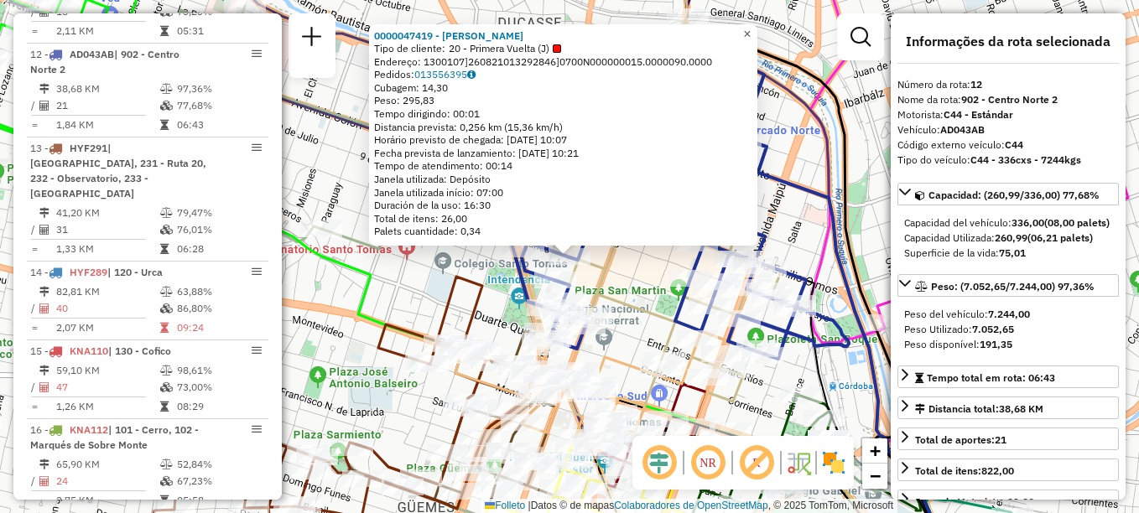
click at [751, 32] on span "×" at bounding box center [747, 34] width 8 height 14
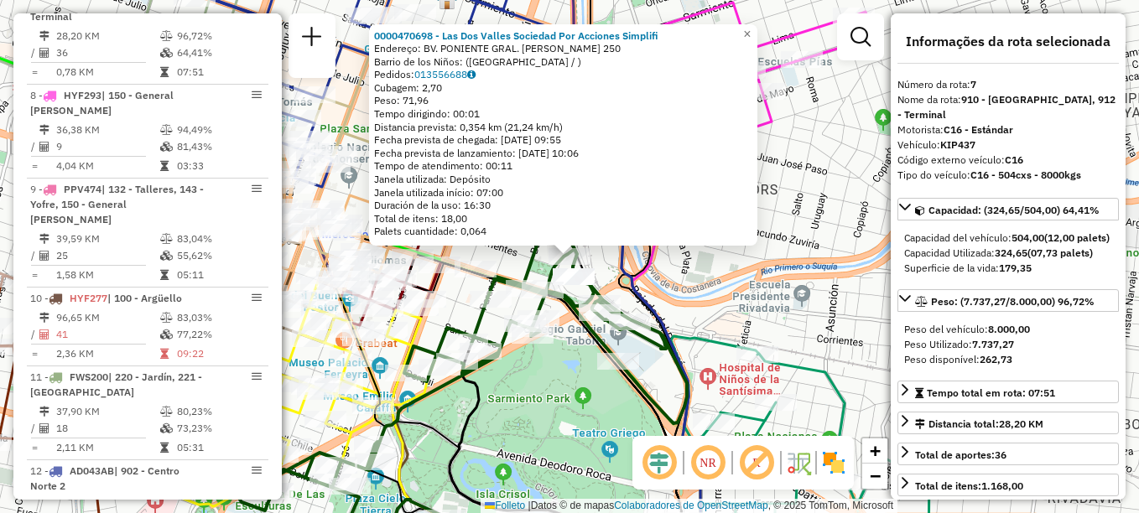
scroll to position [1161, 0]
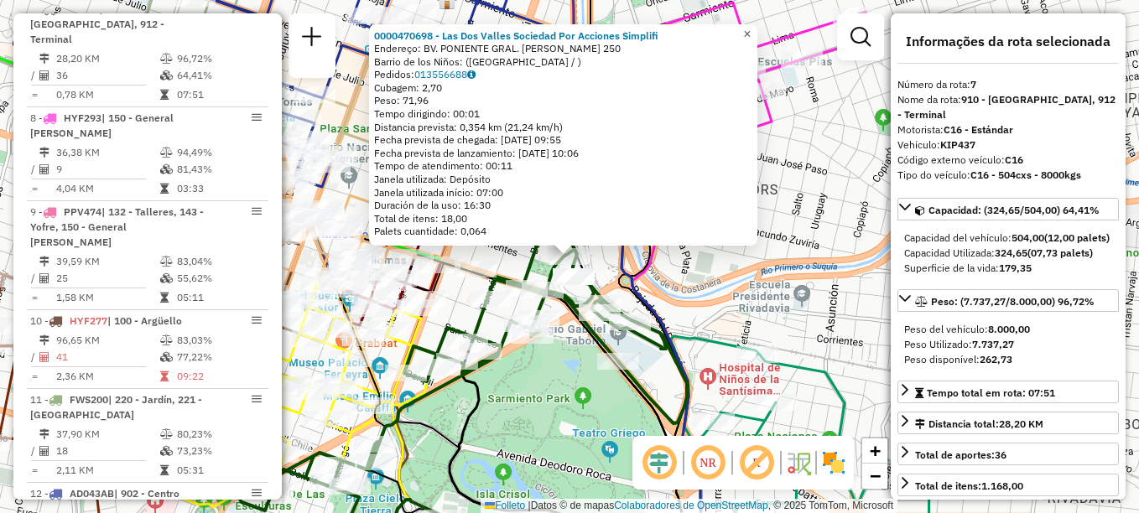
click at [751, 27] on span "×" at bounding box center [747, 34] width 8 height 14
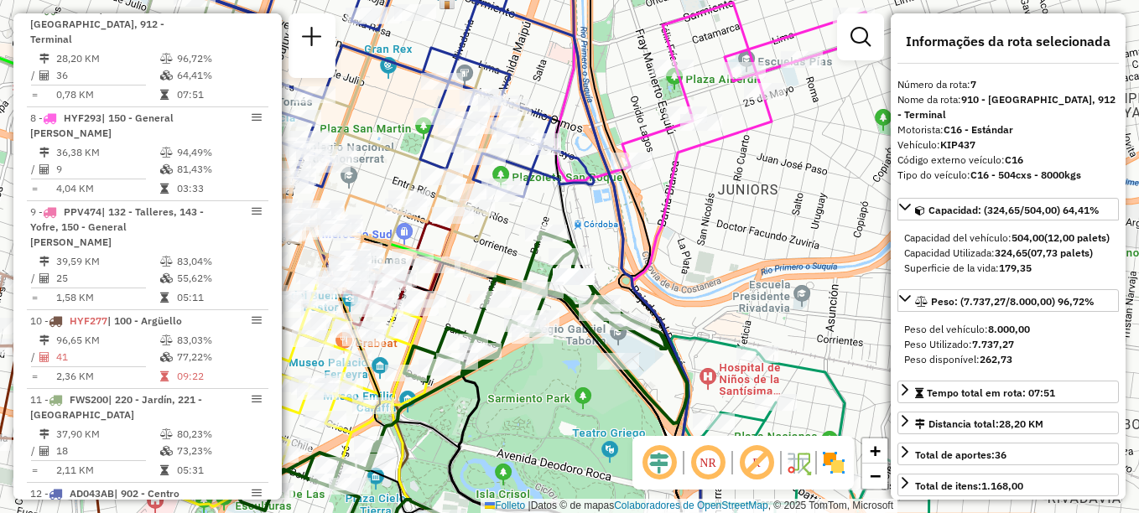
drag, startPoint x: 613, startPoint y: 258, endPoint x: 716, endPoint y: 232, distance: 106.4
click at [714, 232] on icon at bounding box center [570, 261] width 288 height 606
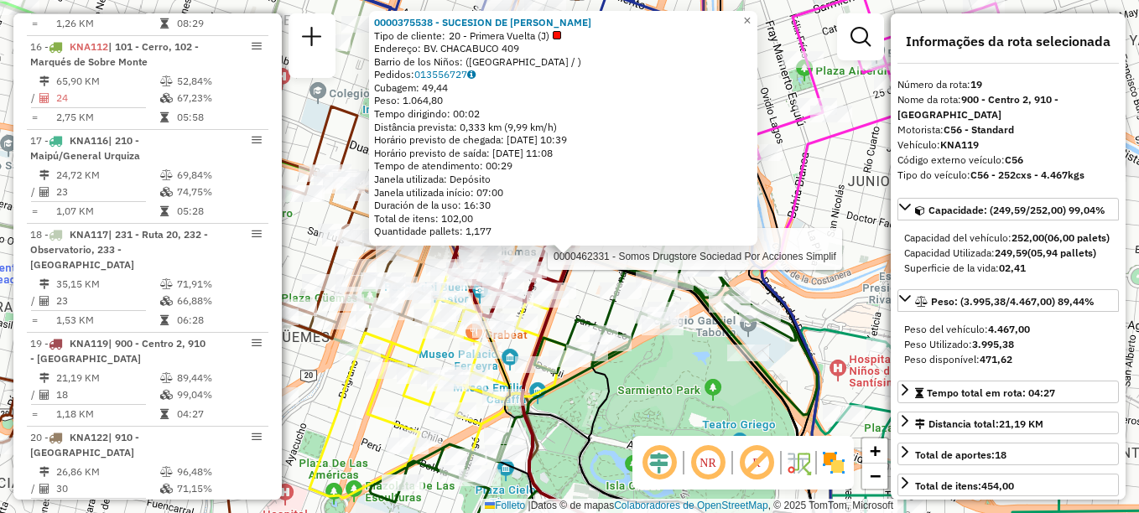
scroll to position [2258, 0]
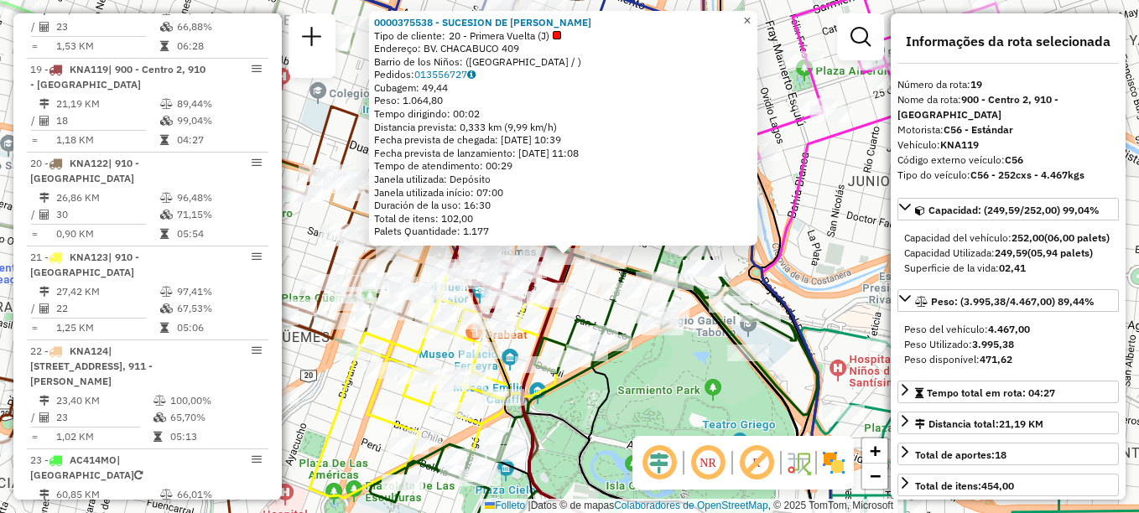
click at [757, 13] on link "×" at bounding box center [747, 21] width 20 height 20
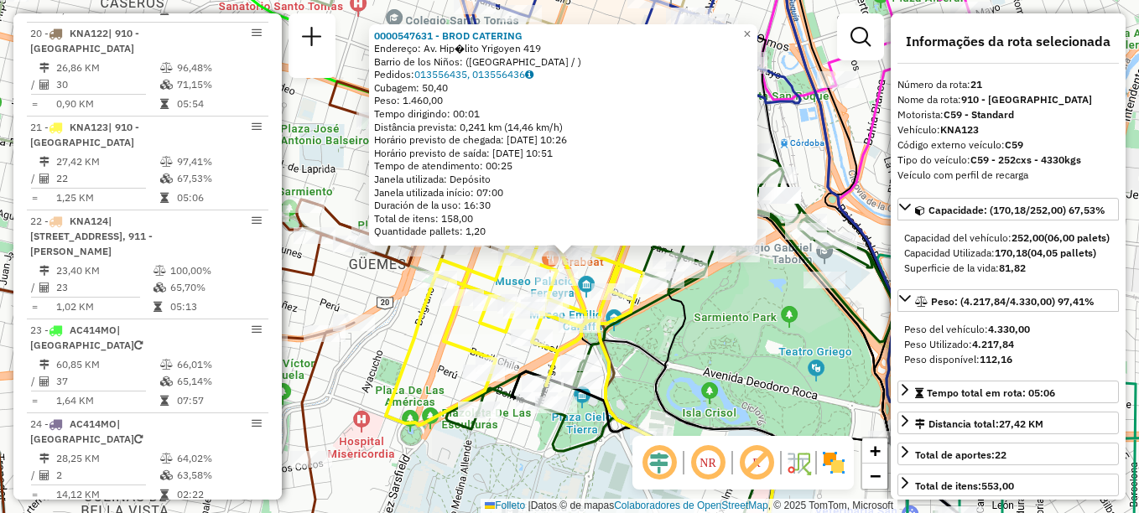
scroll to position [2446, 0]
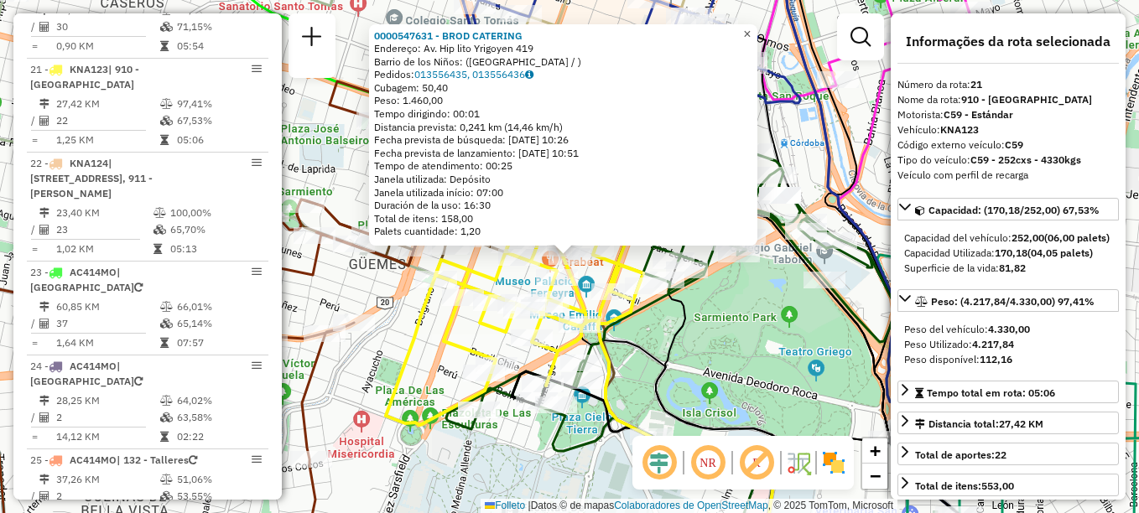
click at [751, 29] on span "×" at bounding box center [747, 34] width 8 height 14
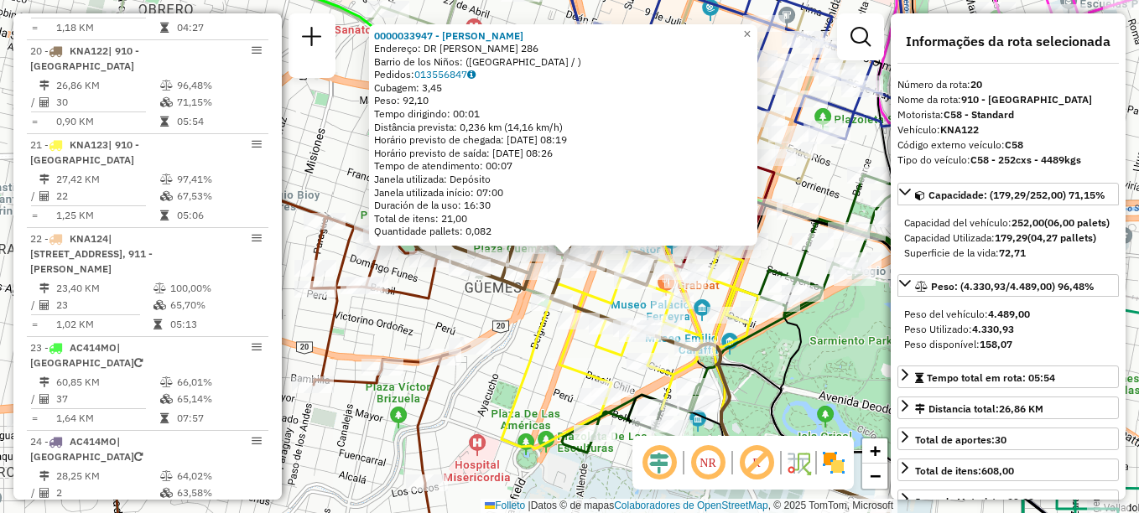
scroll to position [2352, 0]
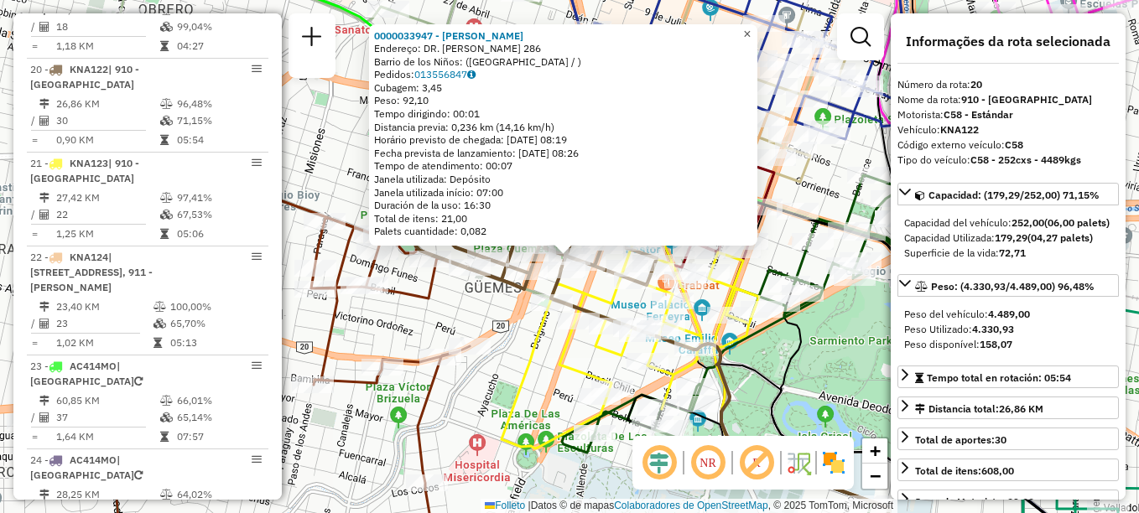
click at [757, 30] on link "×" at bounding box center [747, 34] width 20 height 20
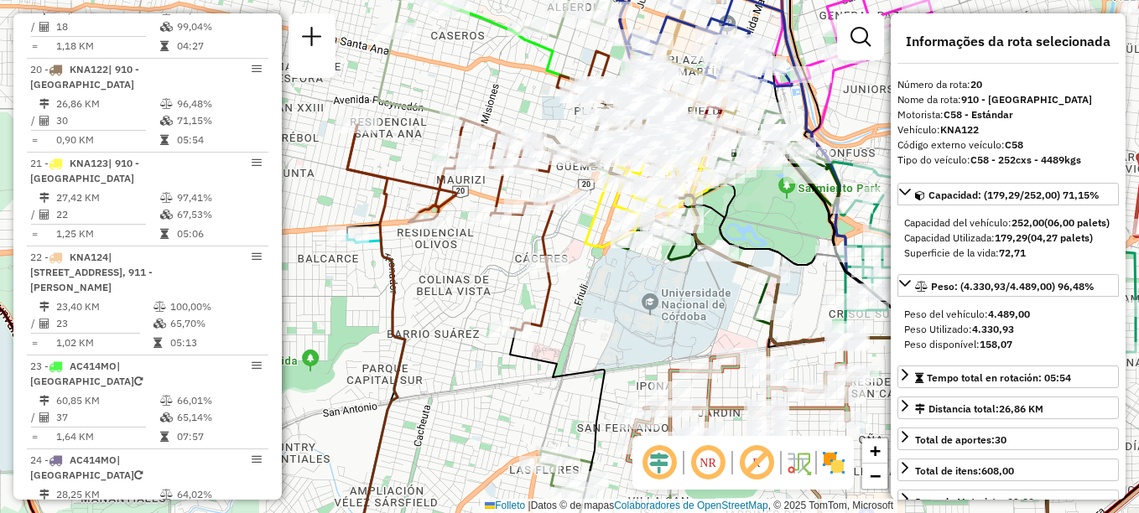
drag, startPoint x: 619, startPoint y: 304, endPoint x: 614, endPoint y: 365, distance: 61.4
click at [614, 365] on div "Janela de atendimento Grade de atendimento Capacidade Transportadoras Veículos …" at bounding box center [569, 256] width 1139 height 513
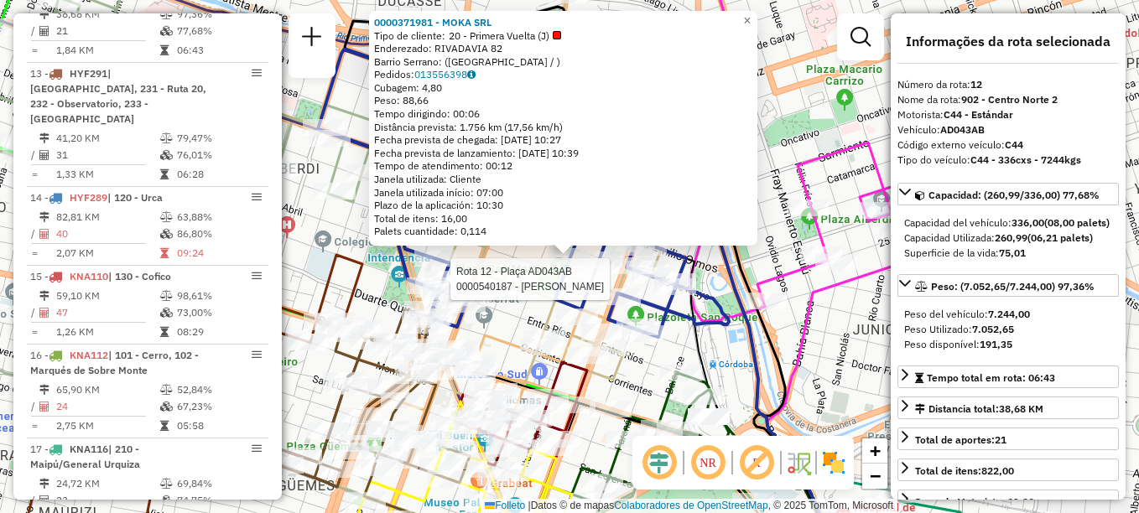
scroll to position [1601, 0]
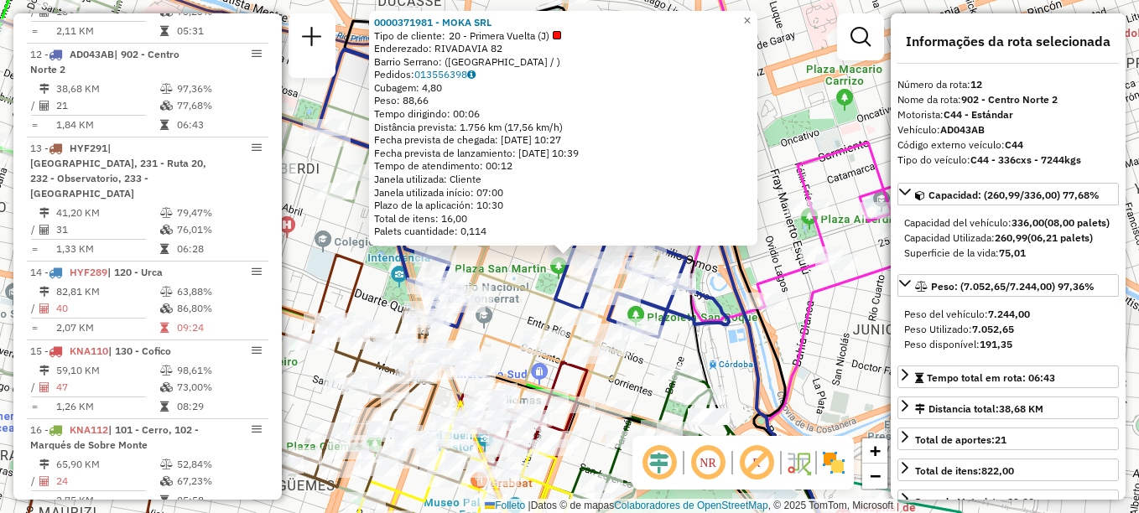
click at [699, 354] on icon at bounding box center [734, 404] width 175 height 320
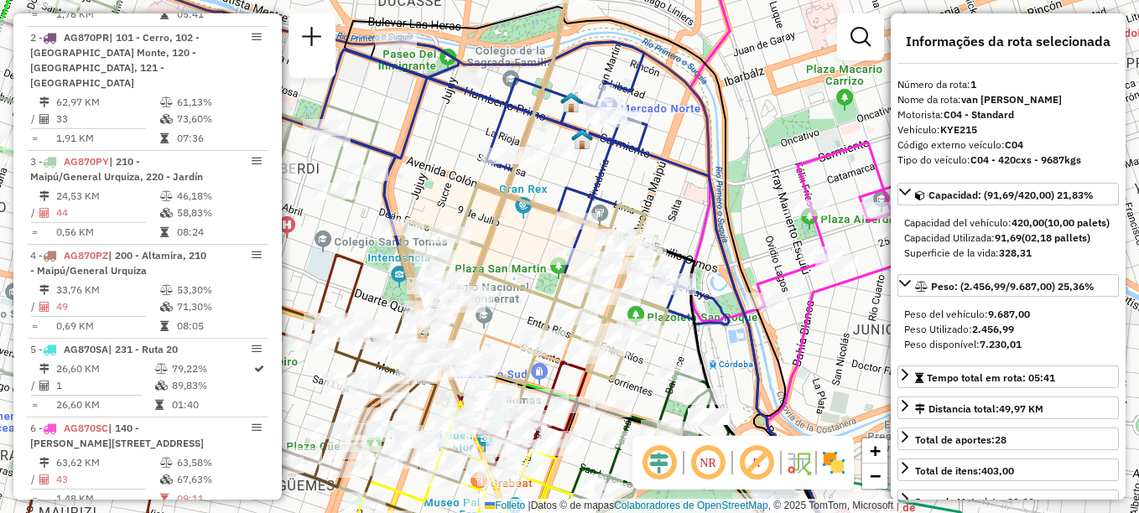
scroll to position [597, 0]
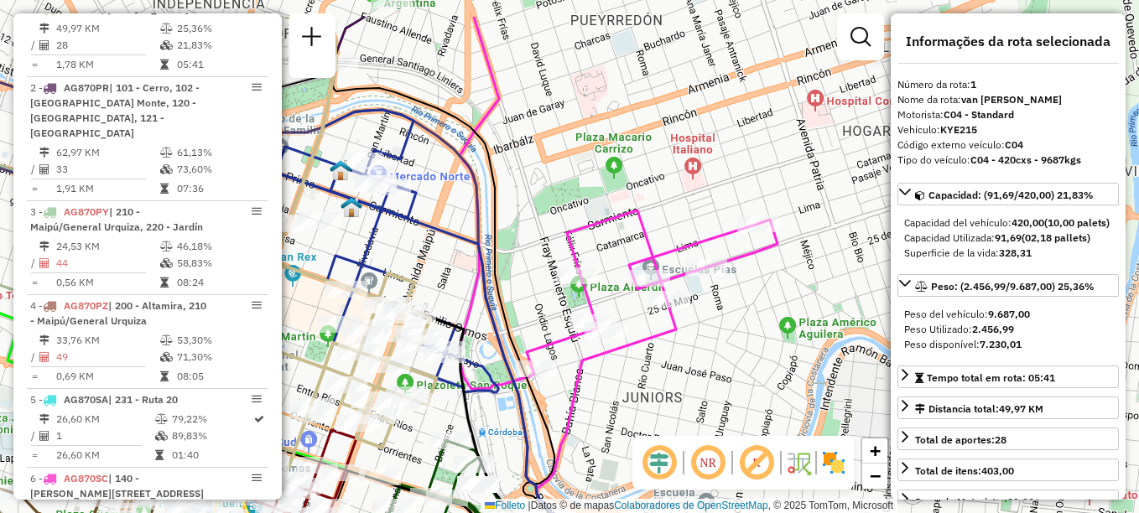
drag, startPoint x: 795, startPoint y: 331, endPoint x: 574, endPoint y: 388, distance: 228.7
click at [574, 388] on icon at bounding box center [606, 466] width 139 height 332
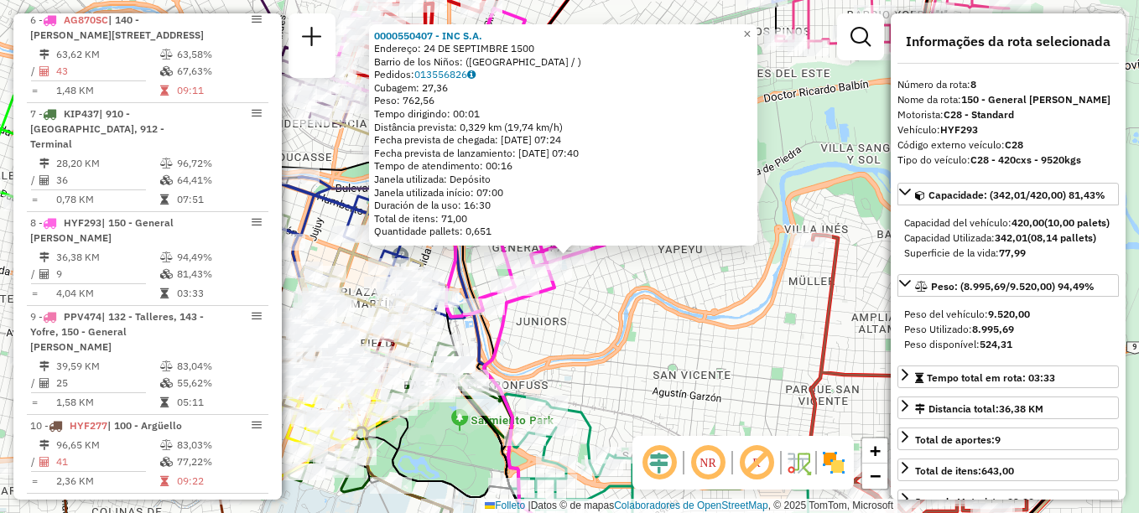
scroll to position [1255, 0]
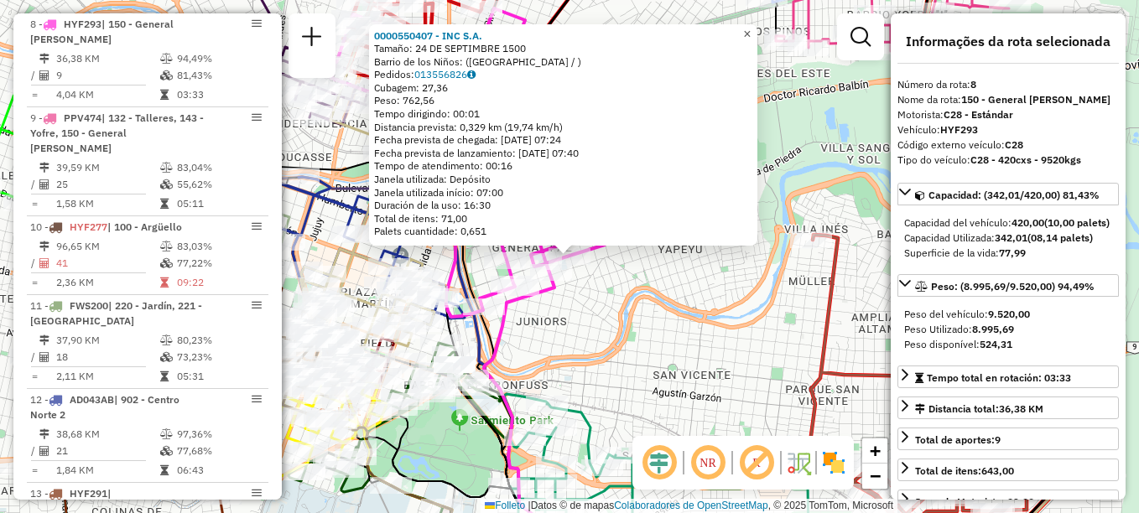
click at [751, 27] on span "×" at bounding box center [747, 34] width 8 height 14
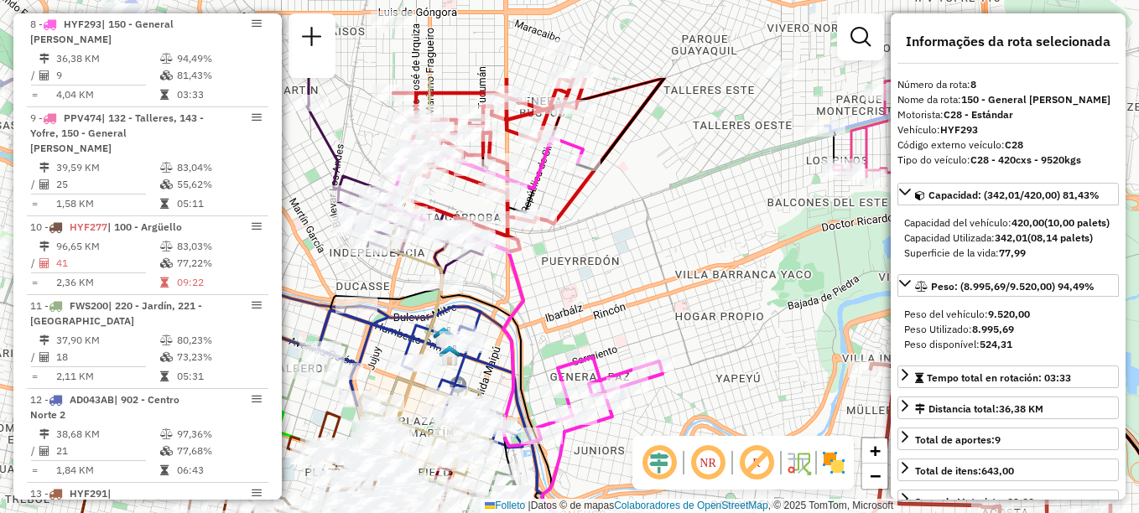
drag, startPoint x: 629, startPoint y: 341, endPoint x: 673, endPoint y: 437, distance: 105.1
click at [673, 437] on hb-router-mapa "Informações da Sessão 1277838 - 18/09/2025 Criação: 17/09/2025 18:02 Depósito: …" at bounding box center [569, 256] width 1139 height 513
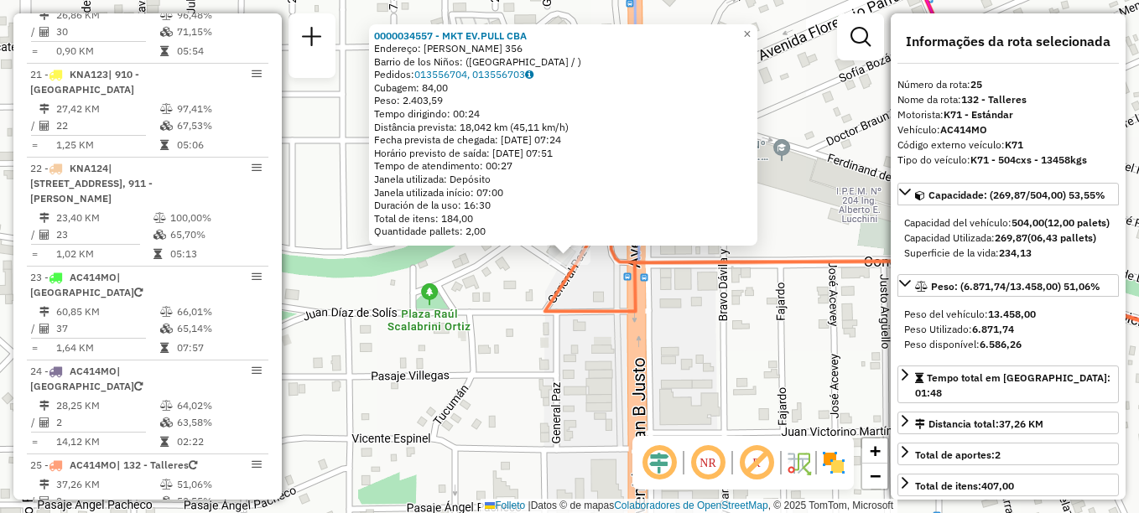
scroll to position [2837, 0]
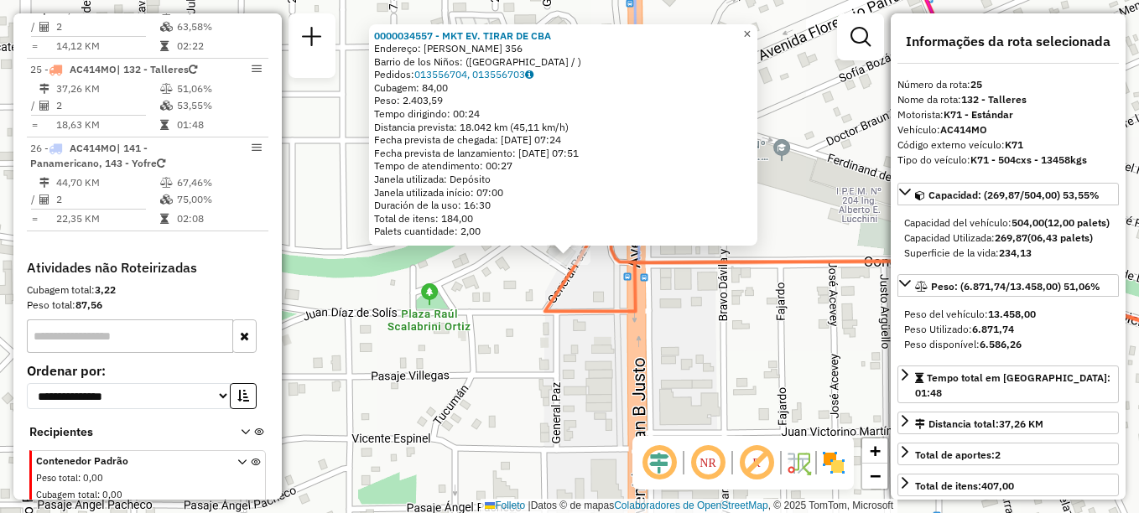
click at [751, 29] on span "×" at bounding box center [747, 34] width 8 height 14
click at [751, 32] on span "×" at bounding box center [747, 34] width 8 height 14
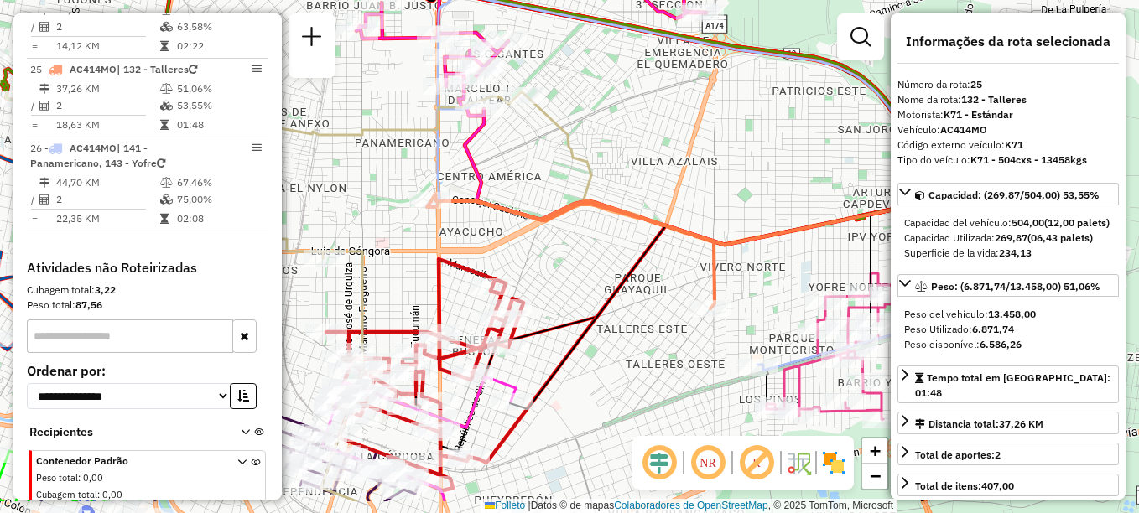
drag, startPoint x: 676, startPoint y: 338, endPoint x: 588, endPoint y: 239, distance: 132.5
click at [588, 239] on div "Janela de atendimento Grade de atendimento Capacidade Transportadoras Veículos …" at bounding box center [569, 256] width 1139 height 513
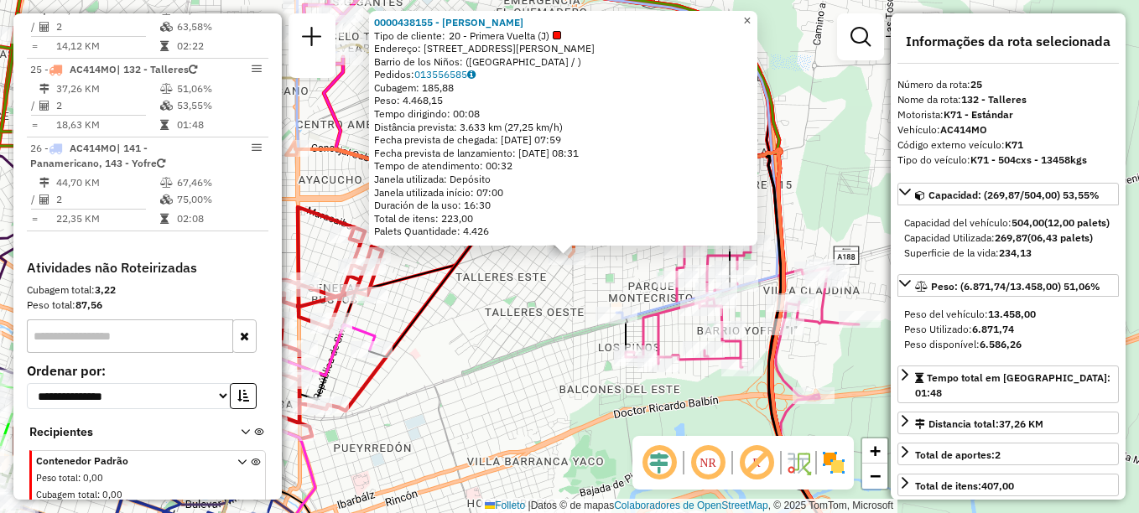
click at [750, 16] on link "×" at bounding box center [747, 21] width 20 height 20
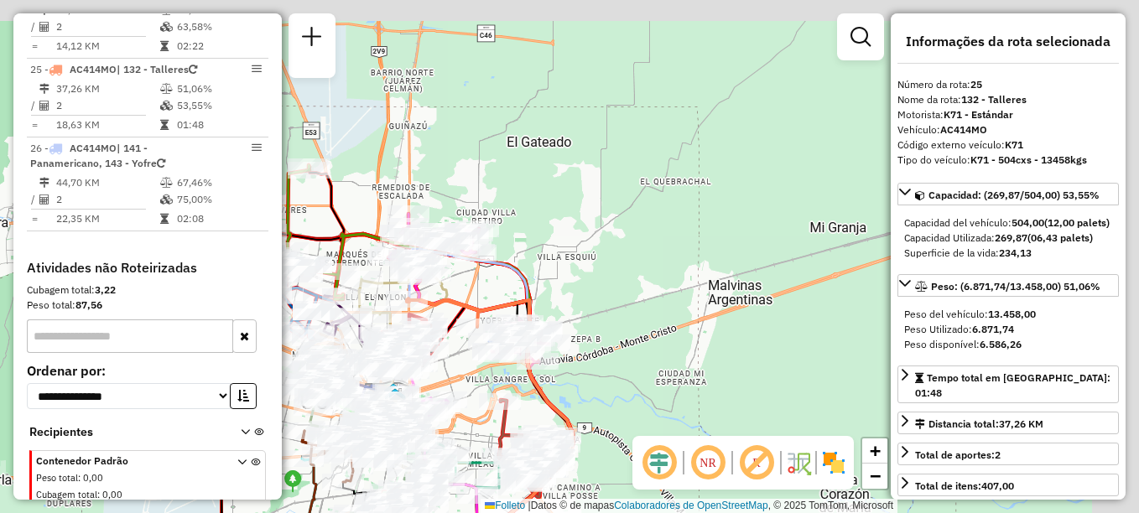
drag, startPoint x: 583, startPoint y: 268, endPoint x: 494, endPoint y: 300, distance: 94.5
click at [494, 300] on icon at bounding box center [490, 433] width 166 height 267
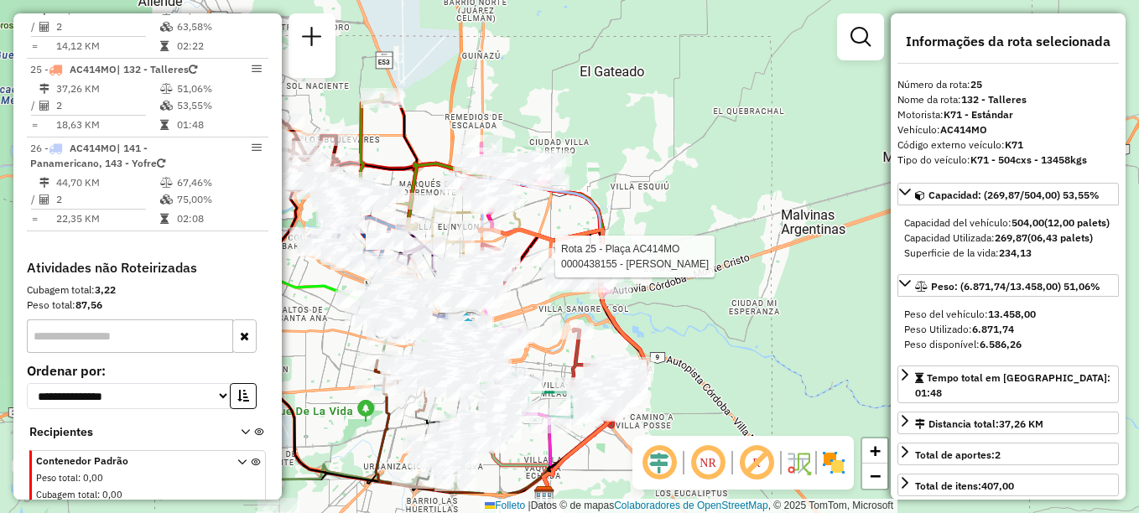
drag, startPoint x: 592, startPoint y: 268, endPoint x: 685, endPoint y: 177, distance: 130.5
click at [683, 180] on div "Rota 25 - Plaça AC414MO 0000438155 - DÍAZ DANIEL DARÍO Janela de atendimento Gr…" at bounding box center [569, 256] width 1139 height 513
